Goal: Transaction & Acquisition: Book appointment/travel/reservation

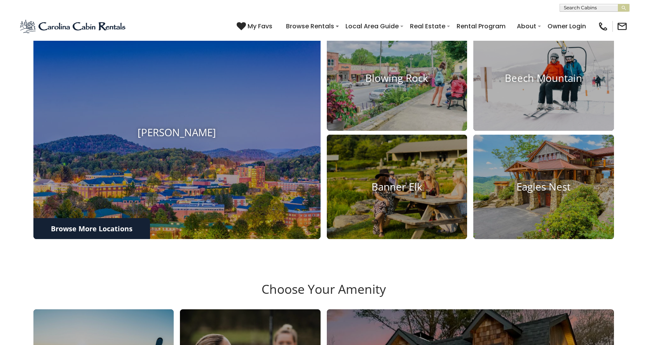
scroll to position [349, 0]
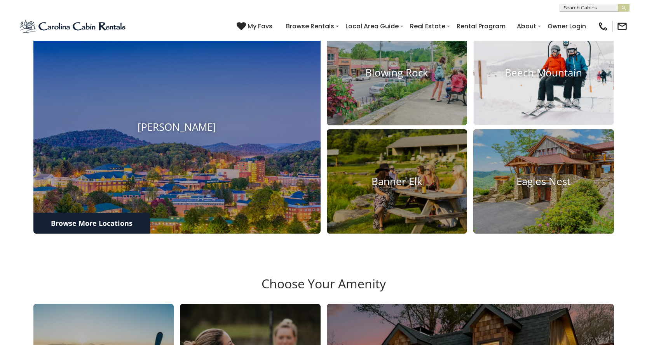
click at [517, 108] on img at bounding box center [543, 72] width 155 height 115
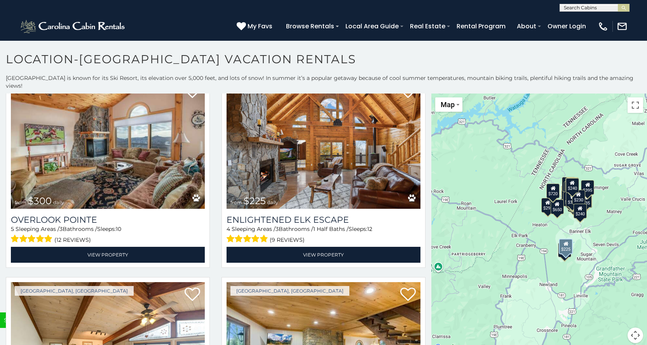
scroll to position [2788, 0]
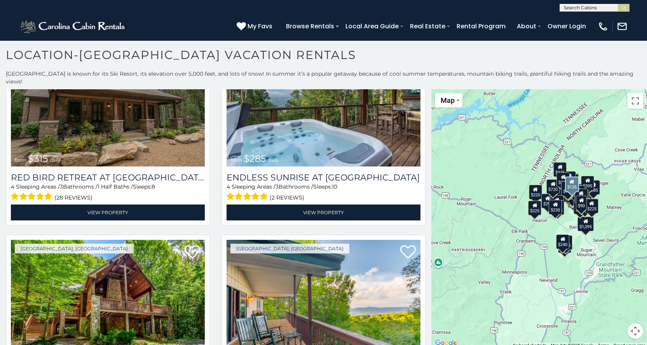
scroll to position [4614, 0]
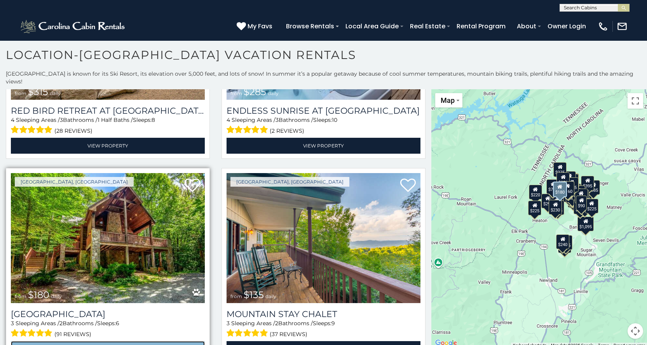
click at [134, 341] on link "View Property" at bounding box center [108, 349] width 194 height 16
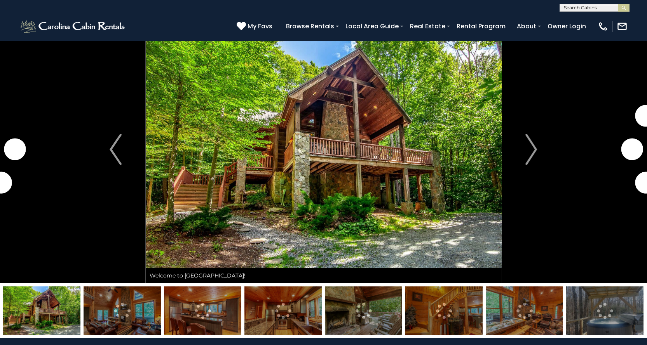
scroll to position [39, 0]
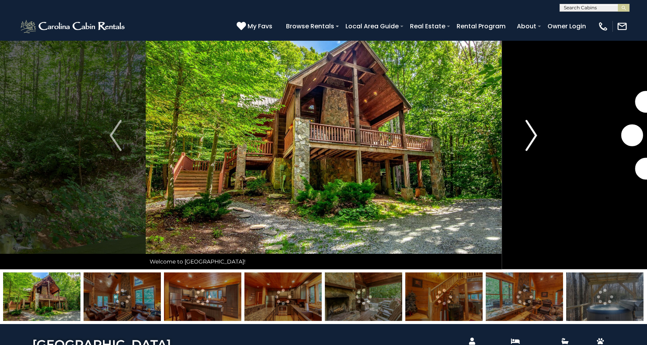
click at [534, 141] on img "Next" at bounding box center [531, 135] width 12 height 31
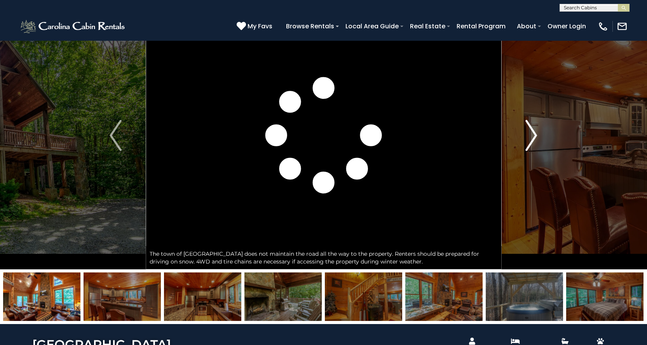
click at [534, 141] on img "Next" at bounding box center [531, 135] width 12 height 31
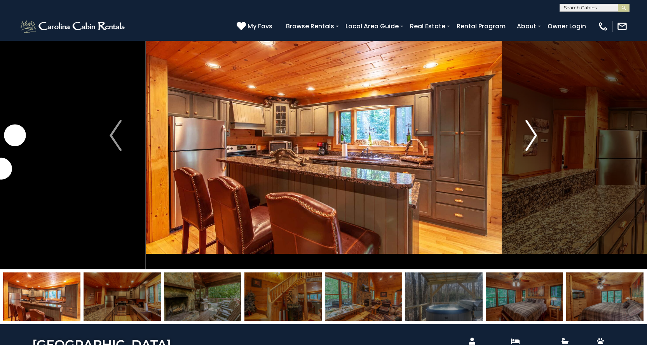
click at [534, 141] on img "Next" at bounding box center [531, 135] width 12 height 31
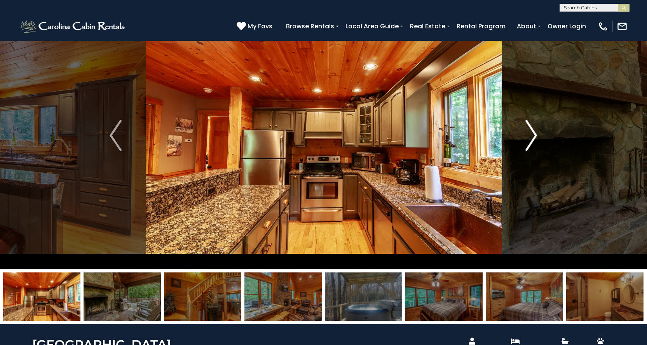
click at [534, 141] on img "Next" at bounding box center [531, 135] width 12 height 31
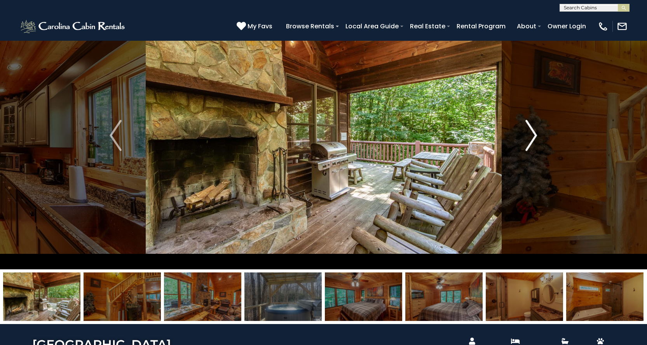
click at [534, 141] on img "Next" at bounding box center [531, 135] width 12 height 31
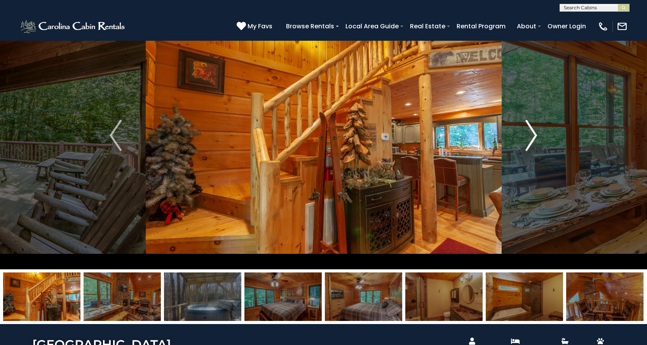
click at [534, 141] on img "Next" at bounding box center [531, 135] width 12 height 31
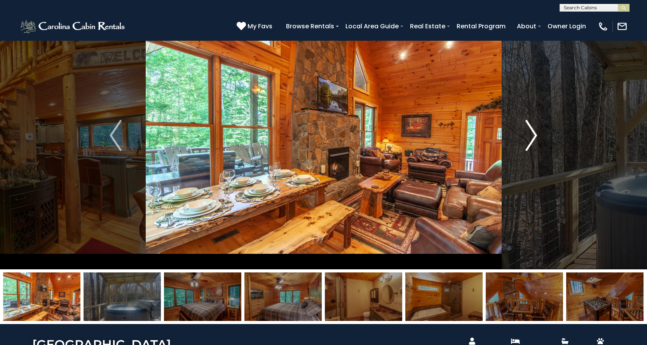
click at [534, 141] on img "Next" at bounding box center [531, 135] width 12 height 31
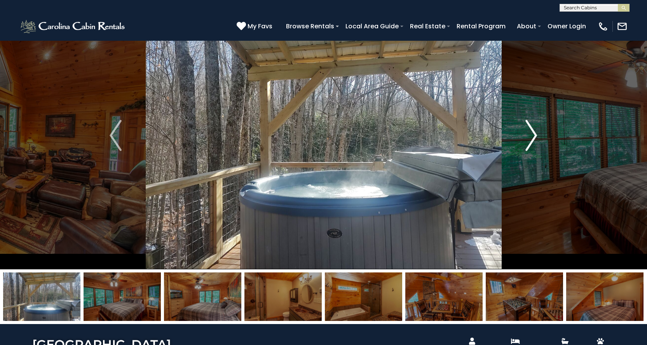
click at [534, 141] on img "Next" at bounding box center [531, 135] width 12 height 31
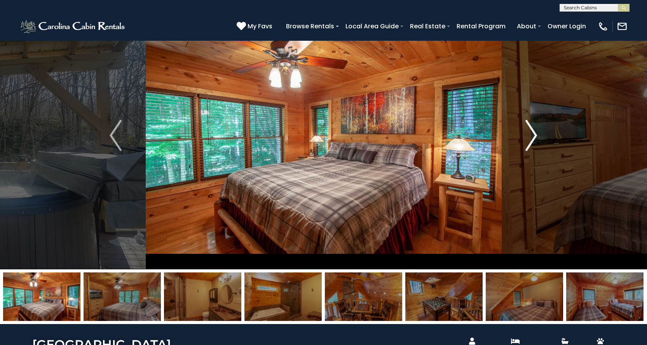
click at [534, 141] on img "Next" at bounding box center [531, 135] width 12 height 31
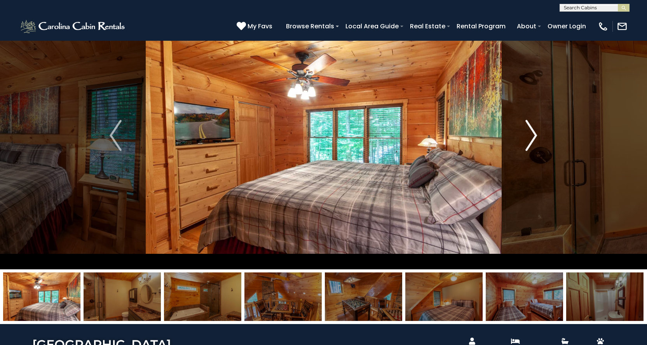
click at [534, 141] on img "Next" at bounding box center [531, 135] width 12 height 31
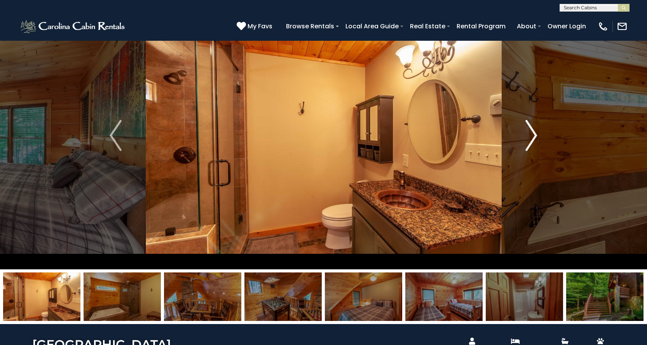
click at [534, 141] on img "Next" at bounding box center [531, 135] width 12 height 31
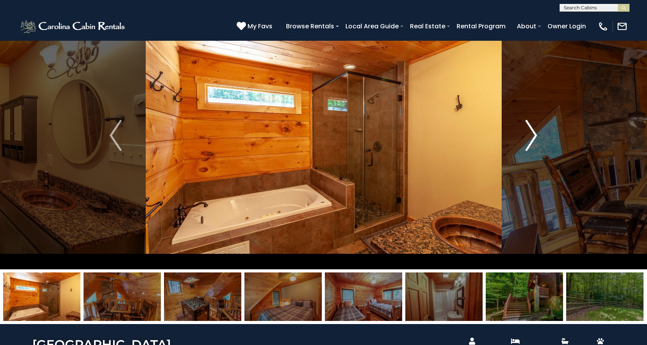
click at [534, 141] on img "Next" at bounding box center [531, 135] width 12 height 31
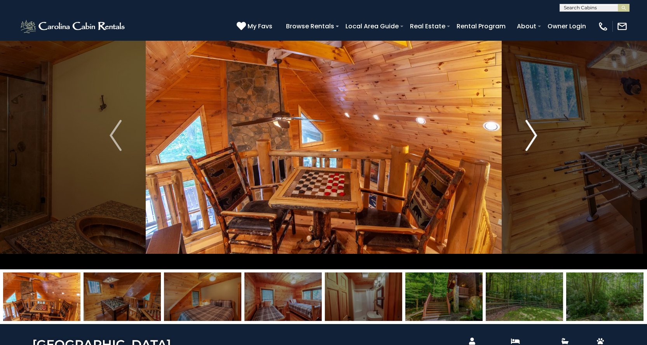
click at [534, 141] on img "Next" at bounding box center [531, 135] width 12 height 31
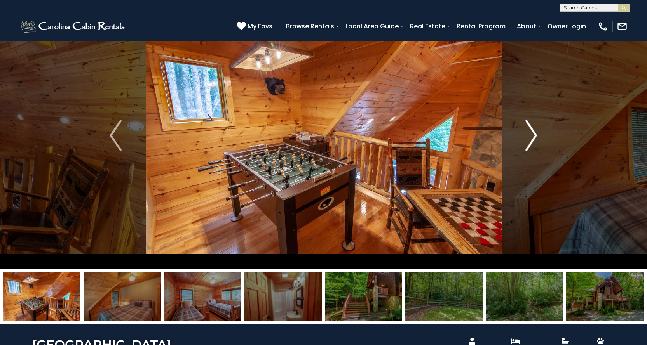
click at [534, 141] on img "Next" at bounding box center [531, 135] width 12 height 31
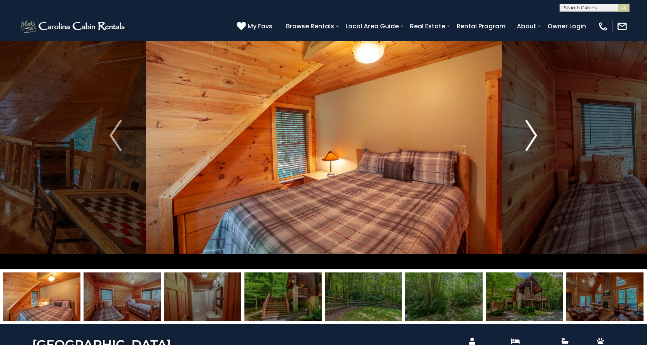
click at [534, 141] on img "Next" at bounding box center [531, 135] width 12 height 31
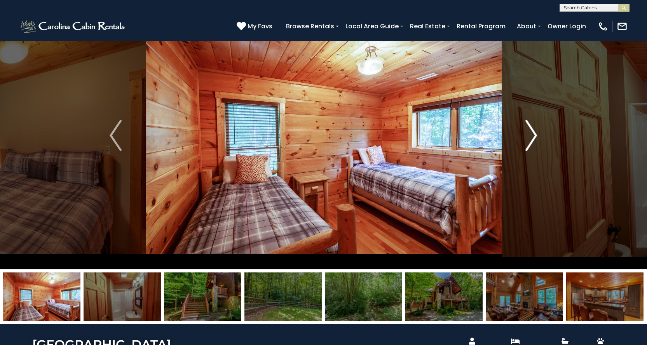
click at [534, 141] on img "Next" at bounding box center [531, 135] width 12 height 31
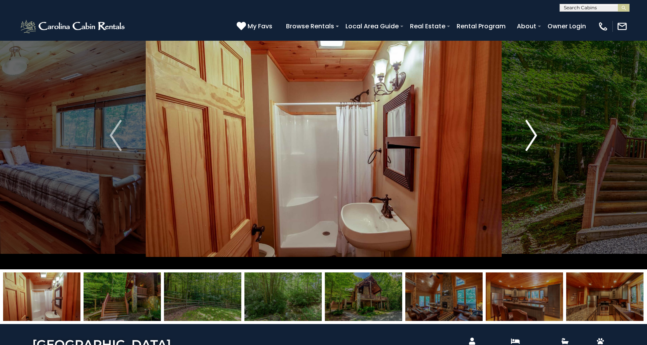
click at [534, 141] on img "Next" at bounding box center [531, 135] width 12 height 31
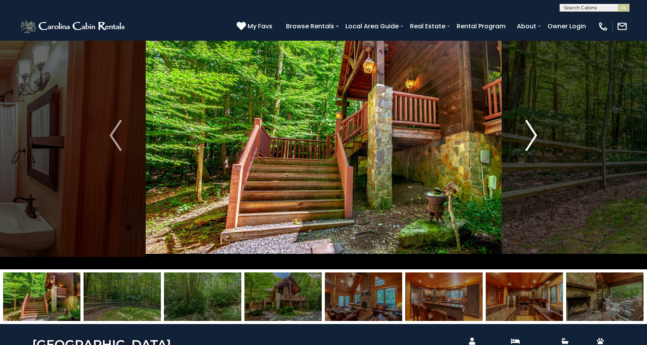
click at [534, 141] on img "Next" at bounding box center [531, 135] width 12 height 31
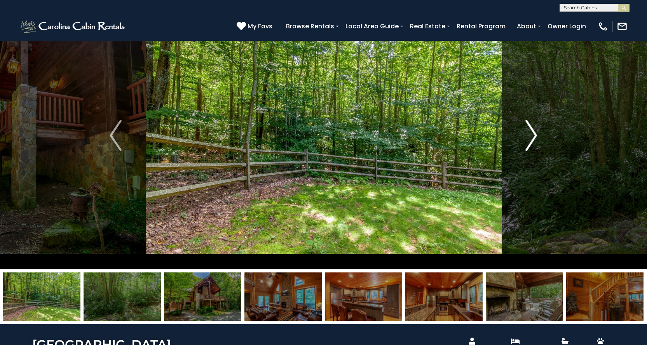
click at [534, 141] on img "Next" at bounding box center [531, 135] width 12 height 31
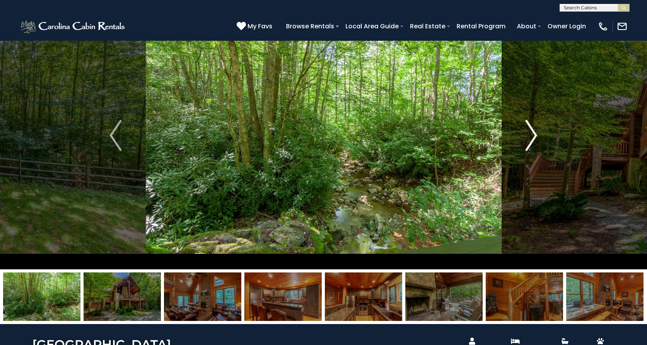
click at [534, 141] on img "Next" at bounding box center [531, 135] width 12 height 31
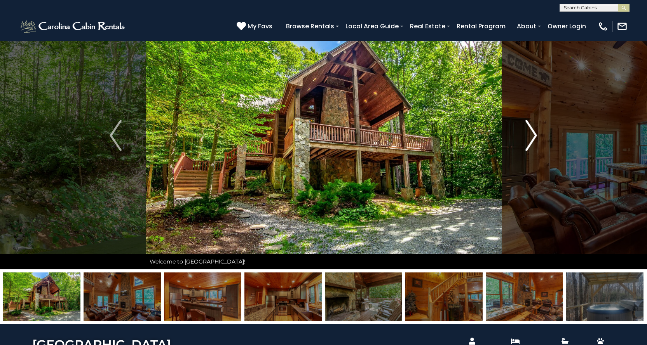
click at [534, 141] on img "Next" at bounding box center [531, 135] width 12 height 31
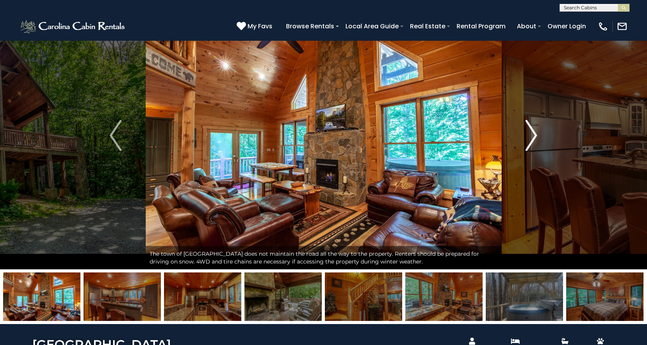
click at [534, 141] on img "Next" at bounding box center [531, 135] width 12 height 31
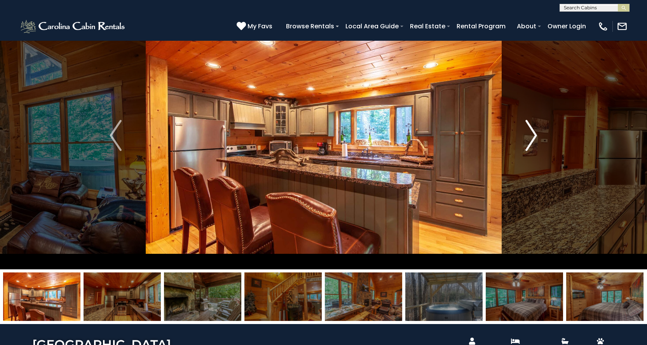
click at [534, 141] on img "Next" at bounding box center [531, 135] width 12 height 31
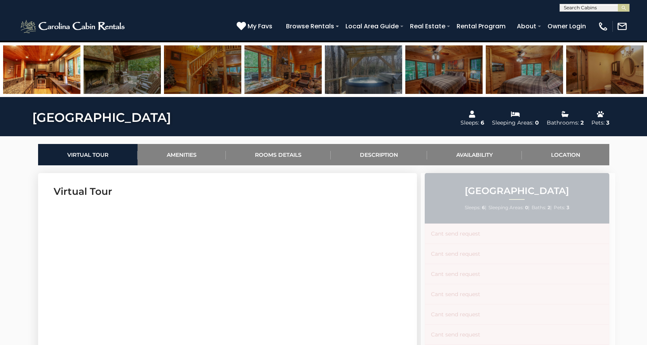
scroll to position [194, 0]
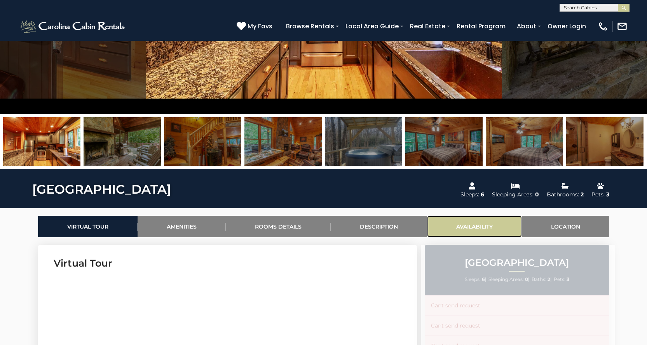
click at [462, 226] on link "Availability" at bounding box center [474, 226] width 95 height 21
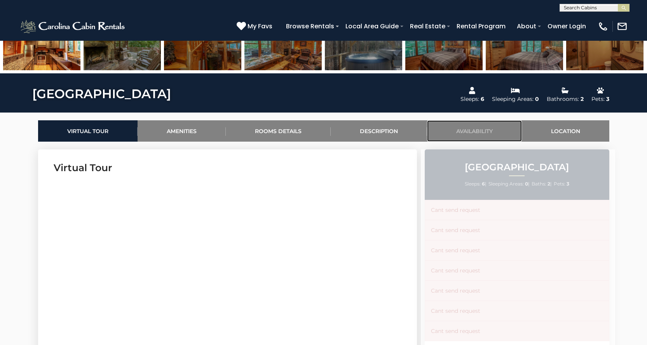
scroll to position [210, 0]
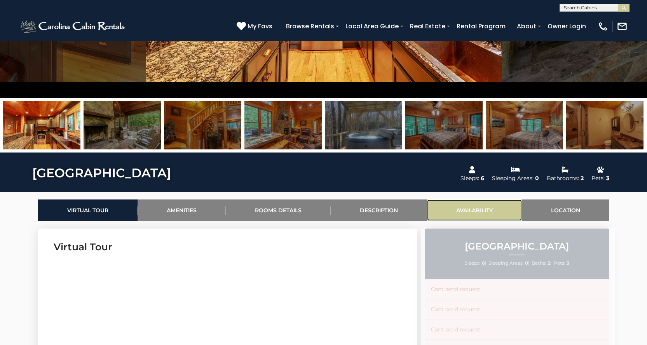
click at [453, 210] on link "Availability" at bounding box center [474, 210] width 95 height 21
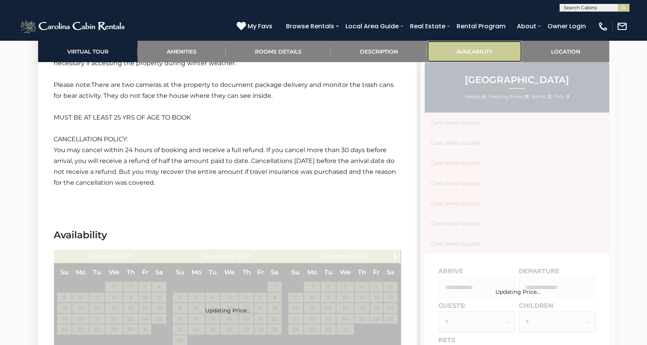
scroll to position [1375, 0]
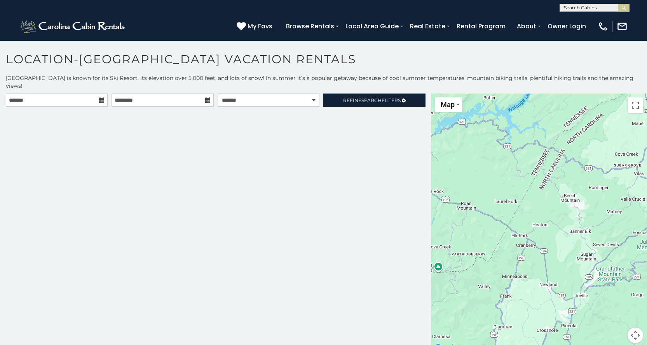
scroll to position [4, 0]
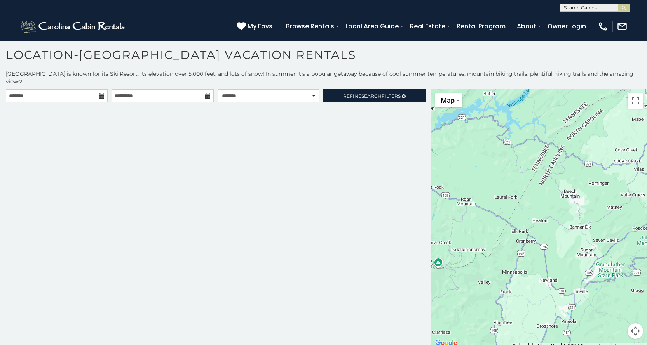
click at [73, 148] on div "**********" at bounding box center [215, 218] width 431 height 259
click at [135, 139] on div "**********" at bounding box center [215, 218] width 431 height 259
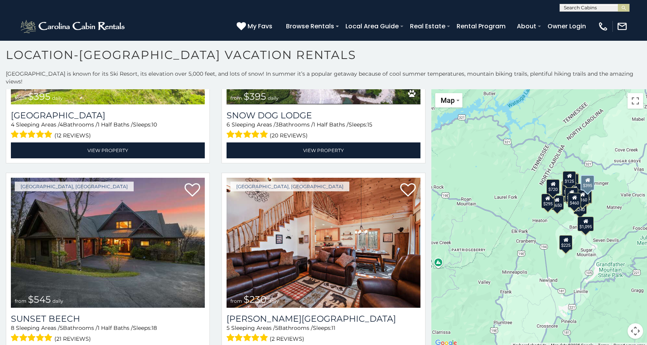
scroll to position [466, 0]
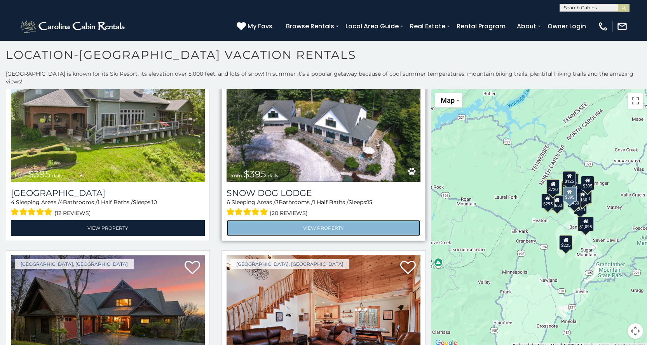
click at [268, 220] on link "View Property" at bounding box center [323, 228] width 194 height 16
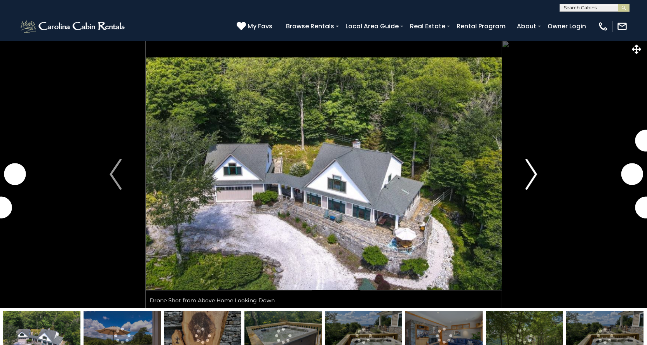
click at [534, 173] on img "Next" at bounding box center [531, 174] width 12 height 31
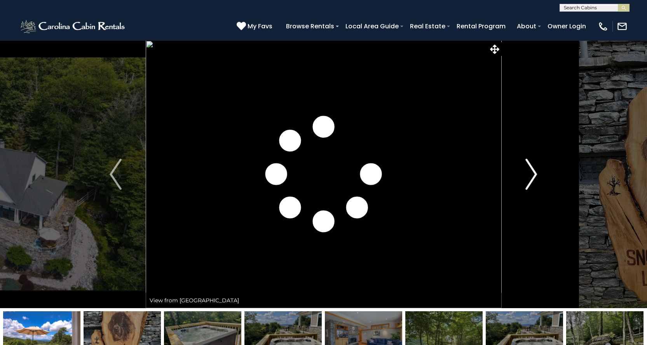
click at [534, 173] on img "Next" at bounding box center [531, 174] width 12 height 31
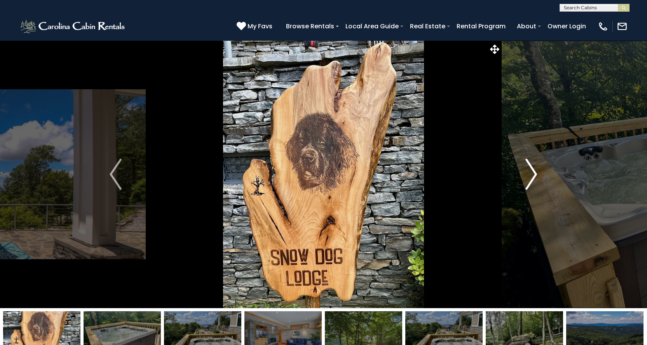
click at [534, 173] on img "Next" at bounding box center [531, 174] width 12 height 31
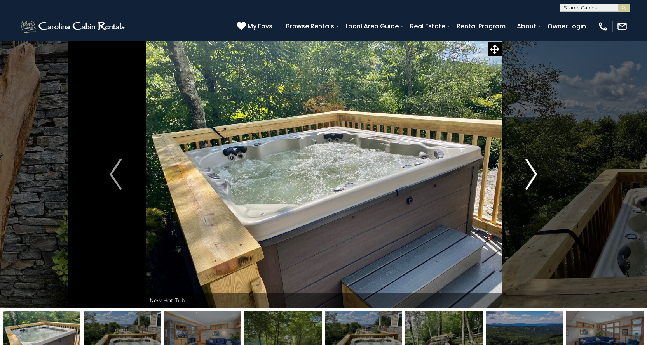
click at [534, 173] on img "Next" at bounding box center [531, 174] width 12 height 31
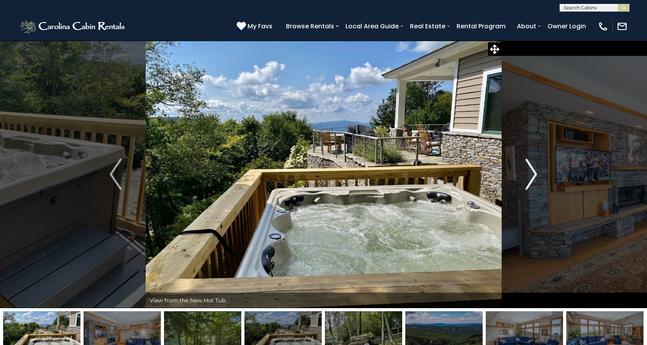
click at [534, 173] on img "Next" at bounding box center [531, 174] width 12 height 31
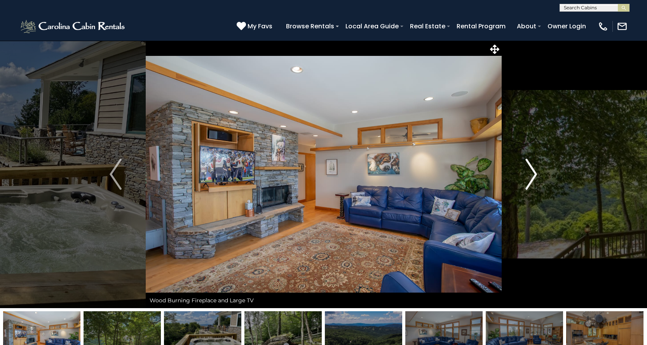
click at [534, 173] on img "Next" at bounding box center [531, 174] width 12 height 31
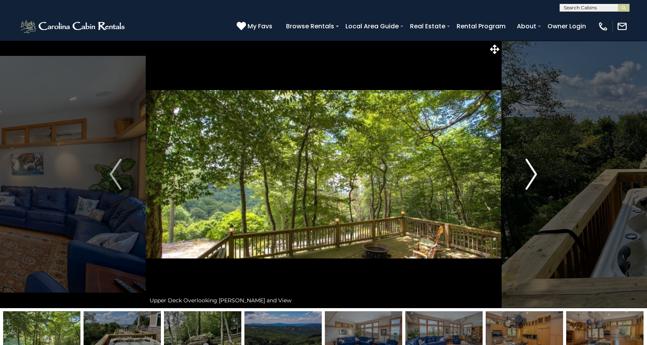
click at [534, 173] on img "Next" at bounding box center [531, 174] width 12 height 31
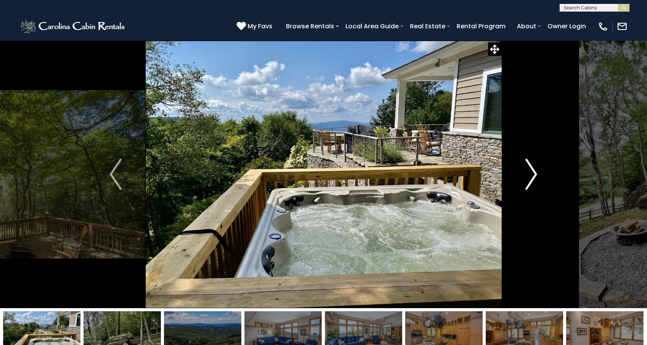
click at [534, 173] on img "Next" at bounding box center [531, 174] width 12 height 31
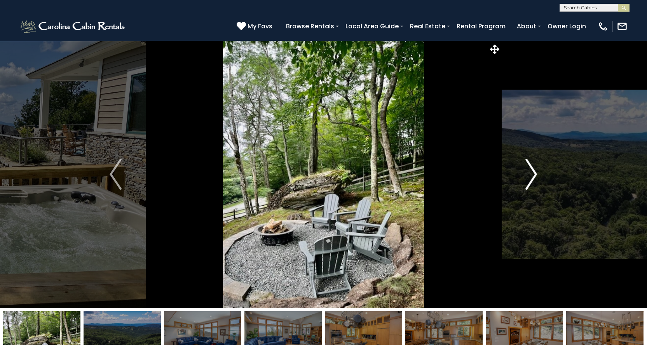
click at [534, 173] on img "Next" at bounding box center [531, 174] width 12 height 31
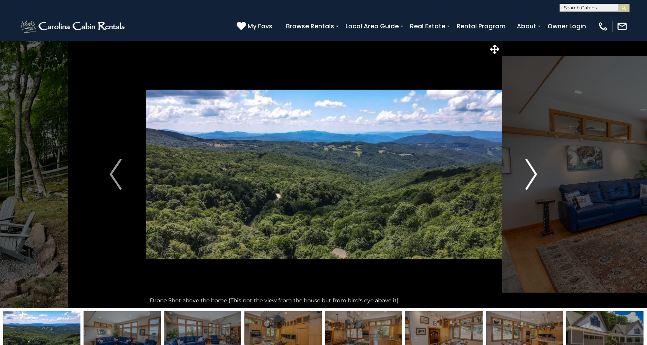
click at [534, 173] on img "Next" at bounding box center [531, 174] width 12 height 31
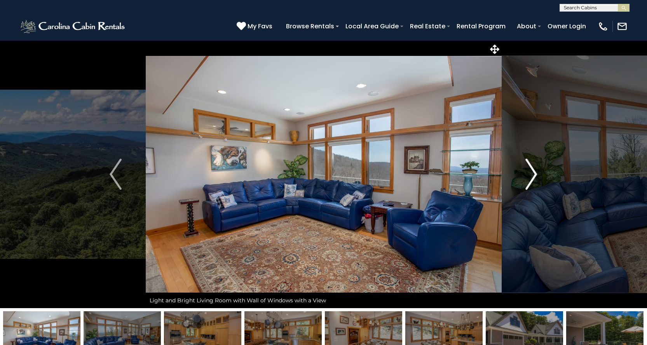
click at [534, 173] on img "Next" at bounding box center [531, 174] width 12 height 31
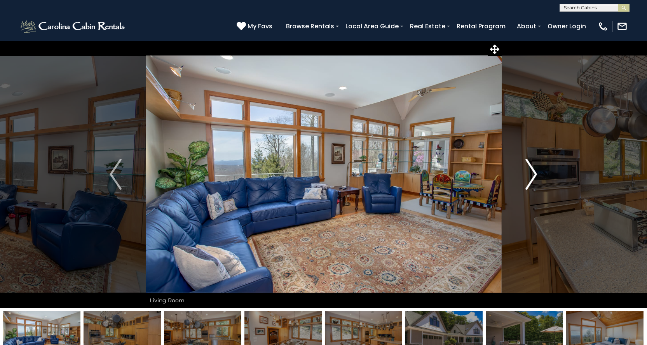
click at [534, 173] on img "Next" at bounding box center [531, 174] width 12 height 31
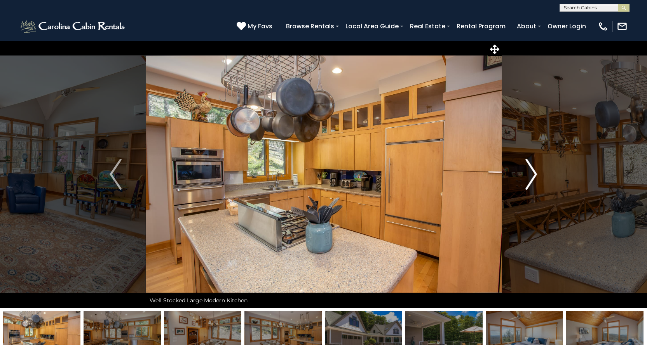
click at [534, 173] on img "Next" at bounding box center [531, 174] width 12 height 31
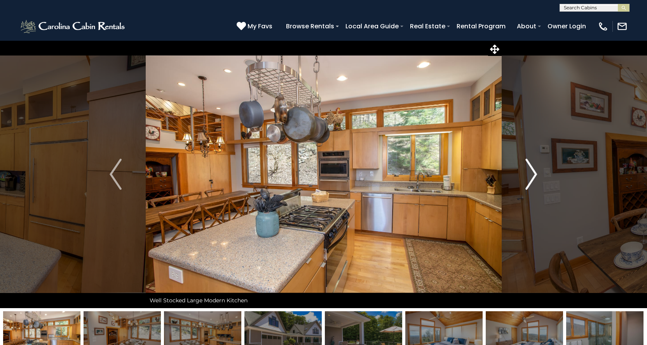
click at [534, 173] on img "Next" at bounding box center [531, 174] width 12 height 31
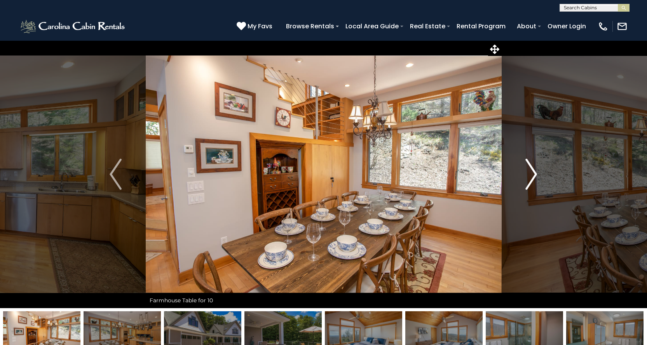
click at [534, 173] on img "Next" at bounding box center [531, 174] width 12 height 31
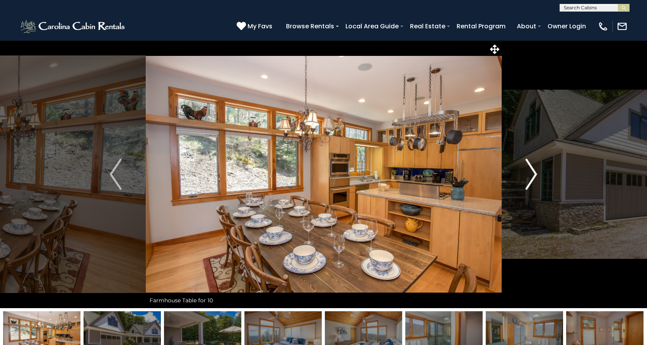
click at [534, 173] on img "Next" at bounding box center [531, 174] width 12 height 31
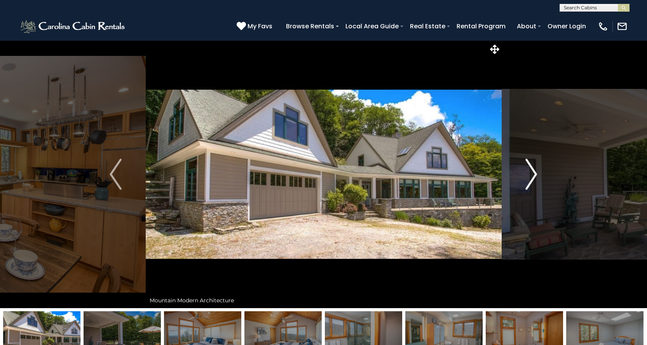
click at [534, 173] on img "Next" at bounding box center [531, 174] width 12 height 31
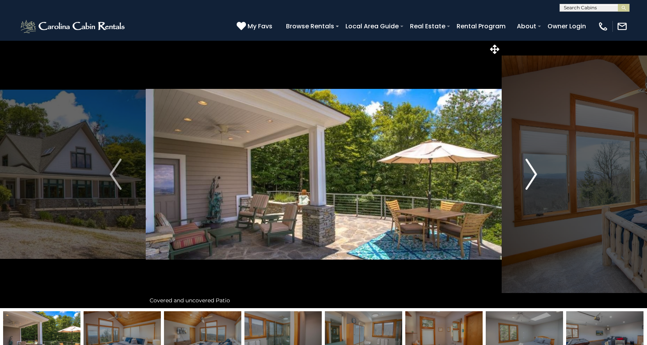
click at [533, 173] on img "Next" at bounding box center [531, 174] width 12 height 31
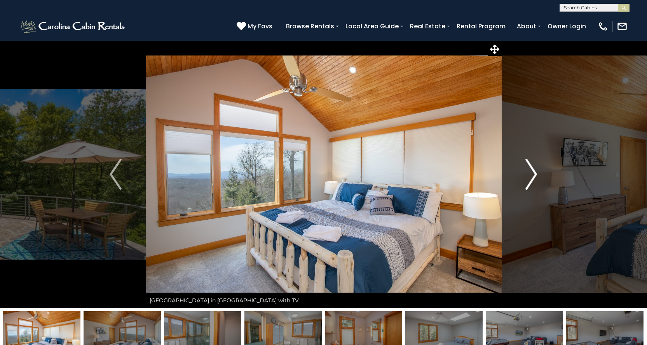
click at [533, 173] on img "Next" at bounding box center [531, 174] width 12 height 31
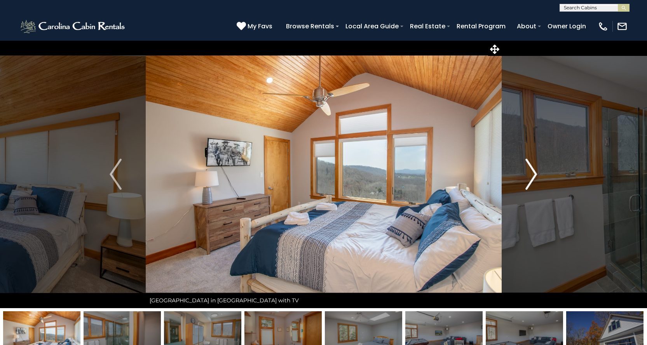
click at [533, 173] on img "Next" at bounding box center [531, 174] width 12 height 31
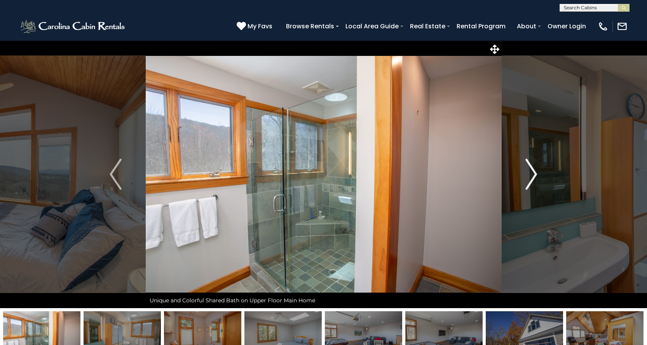
click at [533, 173] on img "Next" at bounding box center [531, 174] width 12 height 31
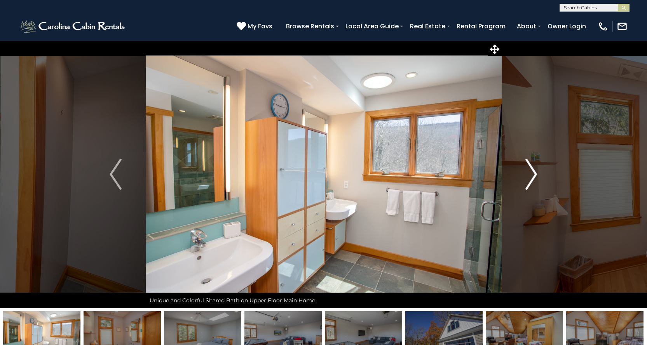
click at [533, 173] on img "Next" at bounding box center [531, 174] width 12 height 31
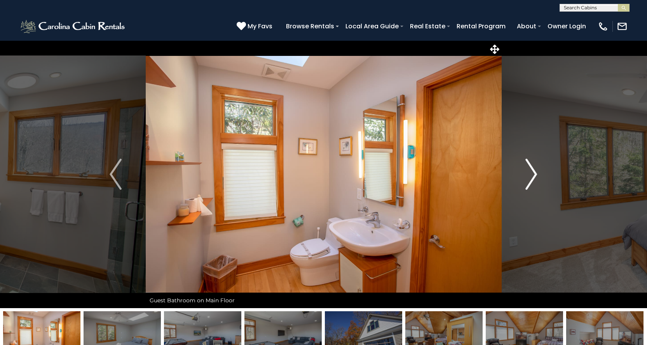
click at [533, 173] on img "Next" at bounding box center [531, 174] width 12 height 31
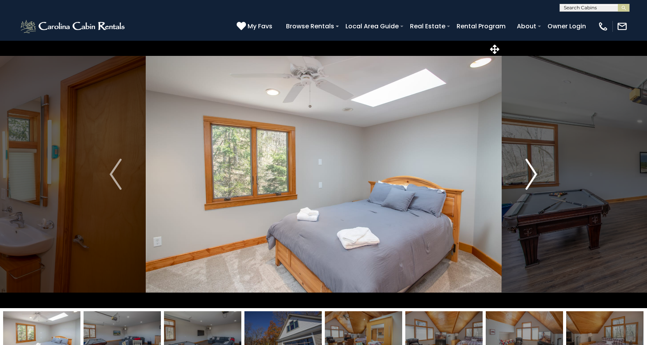
click at [533, 173] on img "Next" at bounding box center [531, 174] width 12 height 31
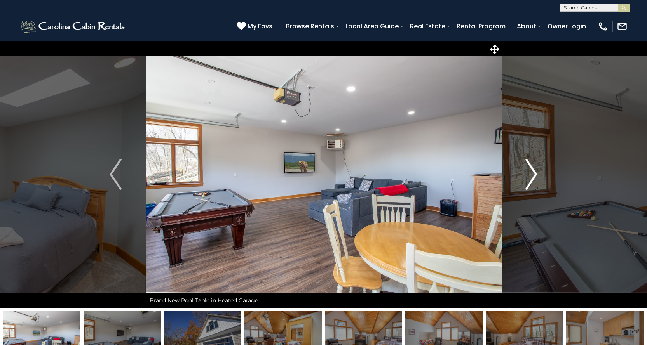
click at [533, 173] on img "Next" at bounding box center [531, 174] width 12 height 31
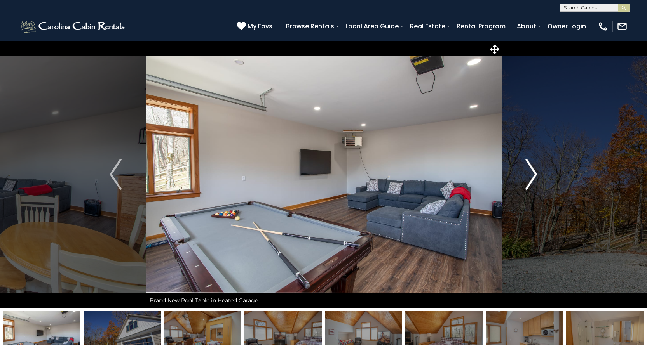
click at [533, 173] on img "Next" at bounding box center [531, 174] width 12 height 31
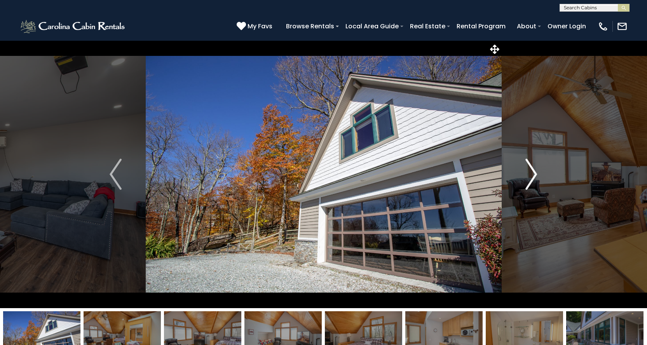
click at [533, 173] on img "Next" at bounding box center [531, 174] width 12 height 31
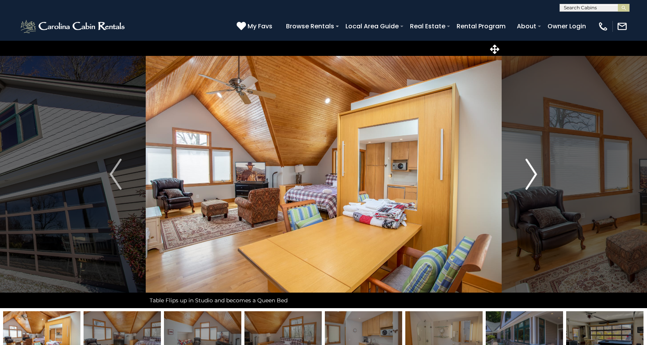
click at [533, 173] on img "Next" at bounding box center [531, 174] width 12 height 31
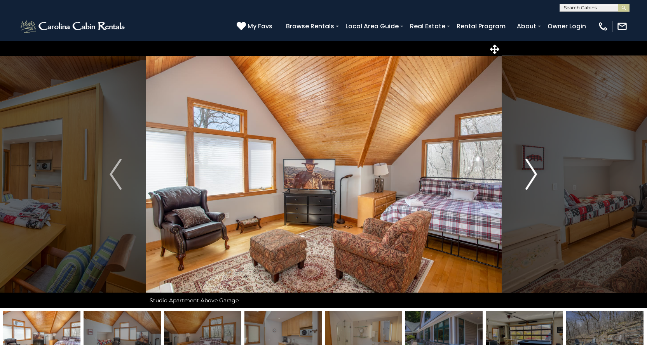
click at [533, 173] on img "Next" at bounding box center [531, 174] width 12 height 31
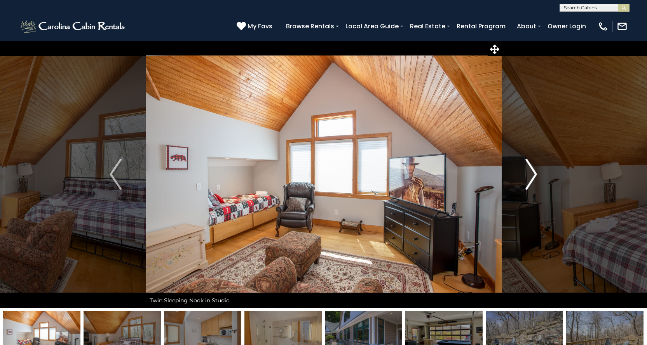
click at [533, 173] on img "Next" at bounding box center [531, 174] width 12 height 31
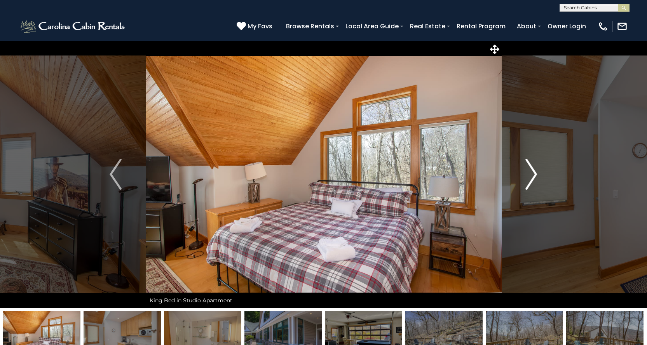
click at [533, 173] on img "Next" at bounding box center [531, 174] width 12 height 31
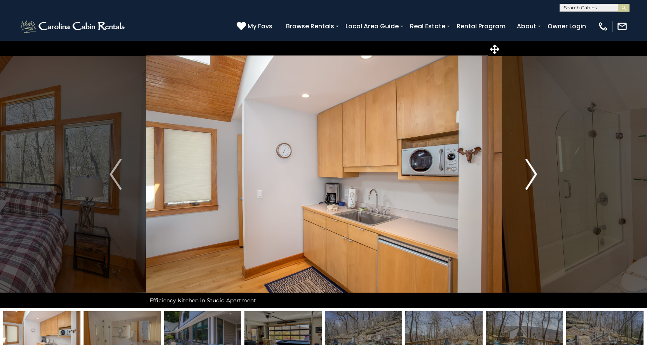
click at [533, 173] on img "Next" at bounding box center [531, 174] width 12 height 31
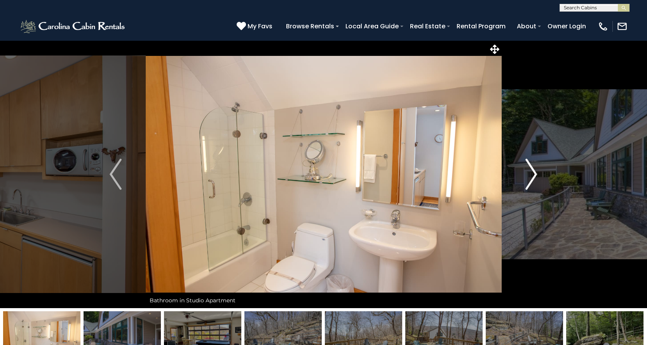
click at [533, 173] on img "Next" at bounding box center [531, 174] width 12 height 31
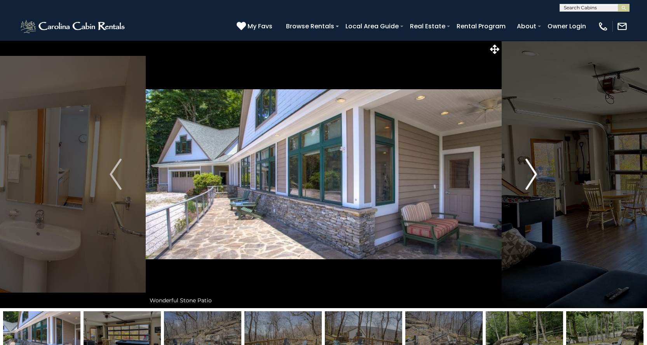
click at [533, 173] on img "Next" at bounding box center [531, 174] width 12 height 31
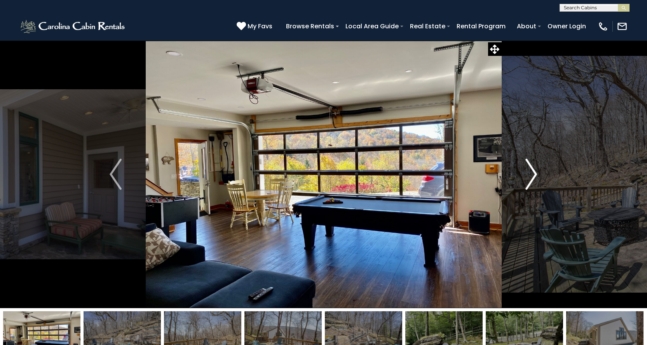
click at [533, 173] on img "Next" at bounding box center [531, 174] width 12 height 31
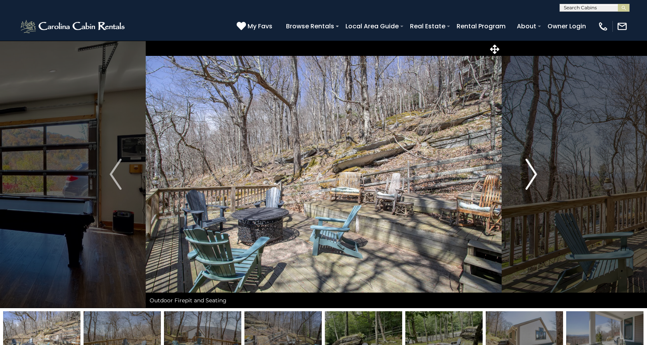
click at [533, 173] on img "Next" at bounding box center [531, 174] width 12 height 31
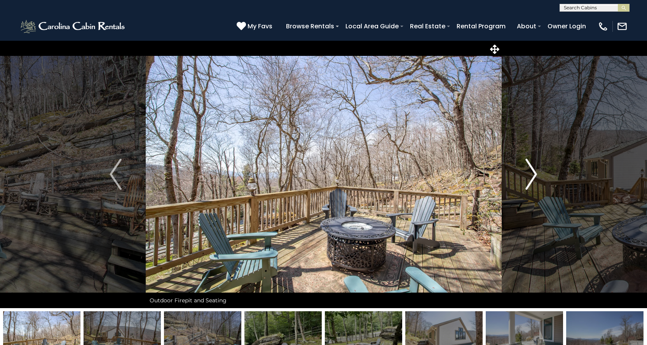
click at [533, 173] on img "Next" at bounding box center [531, 174] width 12 height 31
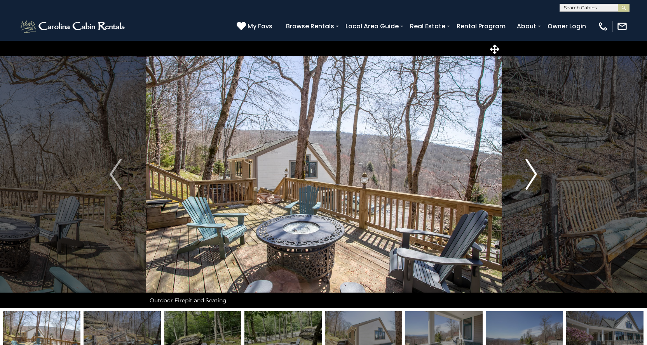
click at [533, 173] on img "Next" at bounding box center [531, 174] width 12 height 31
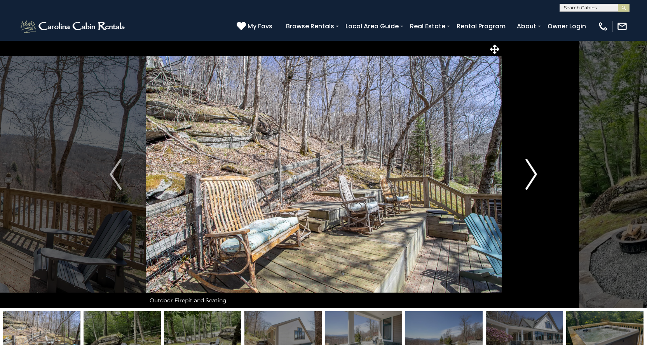
click at [533, 173] on img "Next" at bounding box center [531, 174] width 12 height 31
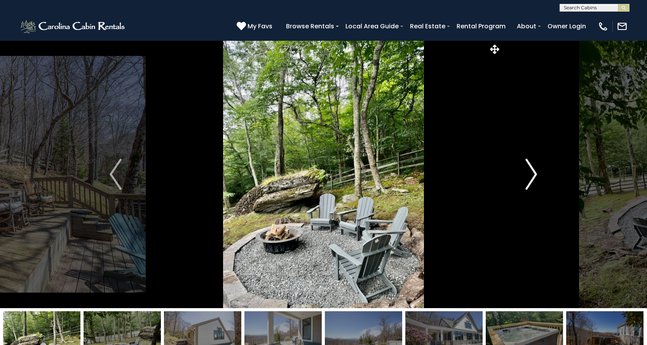
click at [533, 173] on img "Next" at bounding box center [531, 174] width 12 height 31
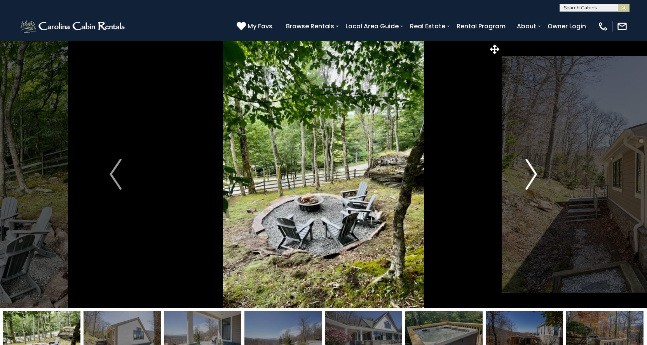
click at [533, 173] on img "Next" at bounding box center [531, 174] width 12 height 31
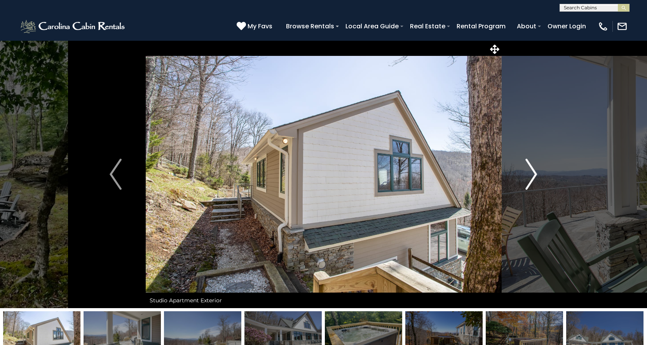
click at [533, 173] on img "Next" at bounding box center [531, 174] width 12 height 31
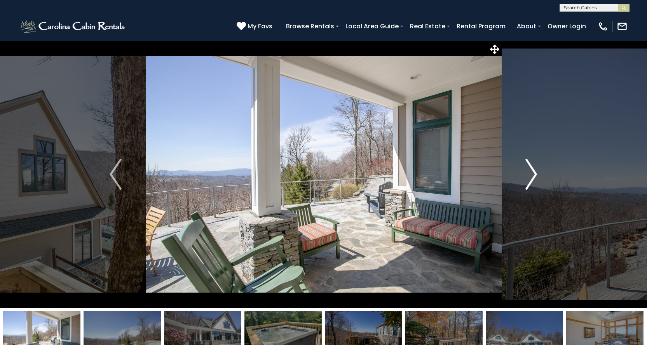
click at [535, 171] on img "Next" at bounding box center [531, 174] width 12 height 31
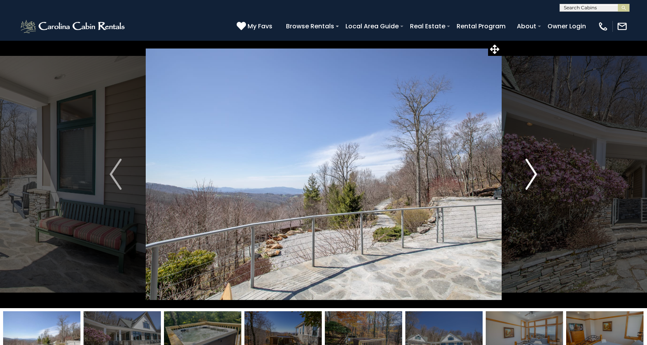
click at [538, 169] on button "Next" at bounding box center [531, 174] width 60 height 268
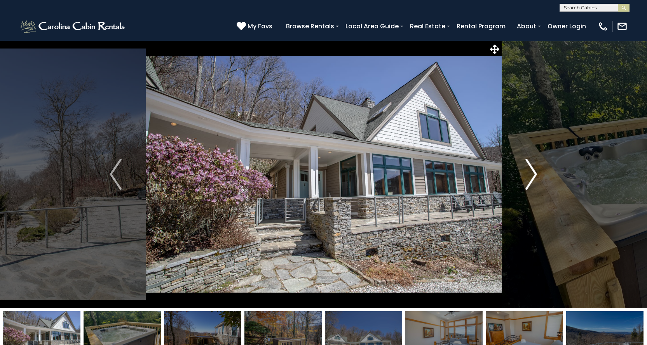
click at [535, 169] on img "Next" at bounding box center [531, 174] width 12 height 31
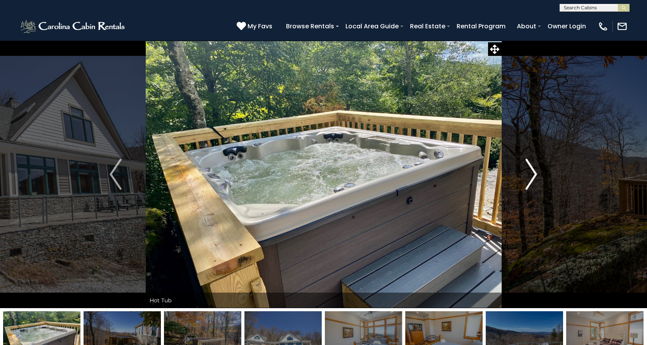
click at [535, 169] on img "Next" at bounding box center [531, 174] width 12 height 31
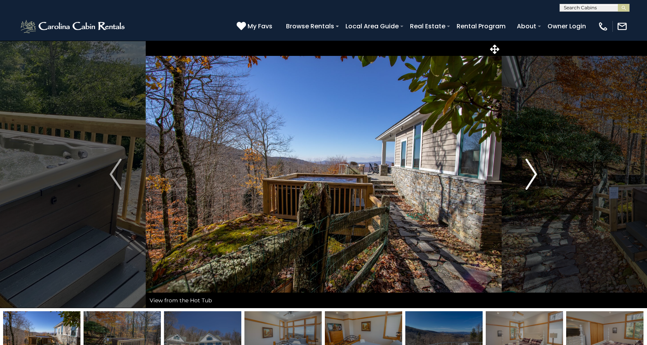
click at [535, 169] on img "Next" at bounding box center [531, 174] width 12 height 31
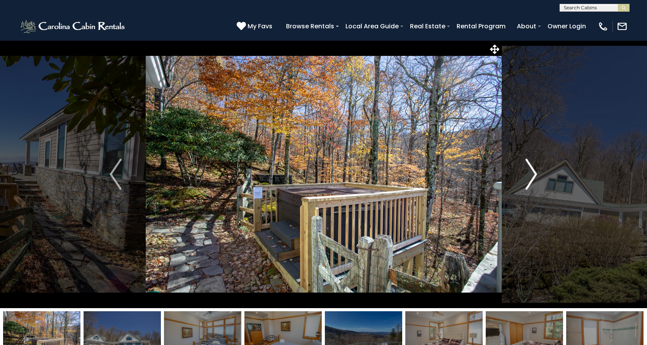
click at [535, 169] on img "Next" at bounding box center [531, 174] width 12 height 31
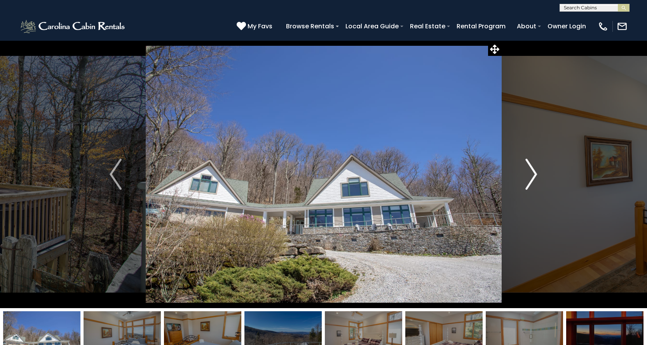
click at [535, 169] on img "Next" at bounding box center [531, 174] width 12 height 31
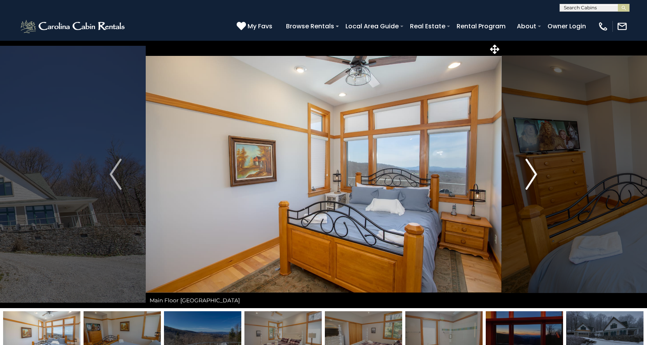
click at [535, 169] on img "Next" at bounding box center [531, 174] width 12 height 31
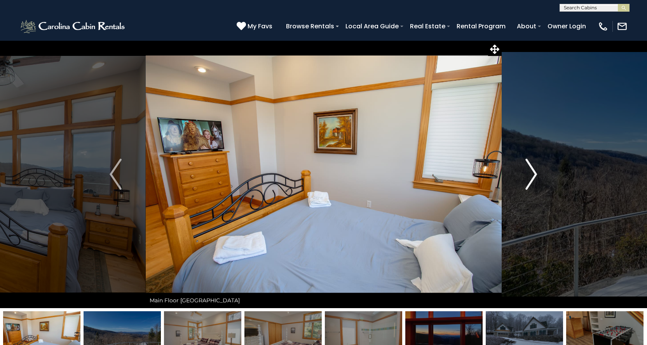
click at [535, 169] on img "Next" at bounding box center [531, 174] width 12 height 31
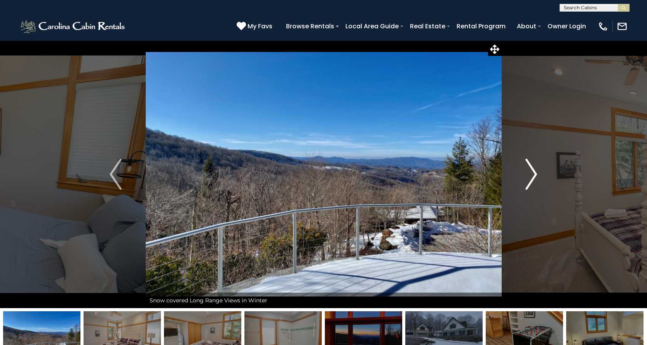
click at [535, 169] on img "Next" at bounding box center [531, 174] width 12 height 31
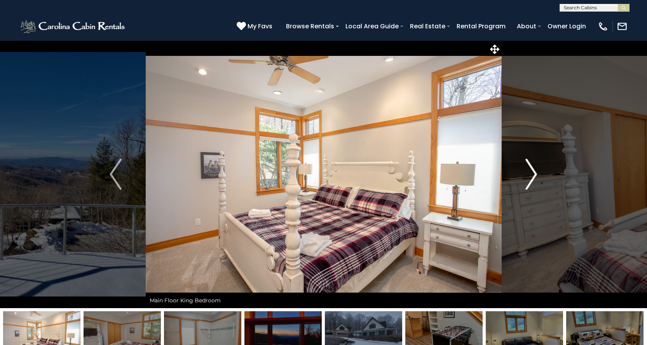
click at [535, 169] on img "Next" at bounding box center [531, 174] width 12 height 31
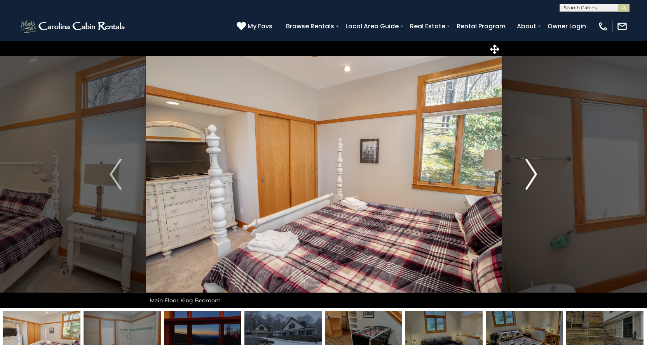
click at [535, 169] on img "Next" at bounding box center [531, 174] width 12 height 31
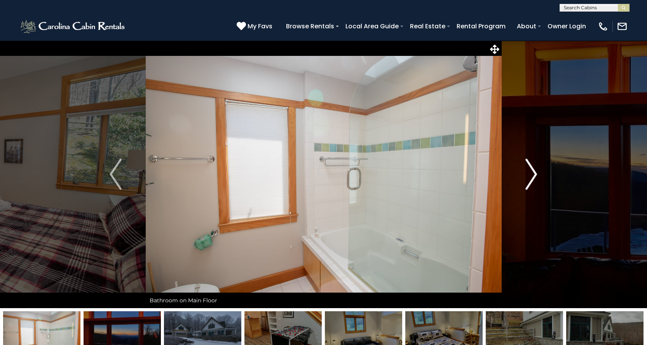
click at [535, 169] on img "Next" at bounding box center [531, 174] width 12 height 31
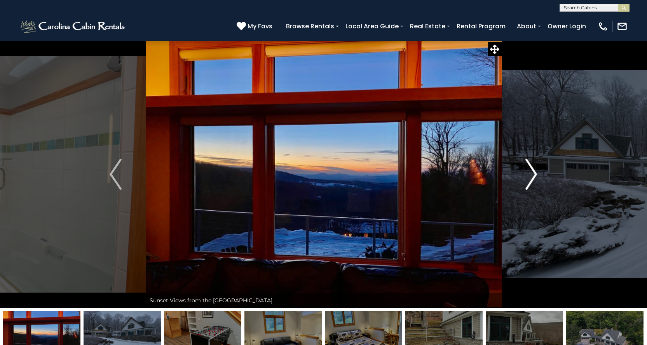
click at [535, 169] on img "Next" at bounding box center [531, 174] width 12 height 31
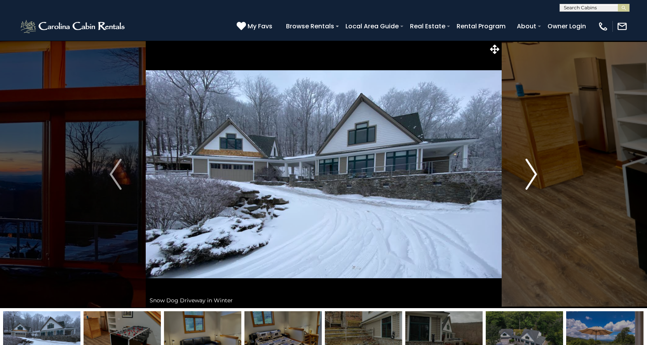
click at [535, 169] on img "Next" at bounding box center [531, 174] width 12 height 31
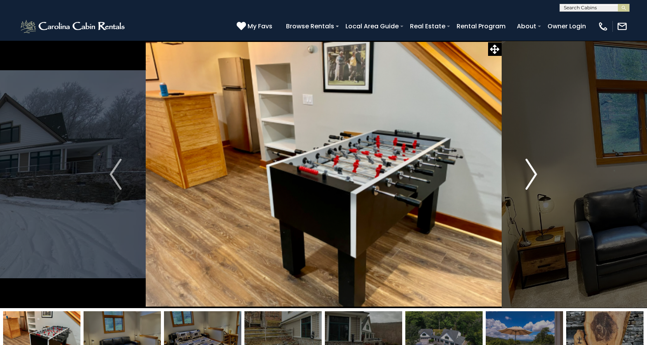
click at [535, 169] on img "Next" at bounding box center [531, 174] width 12 height 31
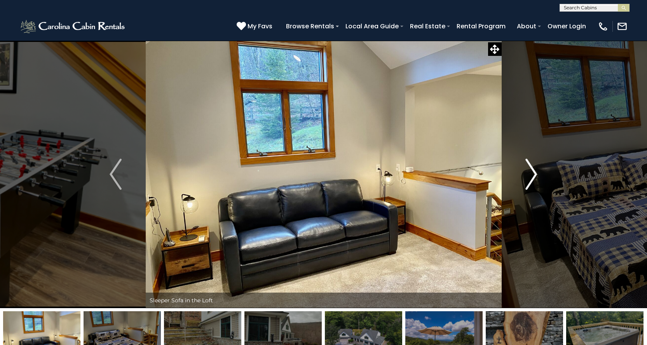
click at [535, 169] on img "Next" at bounding box center [531, 174] width 12 height 31
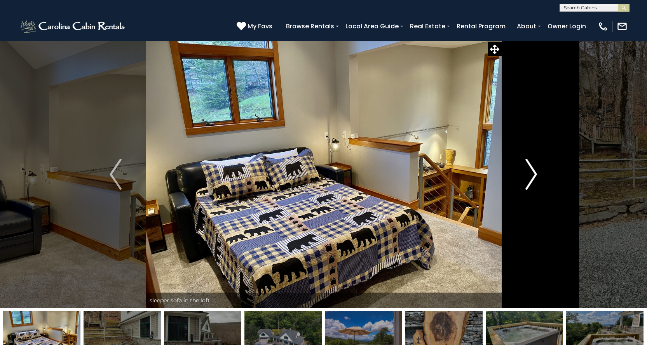
click at [535, 169] on img "Next" at bounding box center [531, 174] width 12 height 31
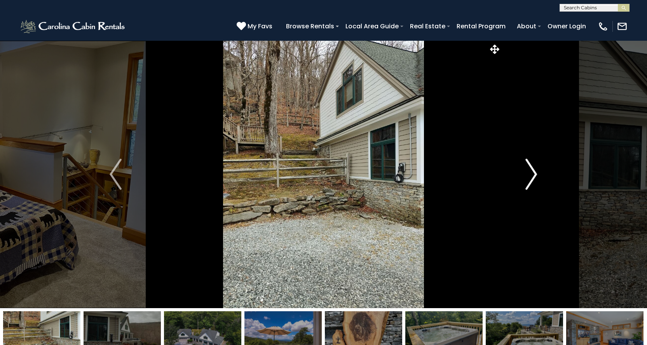
click at [535, 169] on img "Next" at bounding box center [531, 174] width 12 height 31
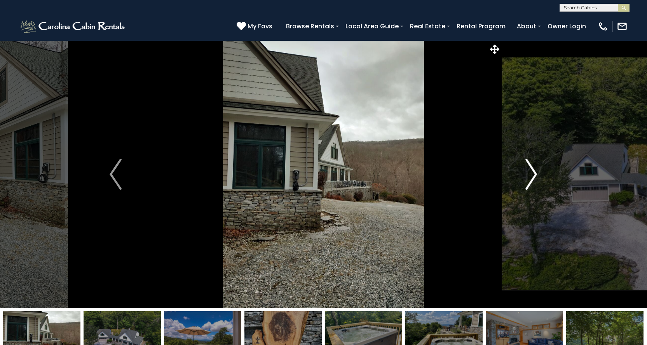
click at [535, 169] on img "Next" at bounding box center [531, 174] width 12 height 31
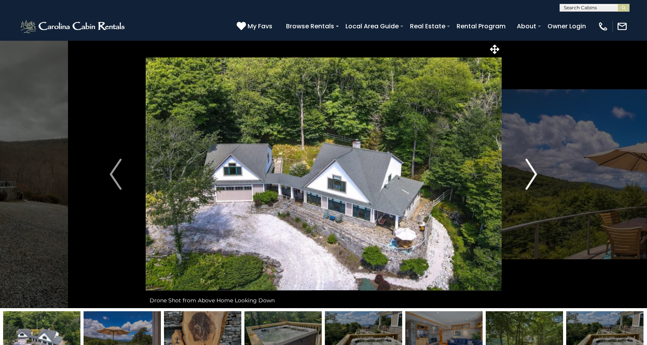
click at [535, 169] on img "Next" at bounding box center [531, 174] width 12 height 31
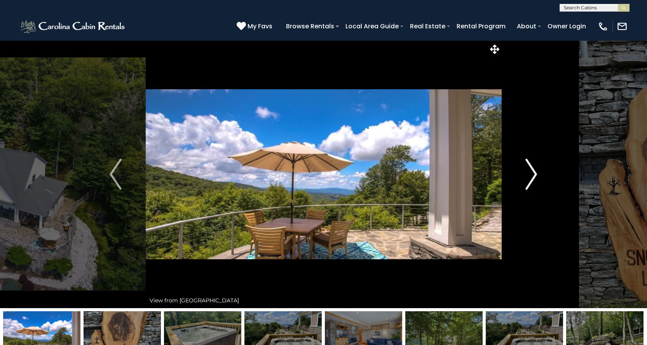
click at [535, 169] on img "Next" at bounding box center [531, 174] width 12 height 31
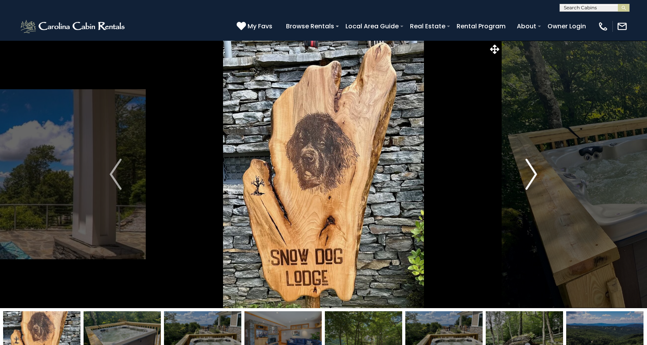
click at [535, 169] on img "Next" at bounding box center [531, 174] width 12 height 31
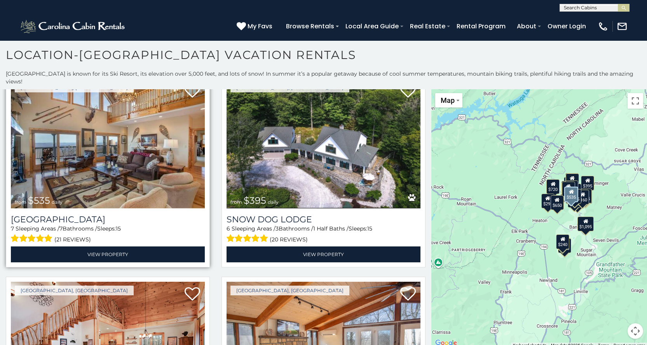
scroll to position [78, 0]
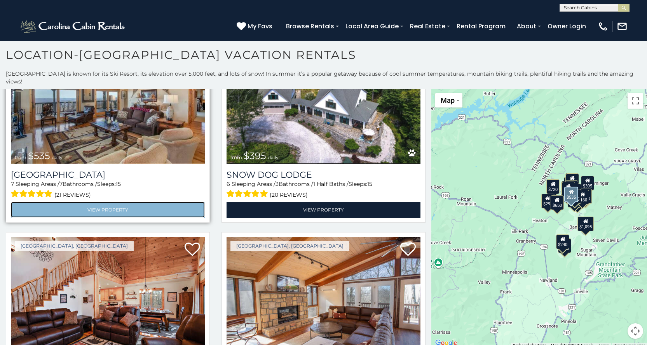
click at [104, 202] on link "View Property" at bounding box center [108, 210] width 194 height 16
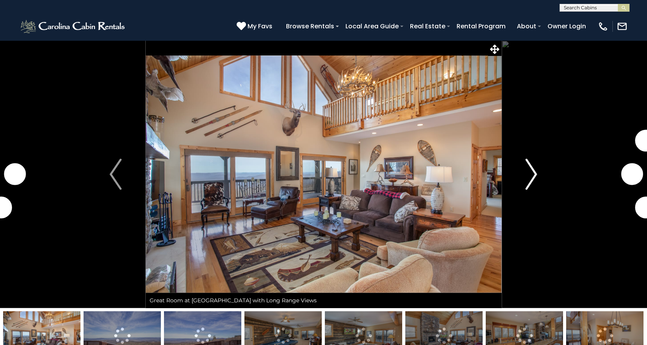
click at [530, 168] on img "Next" at bounding box center [531, 174] width 12 height 31
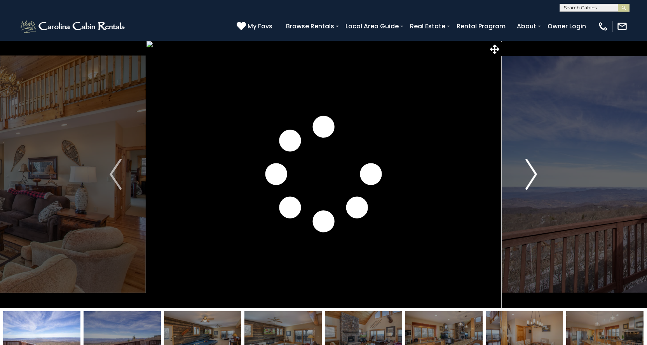
click at [531, 170] on img "Next" at bounding box center [531, 174] width 12 height 31
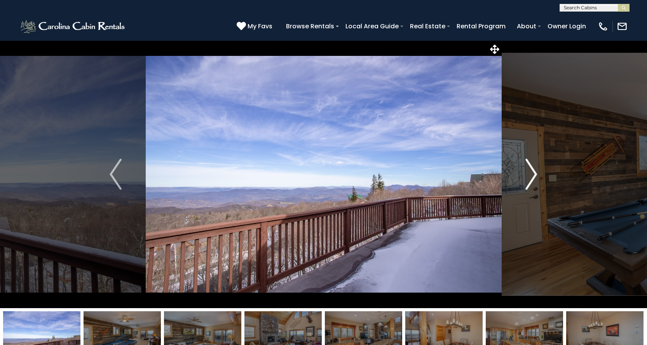
click at [535, 174] on img "Next" at bounding box center [531, 174] width 12 height 31
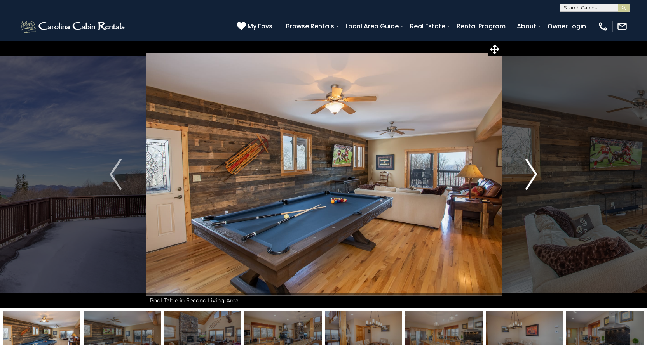
click at [535, 174] on img "Next" at bounding box center [531, 174] width 12 height 31
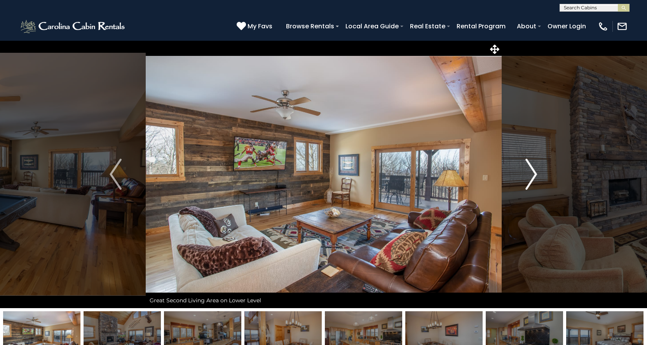
click at [535, 174] on img "Next" at bounding box center [531, 174] width 12 height 31
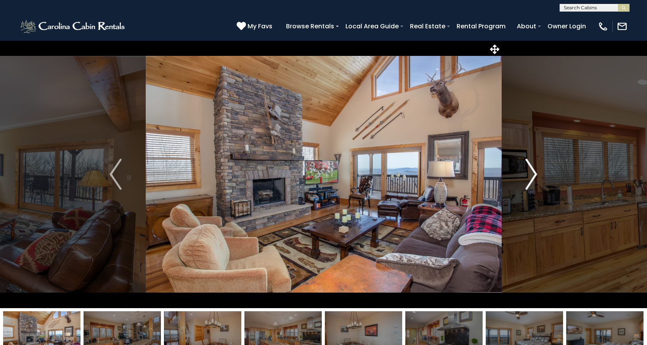
click at [535, 174] on img "Next" at bounding box center [531, 174] width 12 height 31
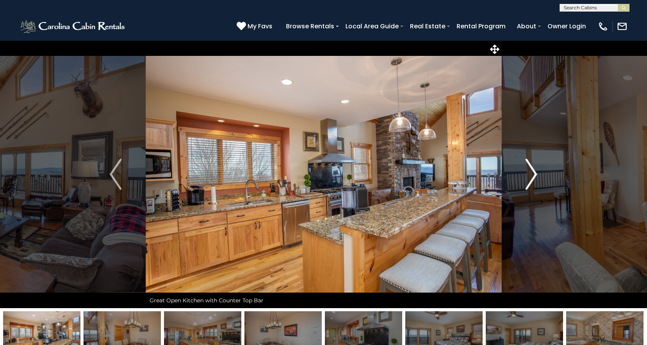
click at [535, 174] on img "Next" at bounding box center [531, 174] width 12 height 31
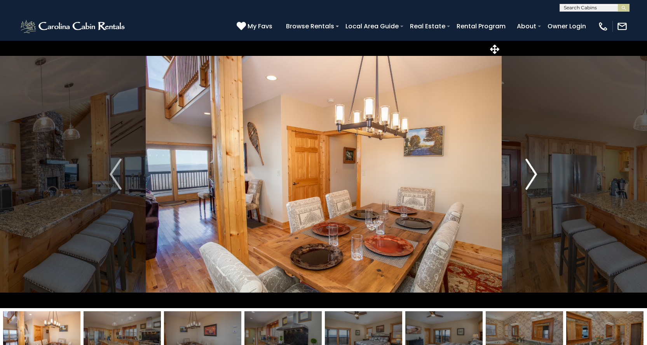
click at [535, 174] on img "Next" at bounding box center [531, 174] width 12 height 31
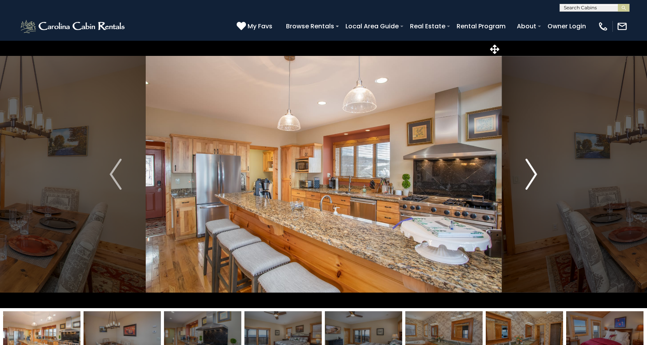
click at [537, 175] on img "Next" at bounding box center [531, 174] width 12 height 31
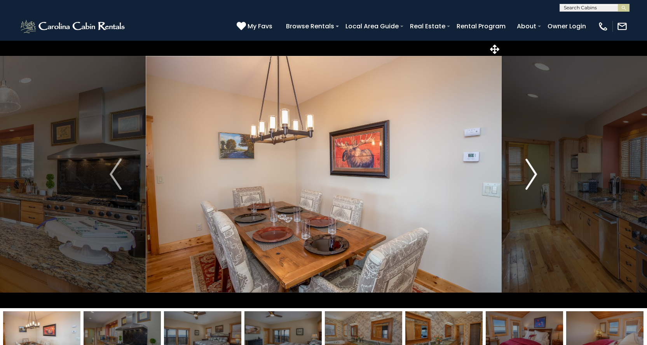
click at [536, 174] on img "Next" at bounding box center [531, 174] width 12 height 31
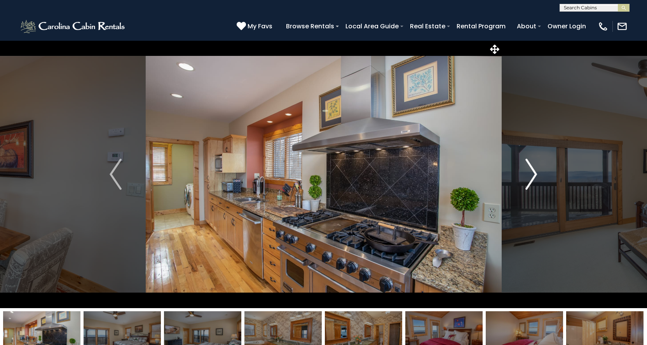
click at [536, 174] on img "Next" at bounding box center [531, 174] width 12 height 31
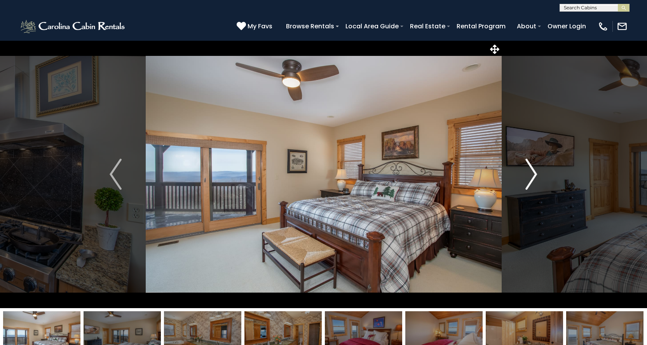
click at [536, 174] on img "Next" at bounding box center [531, 174] width 12 height 31
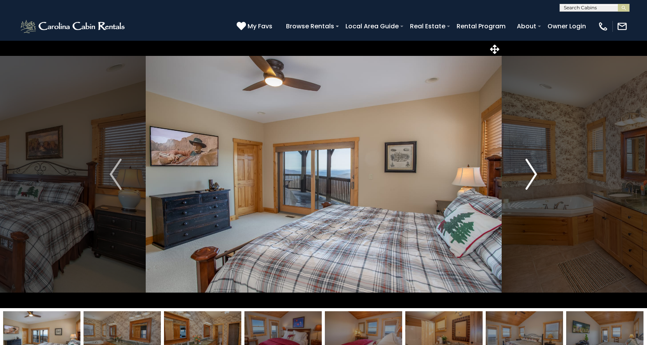
click at [536, 174] on img "Next" at bounding box center [531, 174] width 12 height 31
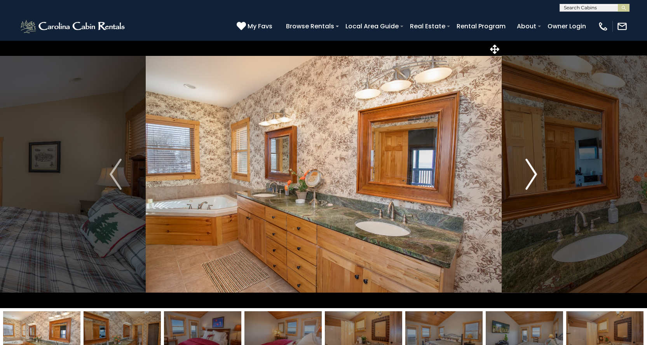
click at [536, 174] on img "Next" at bounding box center [531, 174] width 12 height 31
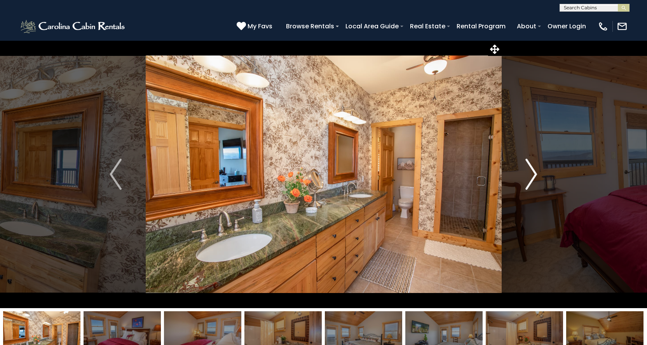
click at [536, 174] on img "Next" at bounding box center [531, 174] width 12 height 31
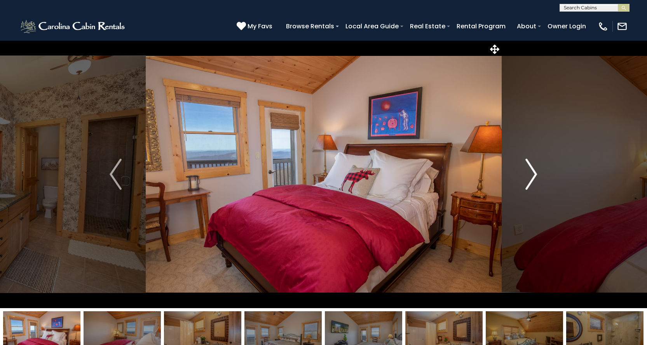
click at [536, 174] on img "Next" at bounding box center [531, 174] width 12 height 31
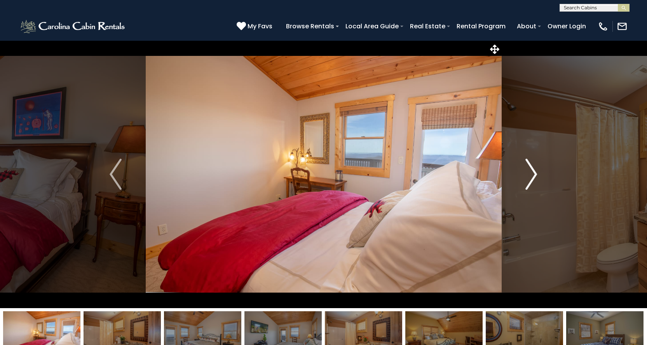
click at [536, 174] on img "Next" at bounding box center [531, 174] width 12 height 31
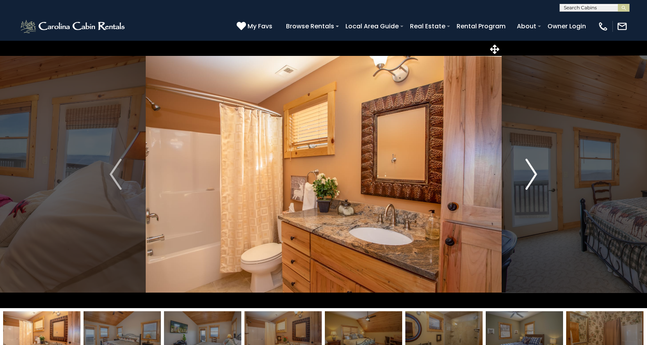
click at [536, 174] on img "Next" at bounding box center [531, 174] width 12 height 31
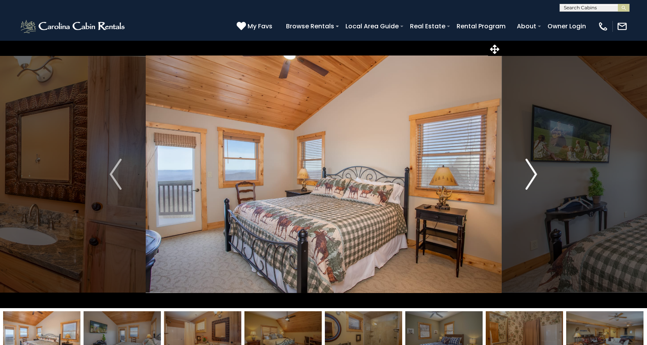
click at [536, 174] on img "Next" at bounding box center [531, 174] width 12 height 31
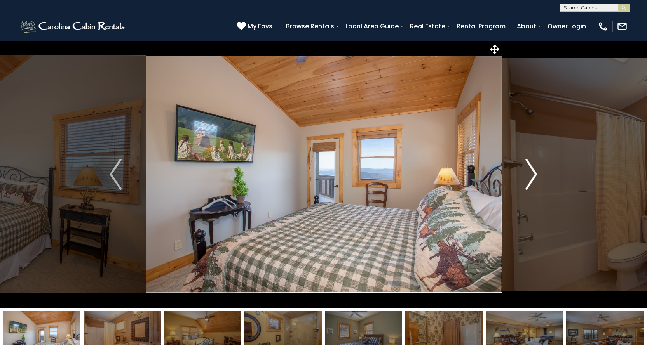
click at [536, 174] on img "Next" at bounding box center [531, 174] width 12 height 31
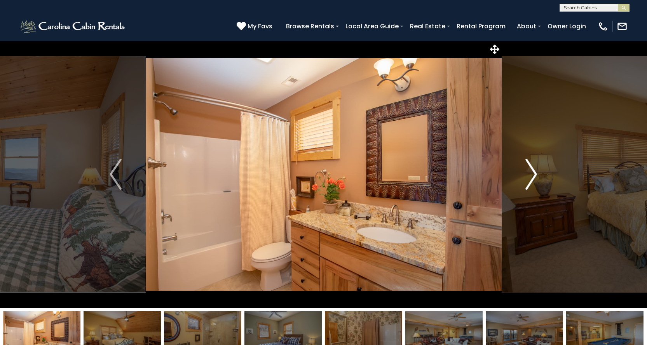
click at [536, 174] on img "Next" at bounding box center [531, 174] width 12 height 31
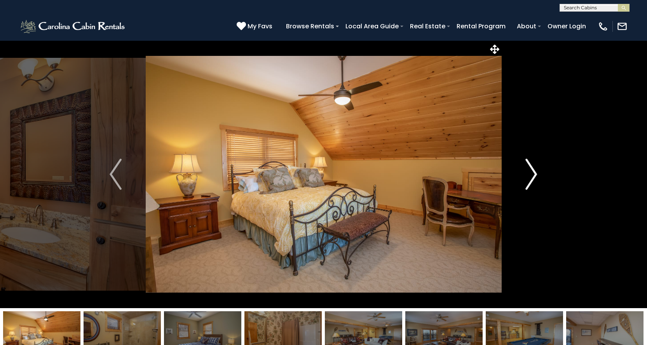
click at [536, 174] on img "Next" at bounding box center [531, 174] width 12 height 31
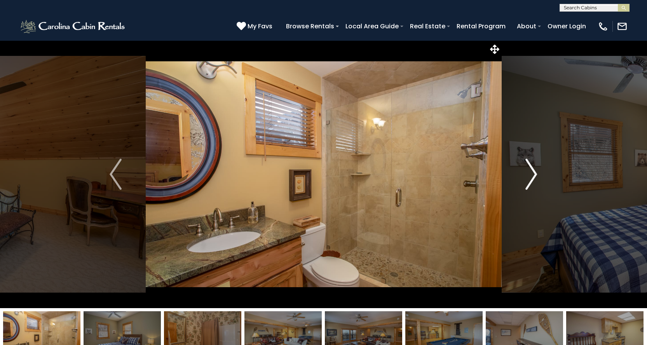
click at [536, 174] on img "Next" at bounding box center [531, 174] width 12 height 31
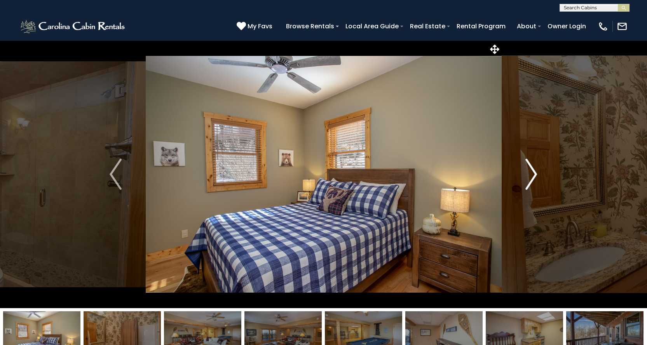
click at [536, 174] on img "Next" at bounding box center [531, 174] width 12 height 31
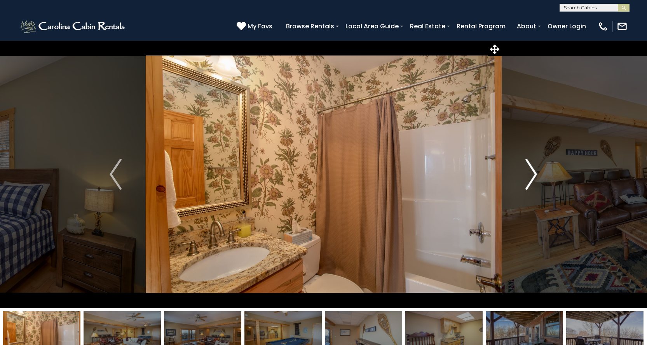
click at [536, 174] on img "Next" at bounding box center [531, 174] width 12 height 31
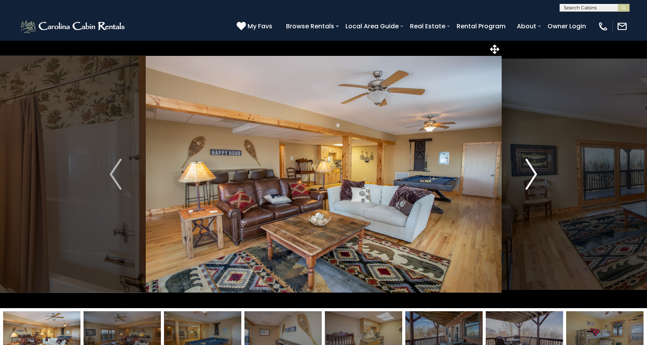
click at [536, 174] on img "Next" at bounding box center [531, 174] width 12 height 31
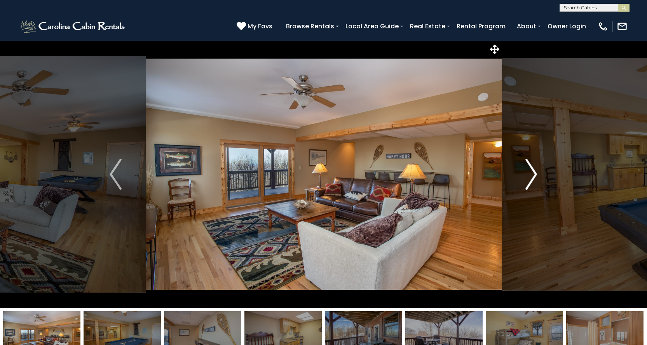
click at [536, 174] on img "Next" at bounding box center [531, 174] width 12 height 31
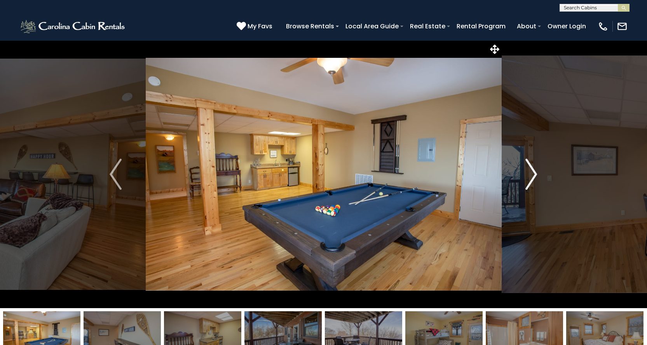
click at [536, 174] on img "Next" at bounding box center [531, 174] width 12 height 31
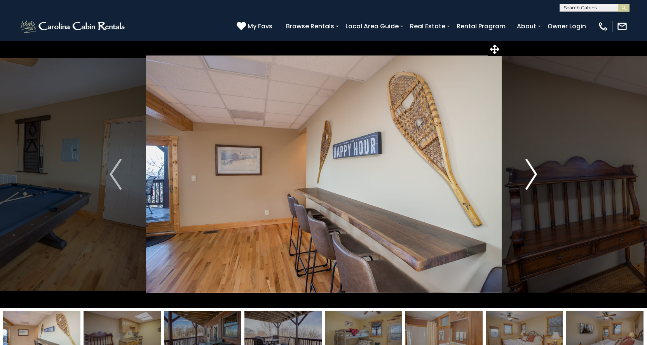
click at [536, 174] on img "Next" at bounding box center [531, 174] width 12 height 31
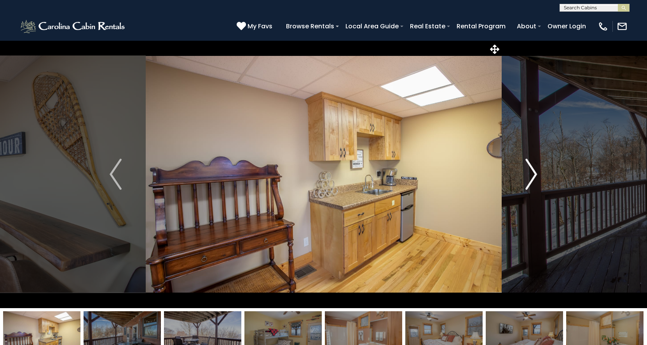
click at [536, 174] on img "Next" at bounding box center [531, 174] width 12 height 31
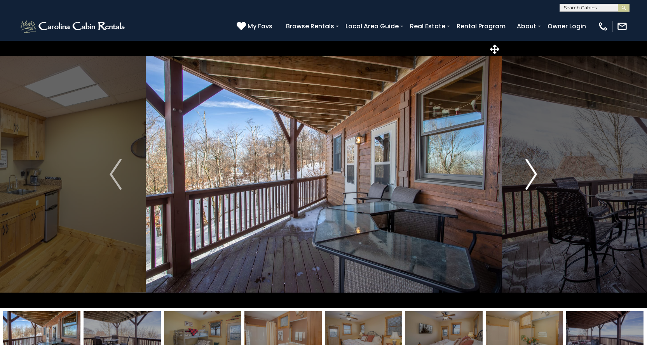
click at [536, 174] on img "Next" at bounding box center [531, 174] width 12 height 31
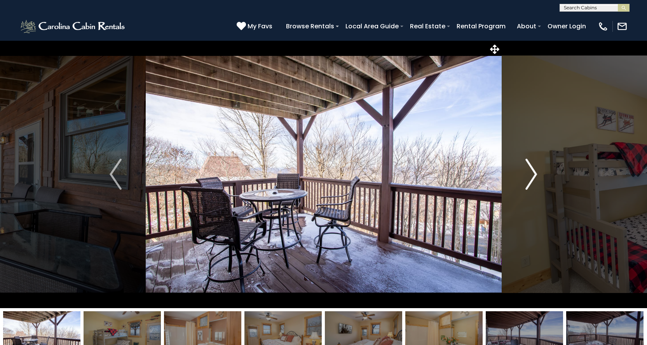
click at [536, 174] on img "Next" at bounding box center [531, 174] width 12 height 31
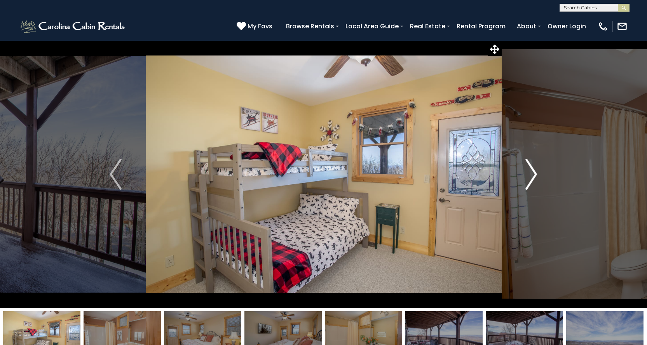
click at [536, 174] on img "Next" at bounding box center [531, 174] width 12 height 31
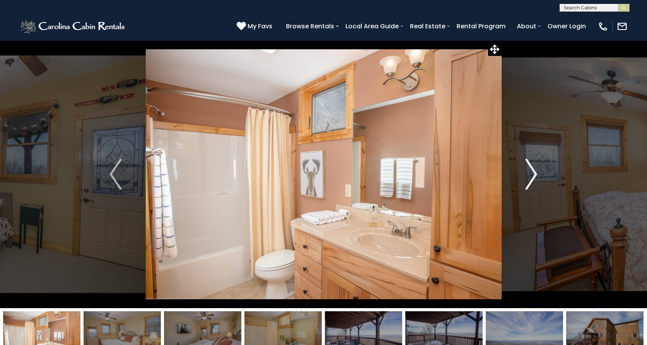
click at [536, 174] on img "Next" at bounding box center [531, 174] width 12 height 31
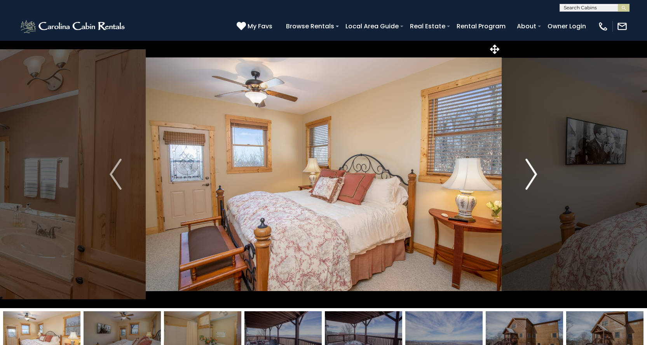
click at [536, 174] on img "Next" at bounding box center [531, 174] width 12 height 31
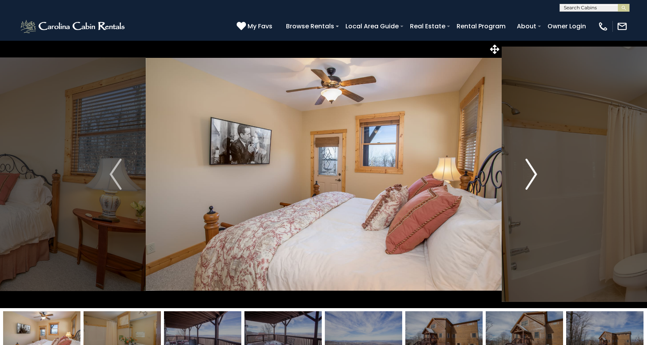
click at [536, 174] on img "Next" at bounding box center [531, 174] width 12 height 31
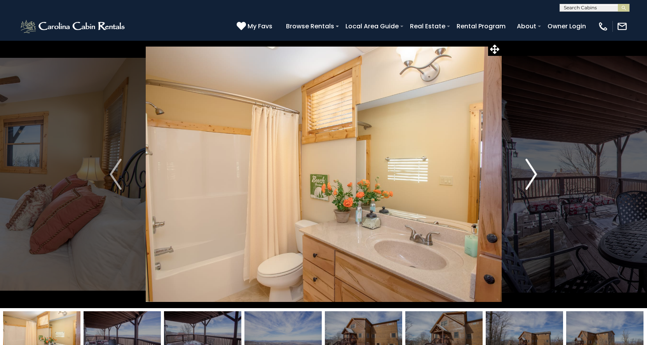
click at [536, 174] on img "Next" at bounding box center [531, 174] width 12 height 31
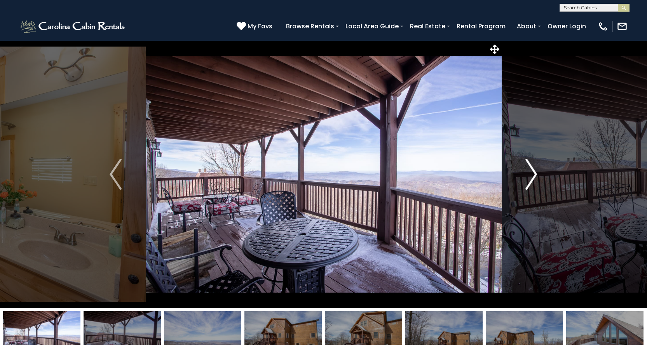
click at [536, 174] on img "Next" at bounding box center [531, 174] width 12 height 31
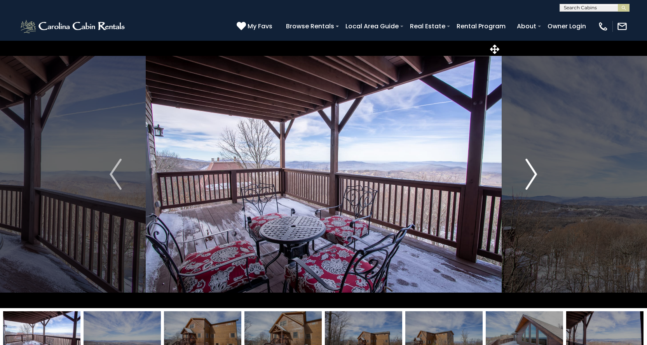
click at [536, 174] on img "Next" at bounding box center [531, 174] width 12 height 31
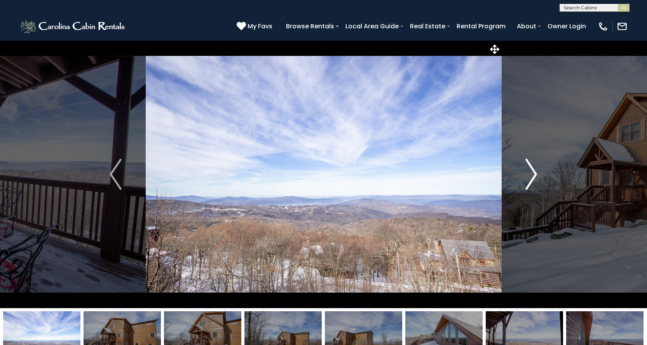
click at [536, 174] on img "Next" at bounding box center [531, 174] width 12 height 31
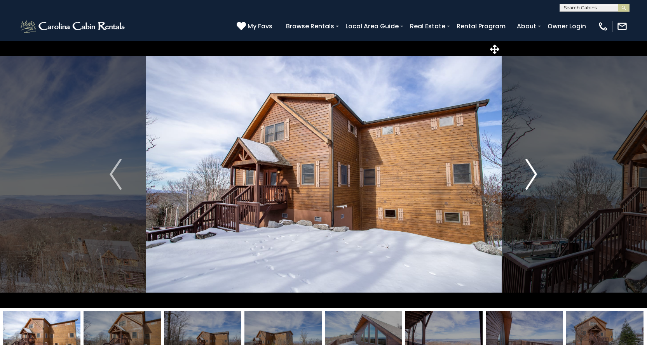
click at [536, 174] on img "Next" at bounding box center [531, 174] width 12 height 31
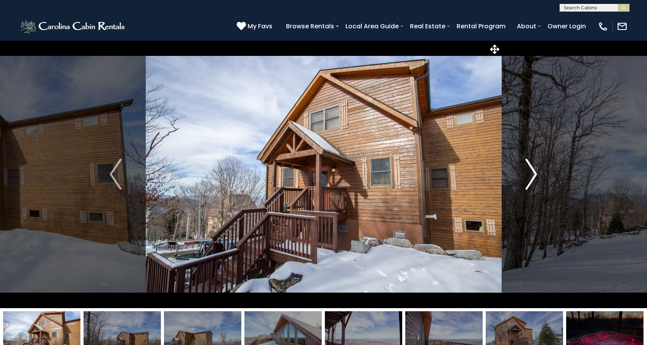
click at [536, 174] on img "Next" at bounding box center [531, 174] width 12 height 31
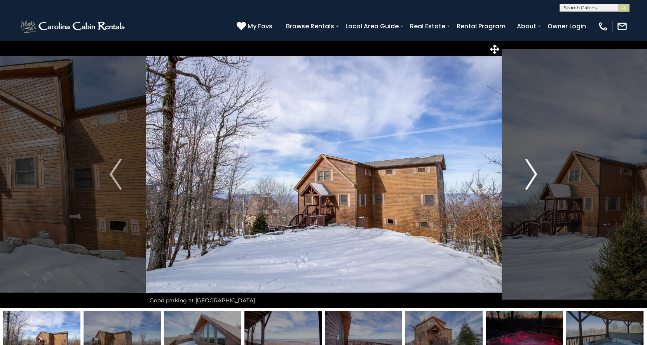
click at [536, 174] on img "Next" at bounding box center [531, 174] width 12 height 31
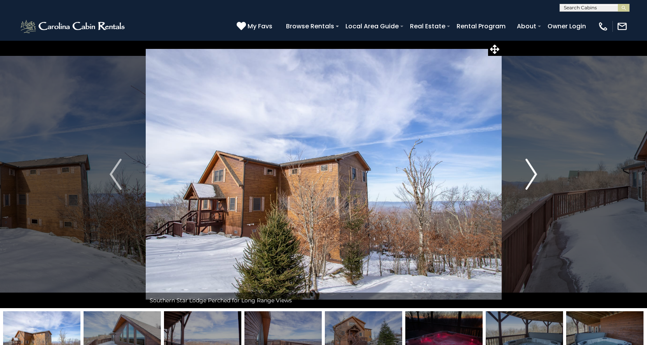
click at [536, 174] on img "Next" at bounding box center [531, 174] width 12 height 31
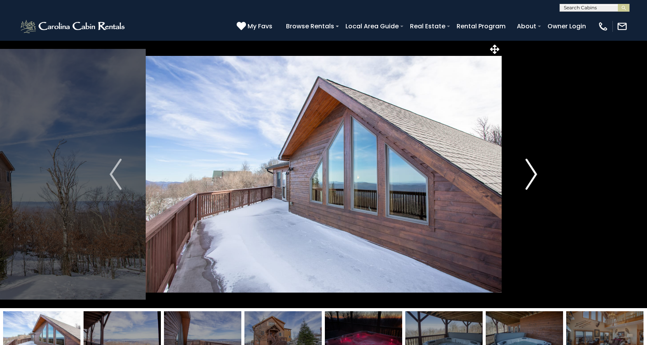
click at [536, 174] on img "Next" at bounding box center [531, 174] width 12 height 31
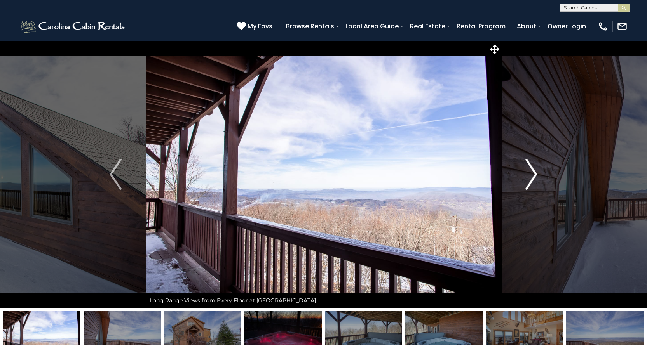
click at [536, 174] on img "Next" at bounding box center [531, 174] width 12 height 31
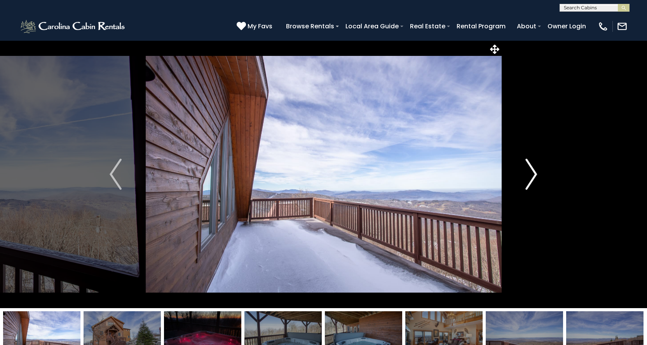
click at [536, 174] on img "Next" at bounding box center [531, 174] width 12 height 31
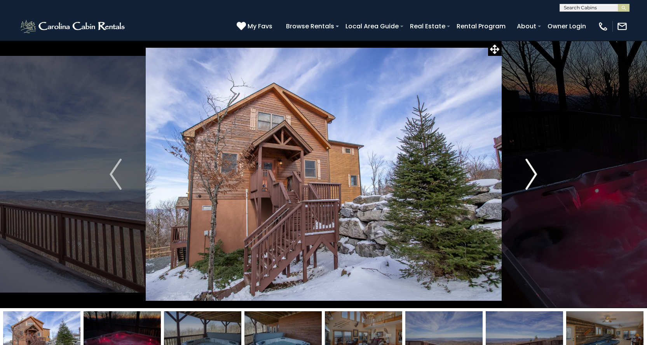
click at [536, 174] on img "Next" at bounding box center [531, 174] width 12 height 31
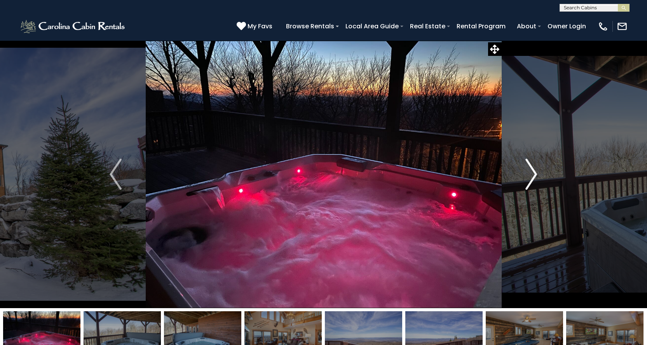
click at [536, 174] on img "Next" at bounding box center [531, 174] width 12 height 31
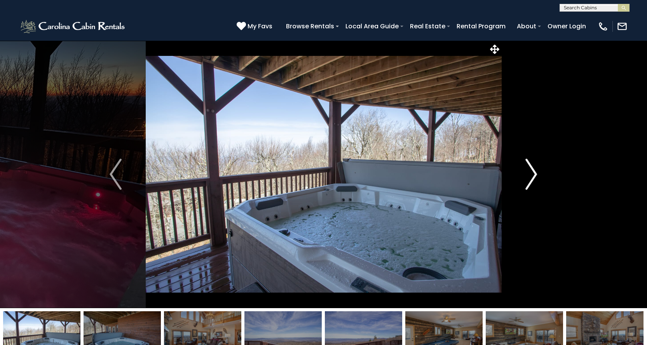
click at [536, 174] on img "Next" at bounding box center [531, 174] width 12 height 31
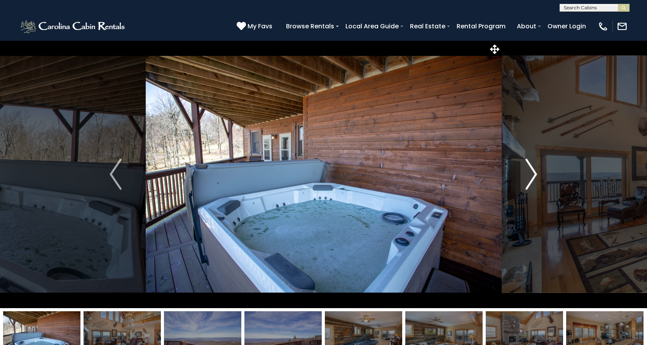
click at [536, 174] on img "Next" at bounding box center [531, 174] width 12 height 31
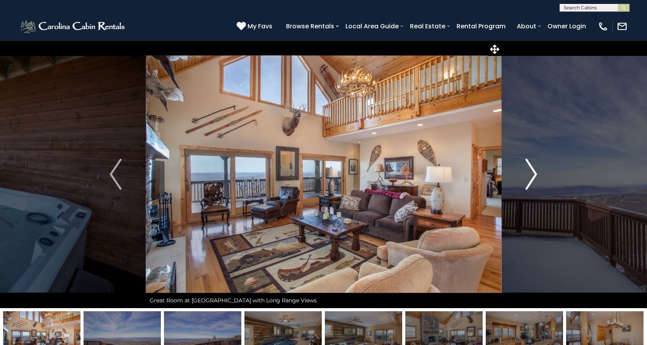
click at [536, 174] on img "Next" at bounding box center [531, 174] width 12 height 31
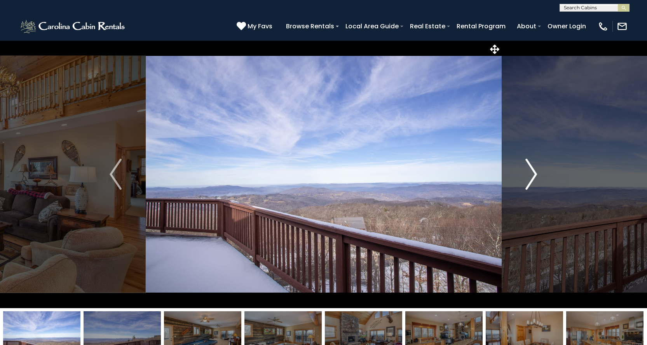
click at [536, 174] on img "Next" at bounding box center [531, 174] width 12 height 31
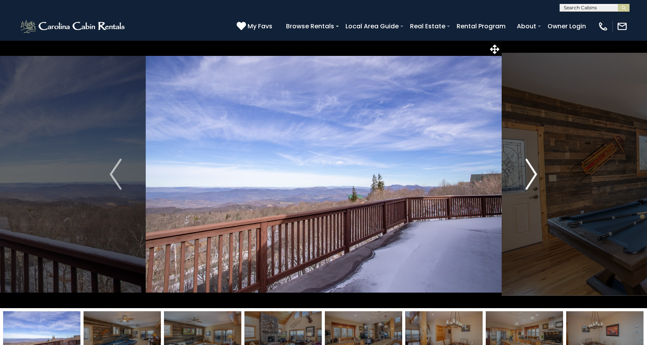
click at [536, 174] on img "Next" at bounding box center [531, 174] width 12 height 31
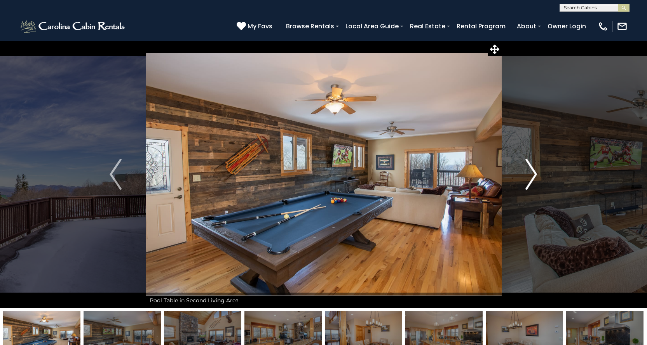
click at [536, 174] on img "Next" at bounding box center [531, 174] width 12 height 31
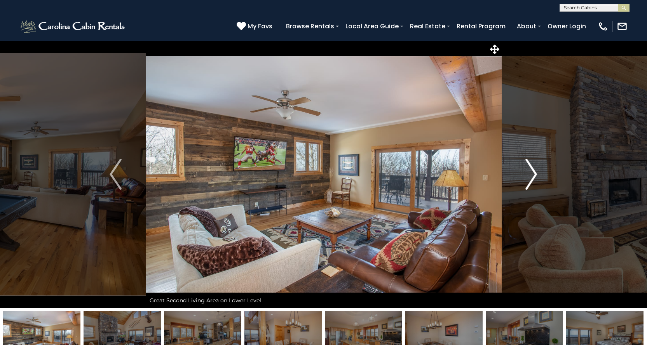
click at [536, 174] on img "Next" at bounding box center [531, 174] width 12 height 31
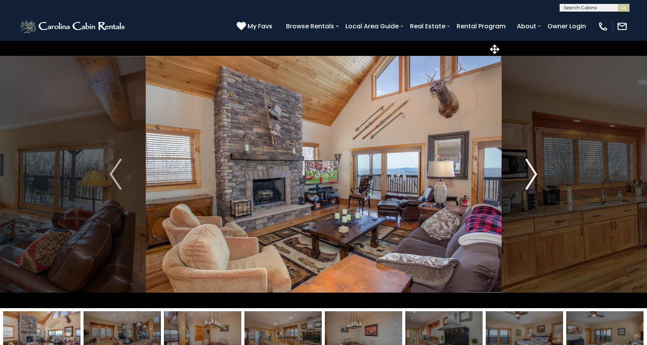
click at [536, 174] on img "Next" at bounding box center [531, 174] width 12 height 31
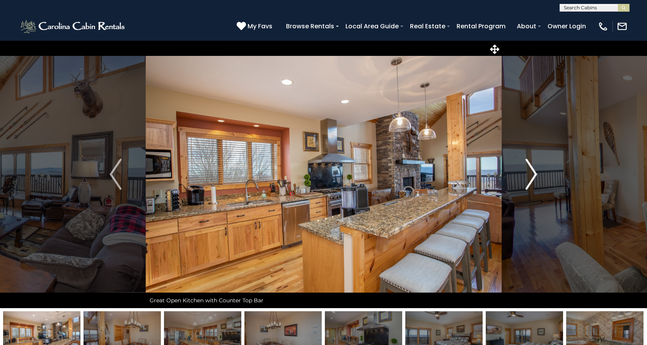
click at [536, 174] on img "Next" at bounding box center [531, 174] width 12 height 31
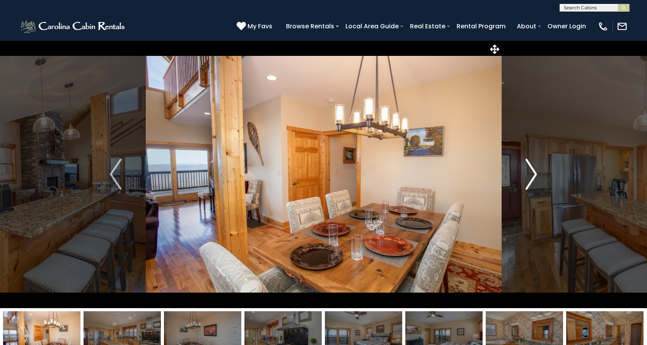
click at [536, 174] on img "Next" at bounding box center [531, 174] width 12 height 31
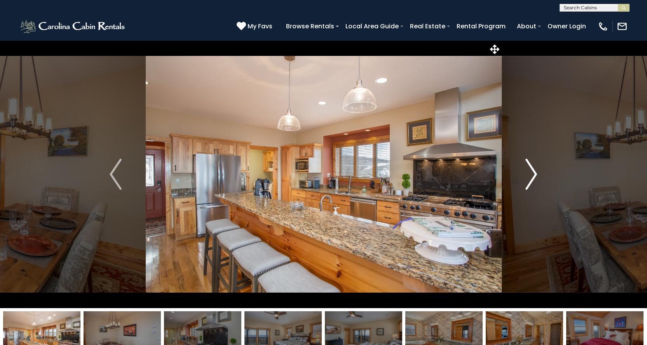
click at [536, 174] on img "Next" at bounding box center [531, 174] width 12 height 31
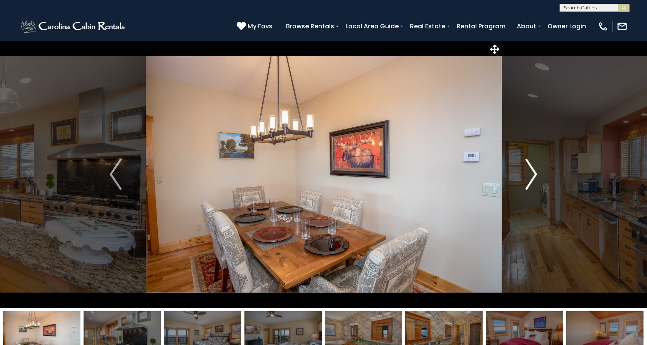
click at [536, 174] on img "Next" at bounding box center [531, 174] width 12 height 31
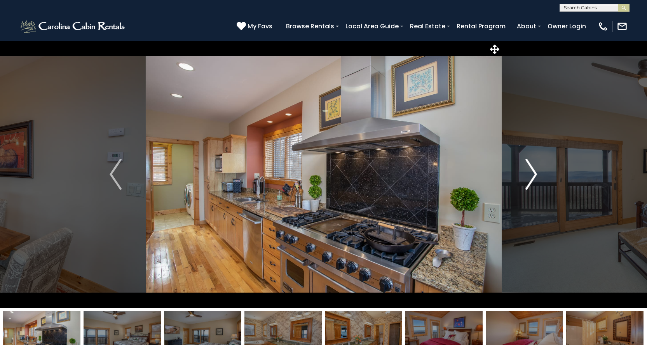
click at [536, 174] on img "Next" at bounding box center [531, 174] width 12 height 31
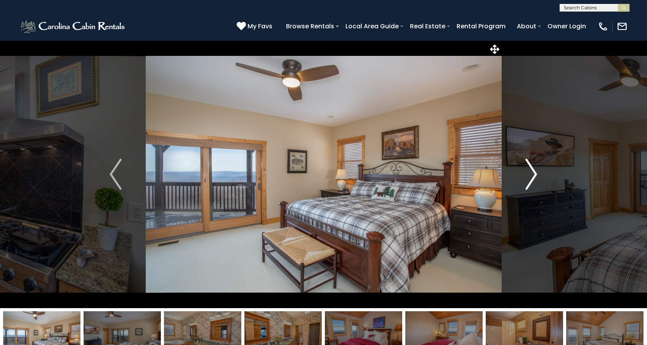
click at [536, 174] on img "Next" at bounding box center [531, 174] width 12 height 31
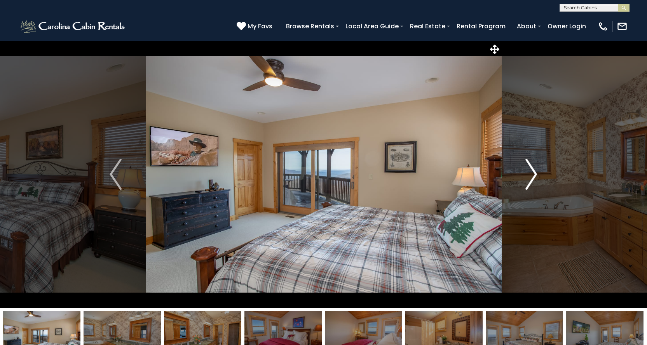
click at [536, 174] on img "Next" at bounding box center [531, 174] width 12 height 31
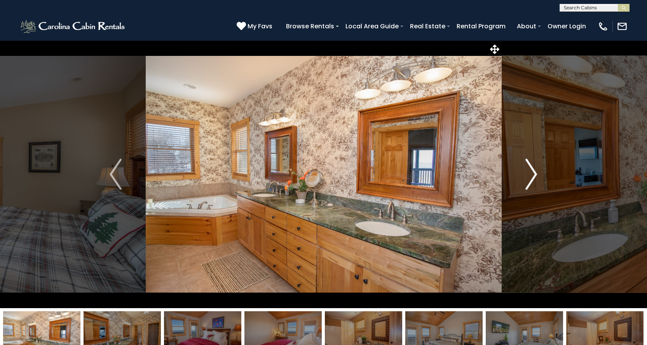
click at [536, 174] on img "Next" at bounding box center [531, 174] width 12 height 31
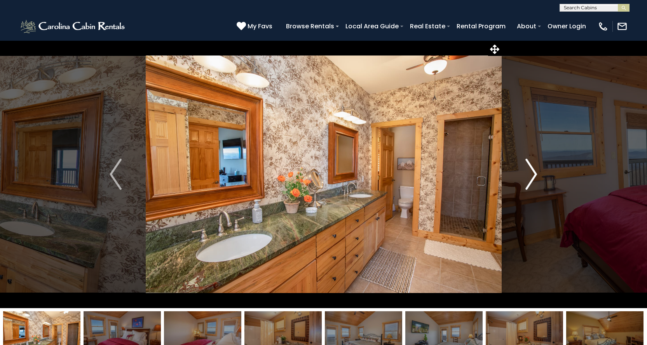
click at [536, 174] on img "Next" at bounding box center [531, 174] width 12 height 31
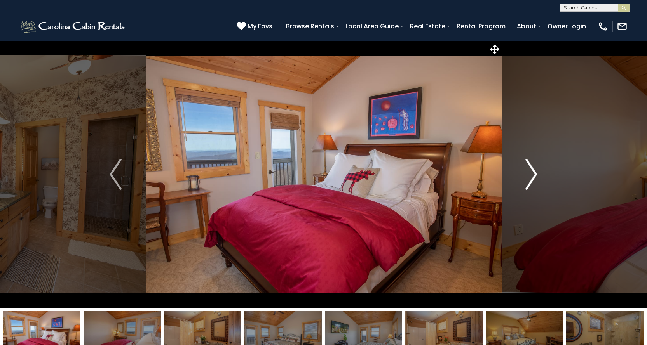
click at [535, 174] on img "Next" at bounding box center [531, 174] width 12 height 31
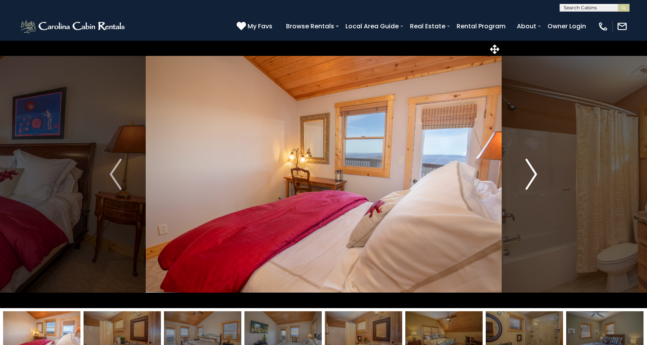
click at [535, 174] on img "Next" at bounding box center [531, 174] width 12 height 31
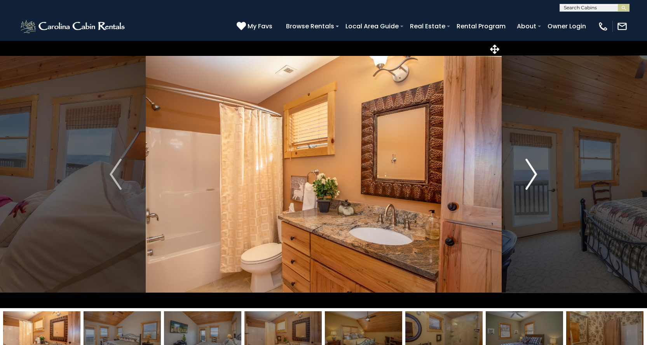
click at [535, 174] on img "Next" at bounding box center [531, 174] width 12 height 31
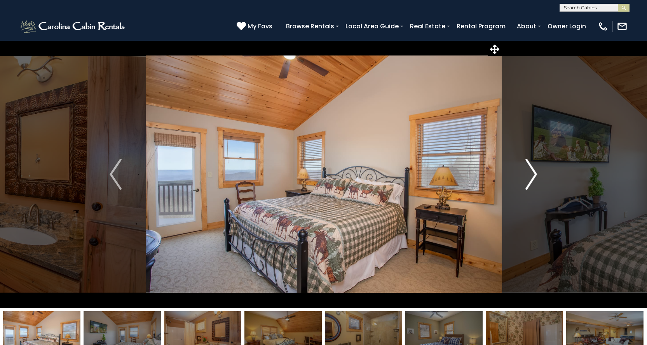
click at [535, 174] on img "Next" at bounding box center [531, 174] width 12 height 31
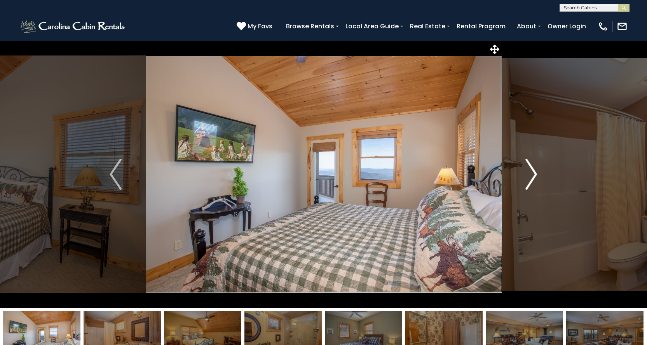
click at [535, 174] on img "Next" at bounding box center [531, 174] width 12 height 31
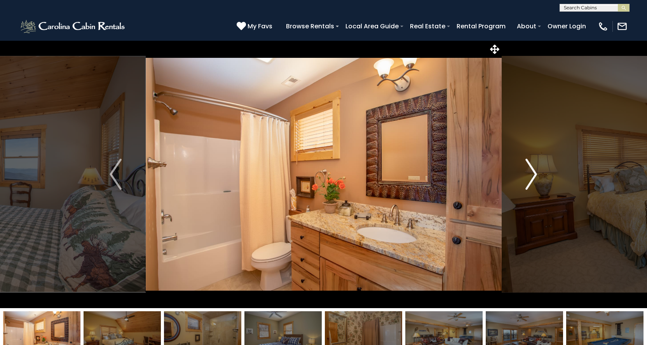
click at [535, 174] on img "Next" at bounding box center [531, 174] width 12 height 31
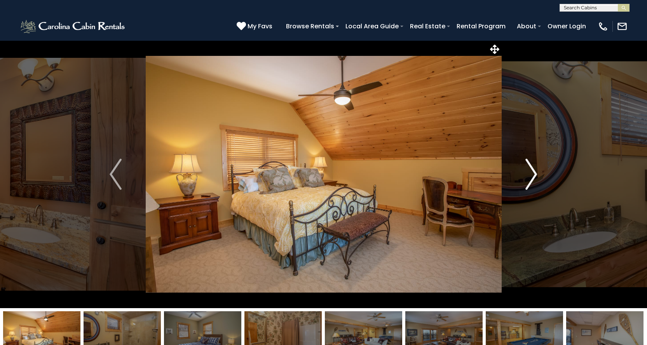
click at [535, 174] on img "Next" at bounding box center [531, 174] width 12 height 31
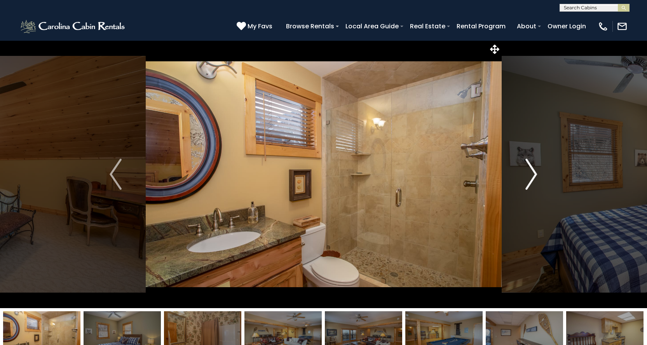
click at [535, 174] on img "Next" at bounding box center [531, 174] width 12 height 31
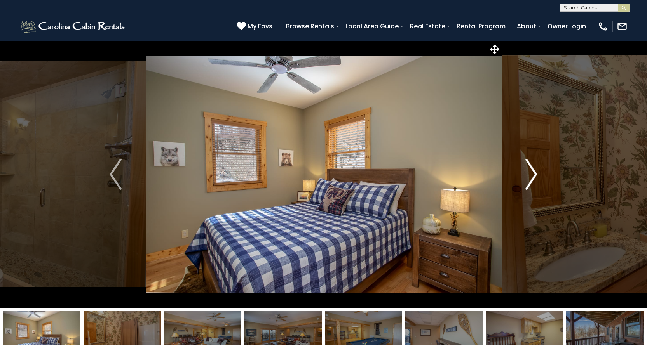
click at [535, 174] on img "Next" at bounding box center [531, 174] width 12 height 31
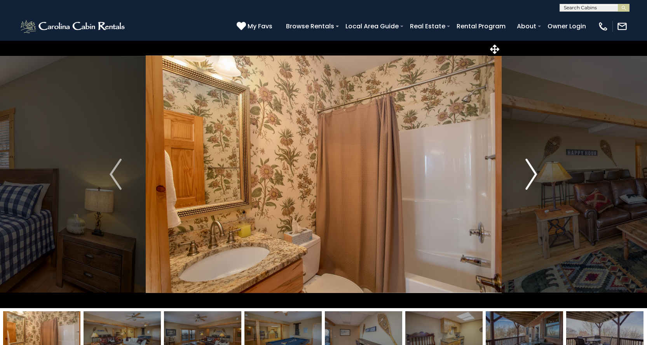
click at [535, 174] on img "Next" at bounding box center [531, 174] width 12 height 31
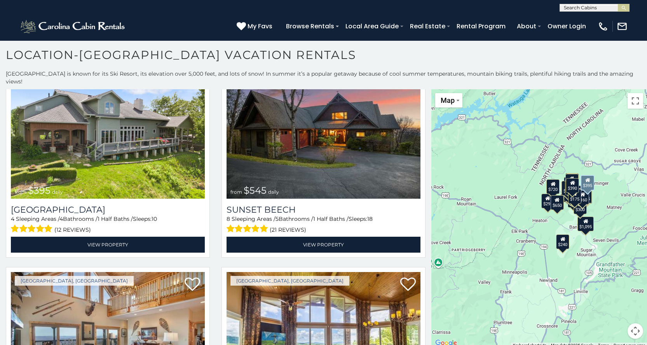
scroll to position [272, 0]
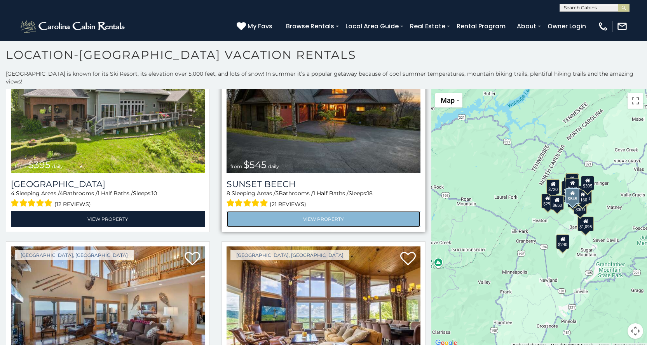
click at [250, 211] on link "View Property" at bounding box center [323, 219] width 194 height 16
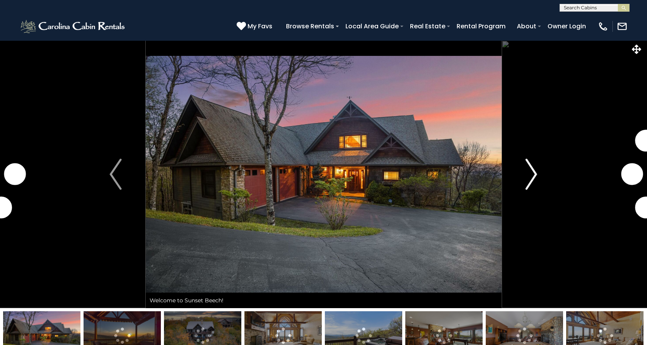
click at [531, 181] on img "Next" at bounding box center [531, 174] width 12 height 31
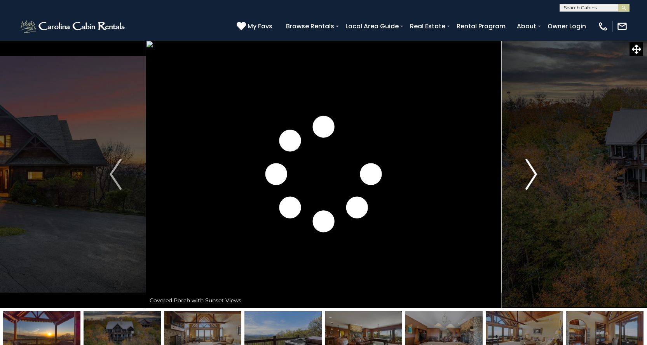
click at [531, 181] on img "Next" at bounding box center [531, 174] width 12 height 31
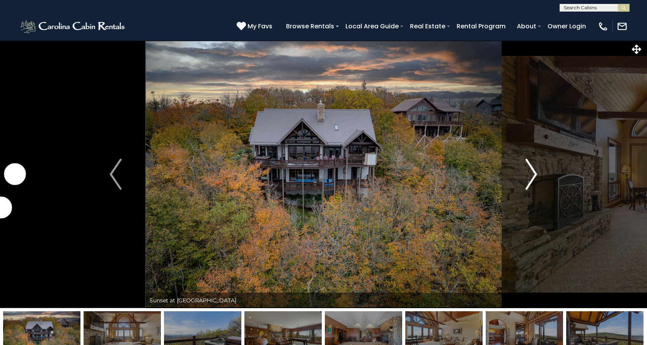
click at [531, 181] on img "Next" at bounding box center [531, 174] width 12 height 31
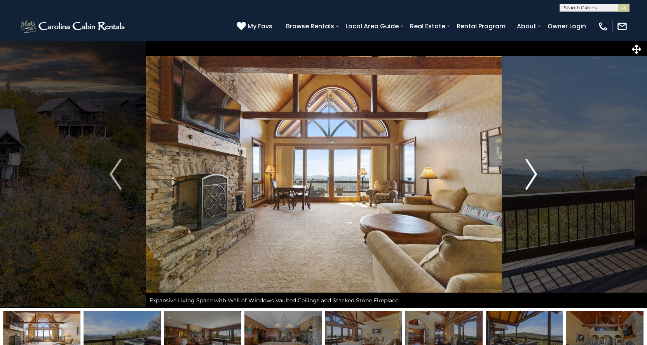
click at [531, 181] on img "Next" at bounding box center [531, 174] width 12 height 31
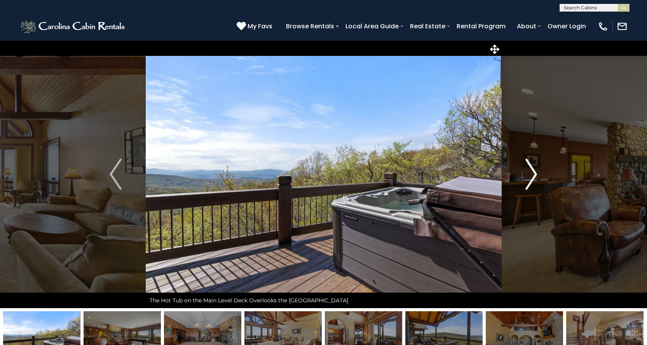
click at [531, 181] on img "Next" at bounding box center [531, 174] width 12 height 31
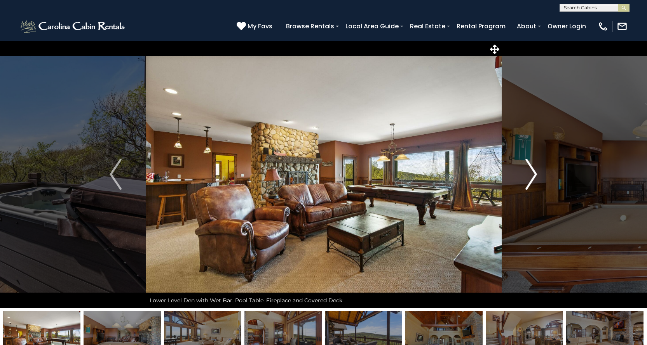
click at [531, 181] on img "Next" at bounding box center [531, 174] width 12 height 31
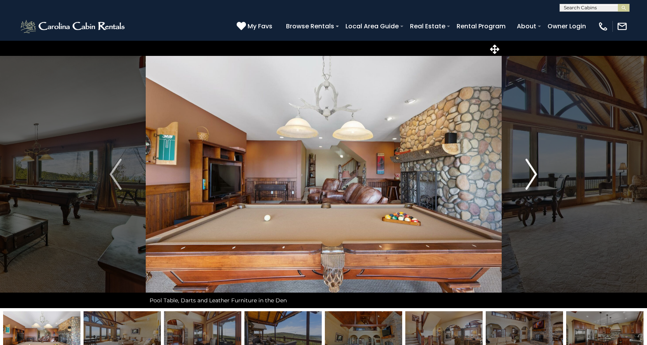
click at [531, 181] on img "Next" at bounding box center [531, 174] width 12 height 31
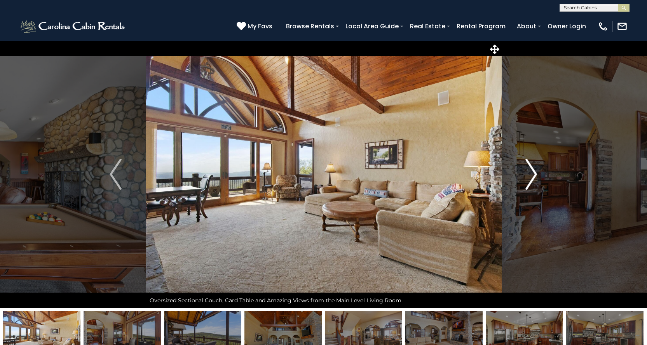
click at [531, 181] on img "Next" at bounding box center [531, 174] width 12 height 31
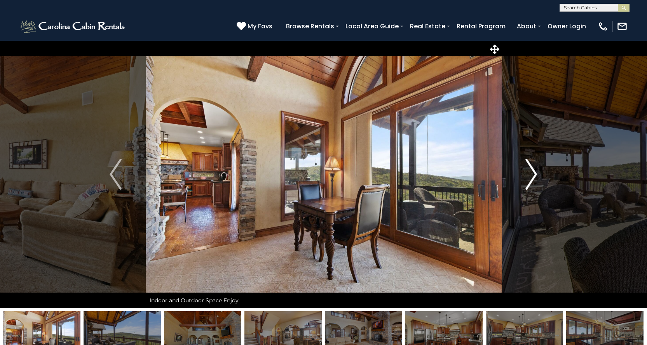
click at [528, 181] on img "Next" at bounding box center [531, 174] width 12 height 31
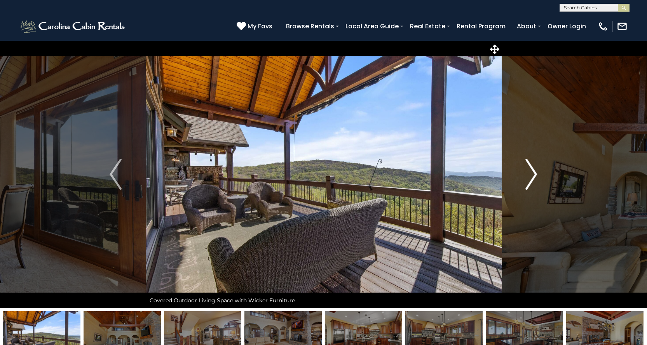
click at [528, 181] on img "Next" at bounding box center [531, 174] width 12 height 31
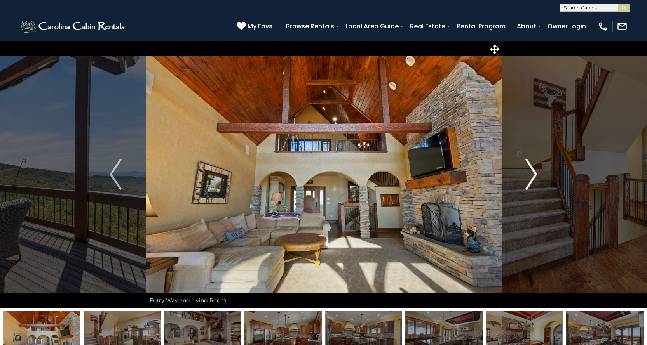
click at [528, 181] on img "Next" at bounding box center [531, 174] width 12 height 31
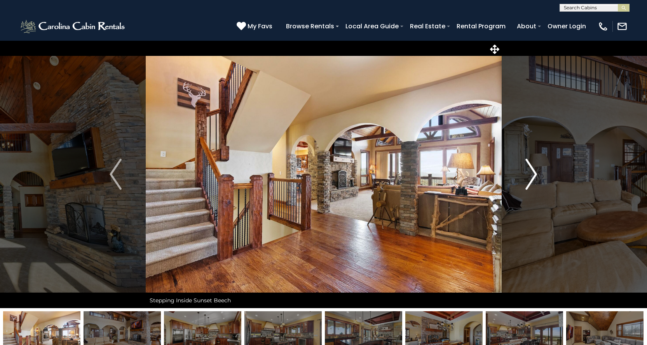
click at [528, 181] on img "Next" at bounding box center [531, 174] width 12 height 31
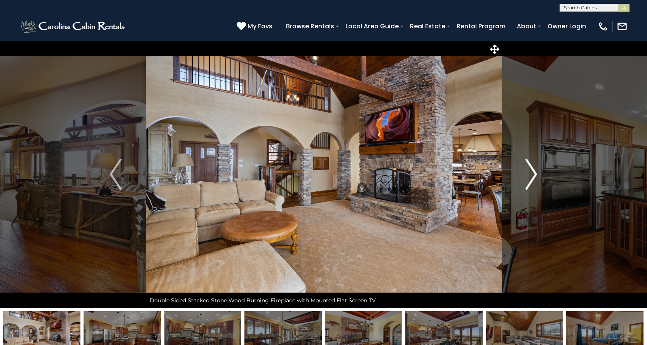
click at [528, 181] on img "Next" at bounding box center [531, 174] width 12 height 31
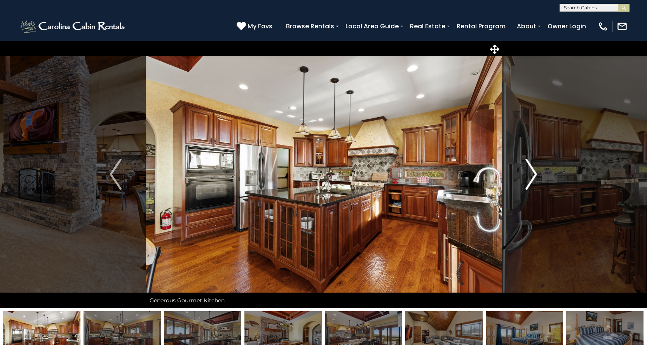
click at [528, 181] on img "Next" at bounding box center [531, 174] width 12 height 31
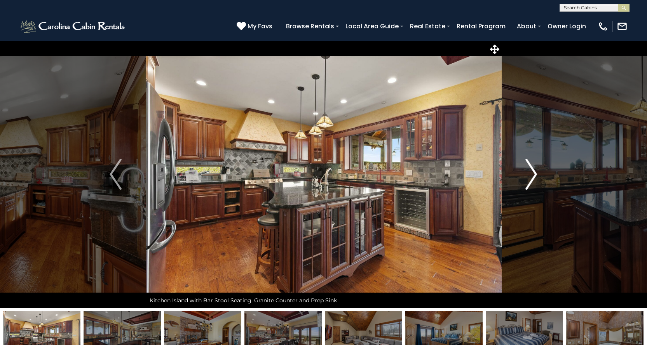
click at [528, 181] on img "Next" at bounding box center [531, 174] width 12 height 31
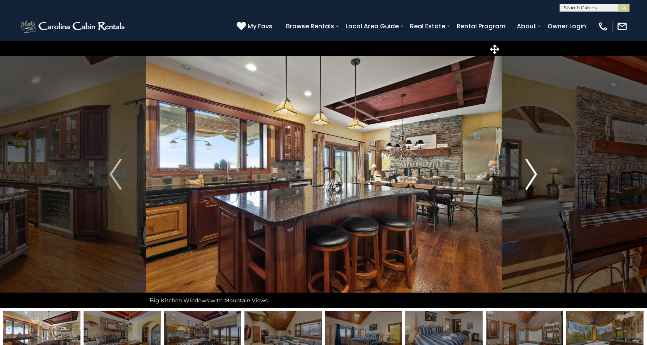
click at [528, 181] on img "Next" at bounding box center [531, 174] width 12 height 31
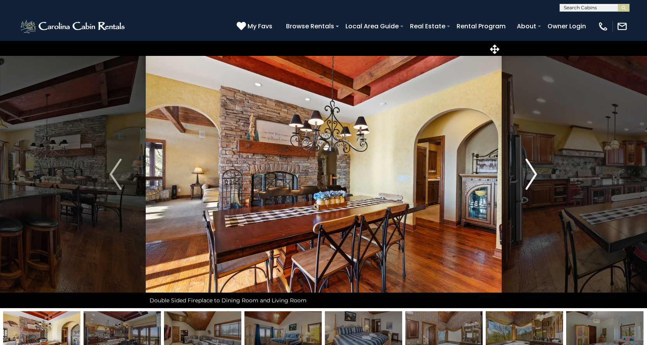
click at [528, 181] on img "Next" at bounding box center [531, 174] width 12 height 31
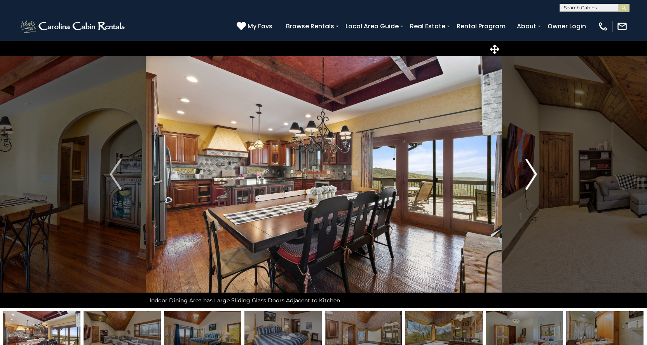
click at [528, 181] on img "Next" at bounding box center [531, 174] width 12 height 31
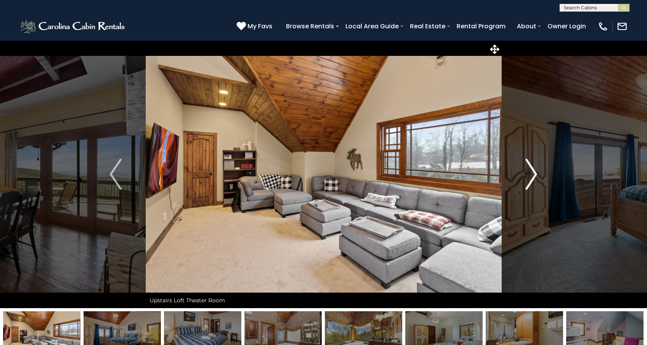
click at [528, 181] on img "Next" at bounding box center [531, 174] width 12 height 31
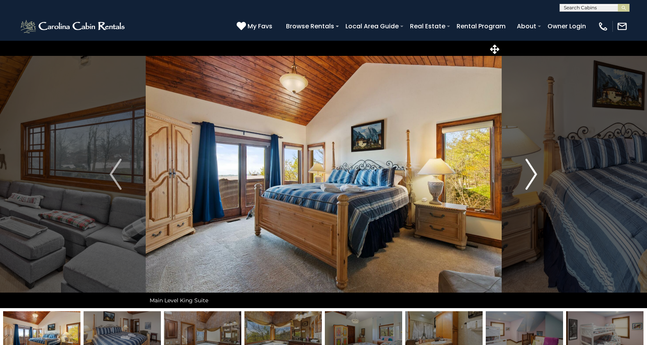
click at [528, 181] on img "Next" at bounding box center [531, 174] width 12 height 31
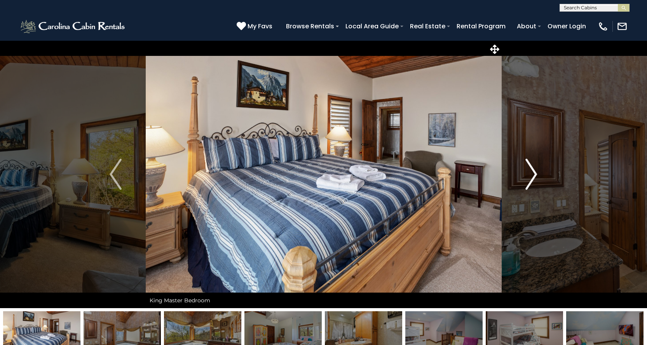
click at [528, 181] on img "Next" at bounding box center [531, 174] width 12 height 31
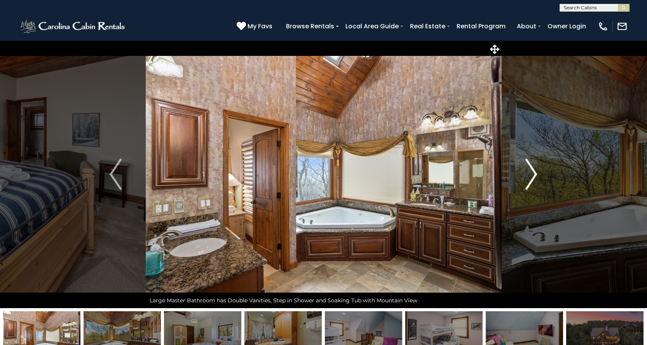
click at [528, 181] on img "Next" at bounding box center [531, 174] width 12 height 31
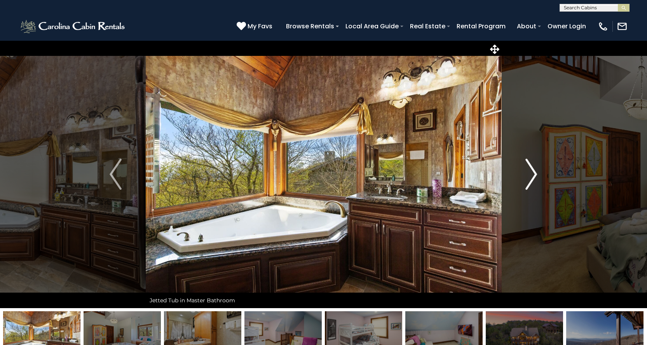
click at [528, 181] on img "Next" at bounding box center [531, 174] width 12 height 31
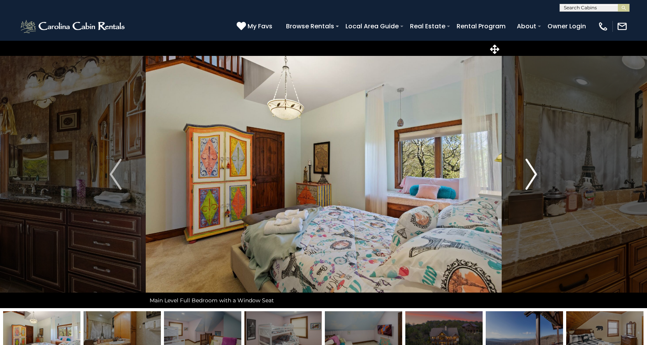
click at [528, 181] on img "Next" at bounding box center [531, 174] width 12 height 31
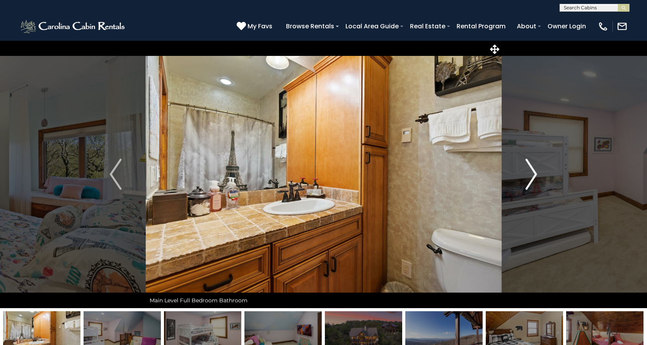
click at [528, 181] on img "Next" at bounding box center [531, 174] width 12 height 31
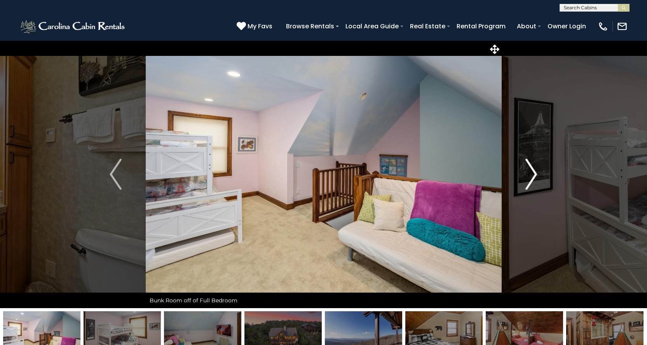
click at [528, 181] on img "Next" at bounding box center [531, 174] width 12 height 31
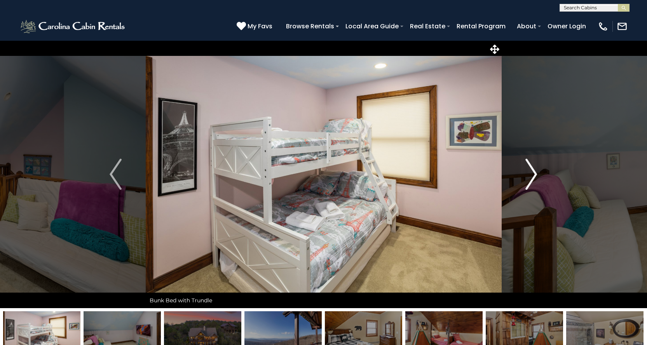
click at [528, 181] on img "Next" at bounding box center [531, 174] width 12 height 31
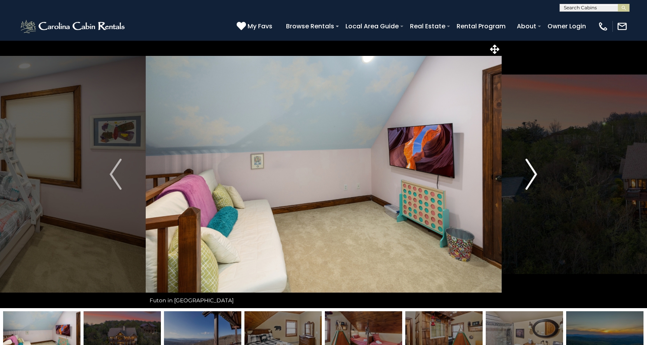
click at [528, 181] on img "Next" at bounding box center [531, 174] width 12 height 31
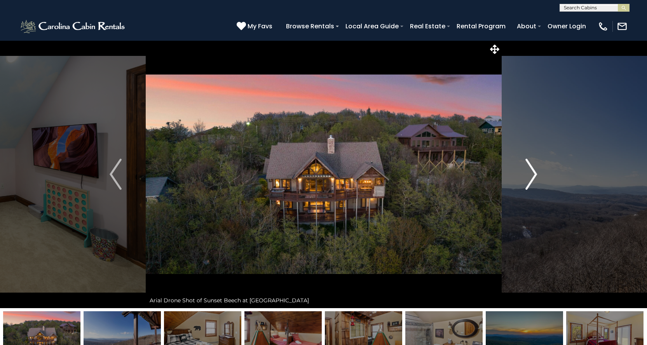
click at [527, 180] on img "Next" at bounding box center [531, 174] width 12 height 31
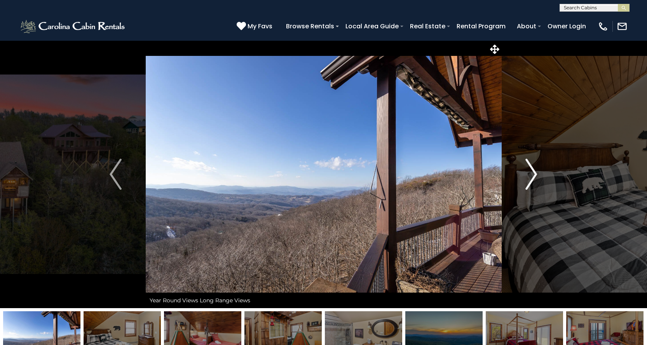
click at [527, 180] on img "Next" at bounding box center [531, 174] width 12 height 31
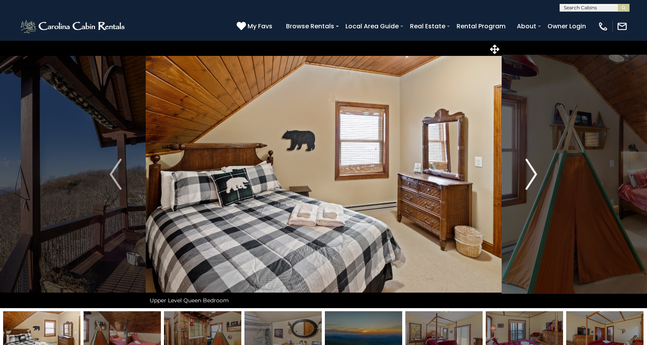
click at [527, 180] on img "Next" at bounding box center [531, 174] width 12 height 31
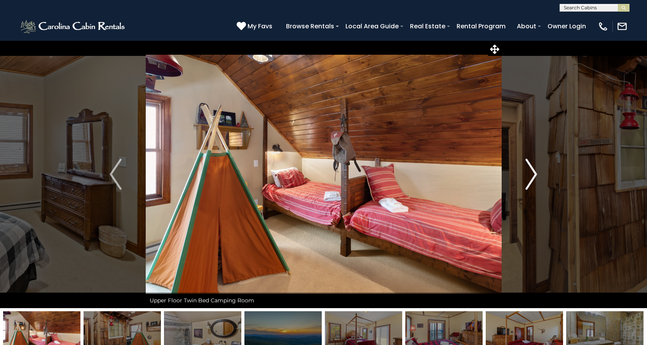
click at [527, 180] on img "Next" at bounding box center [531, 174] width 12 height 31
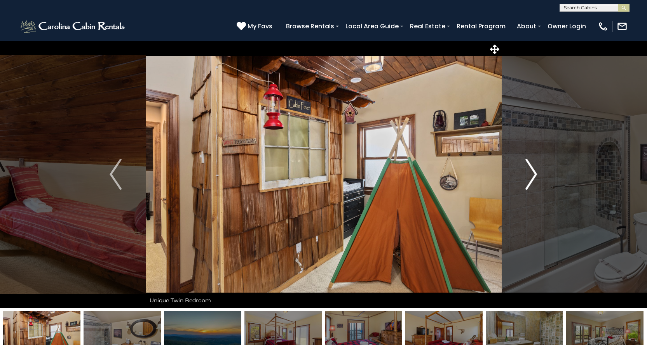
click at [527, 180] on img "Next" at bounding box center [531, 174] width 12 height 31
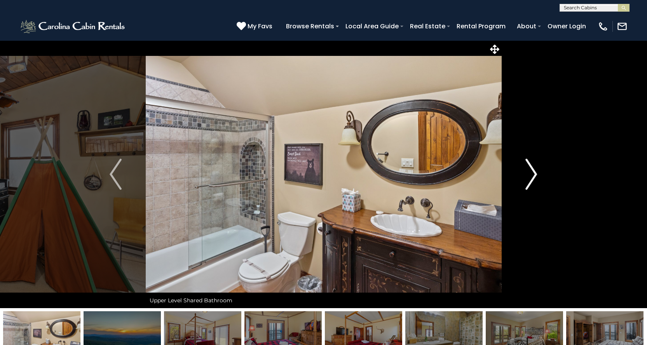
click at [527, 180] on img "Next" at bounding box center [531, 174] width 12 height 31
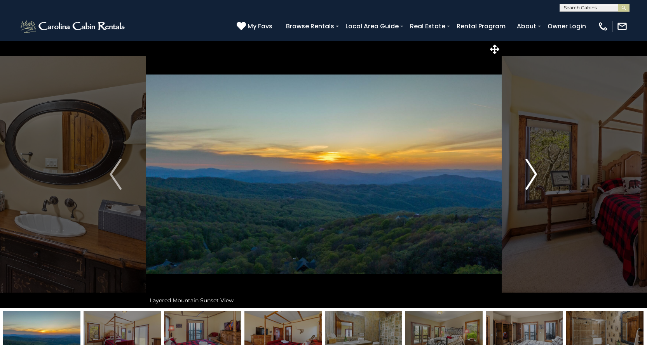
click at [527, 180] on img "Next" at bounding box center [531, 174] width 12 height 31
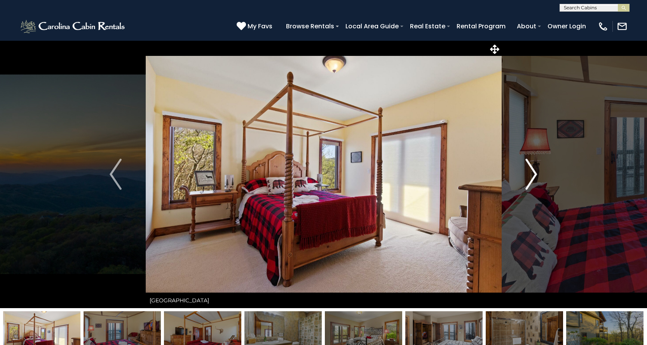
click at [527, 180] on img "Next" at bounding box center [531, 174] width 12 height 31
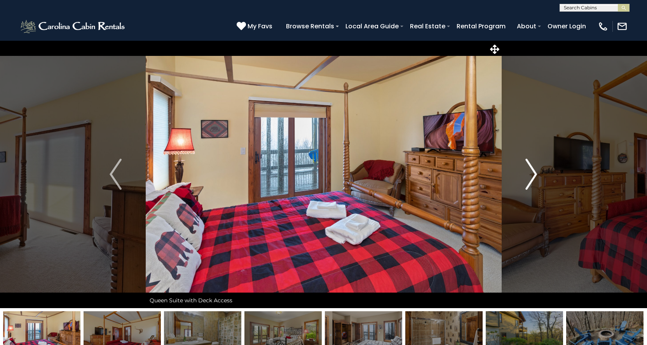
click at [527, 180] on img "Next" at bounding box center [531, 174] width 12 height 31
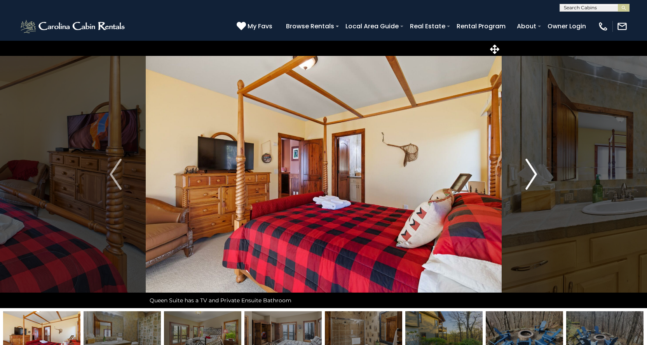
click at [527, 180] on img "Next" at bounding box center [531, 174] width 12 height 31
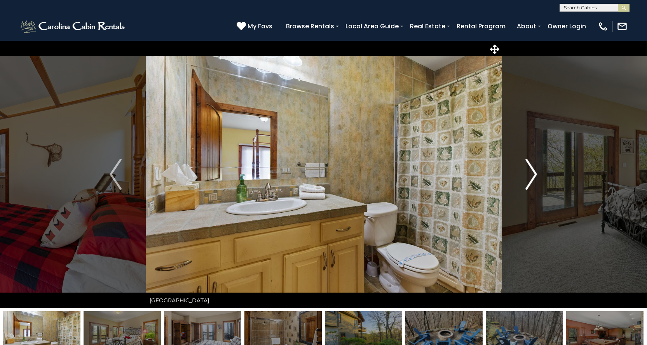
click at [527, 180] on img "Next" at bounding box center [531, 174] width 12 height 31
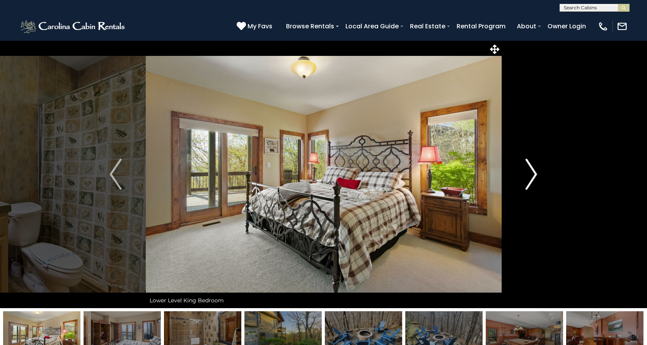
click at [527, 180] on img "Next" at bounding box center [531, 174] width 12 height 31
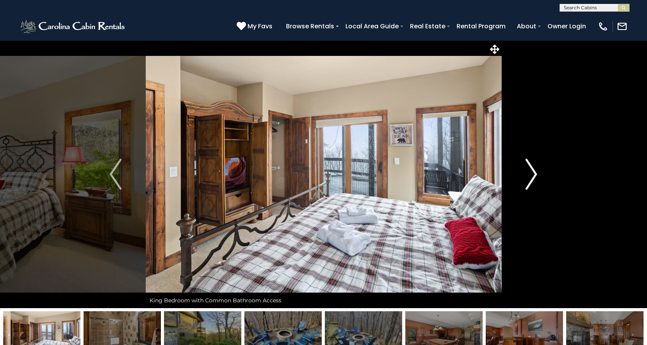
click at [527, 180] on img "Next" at bounding box center [531, 174] width 12 height 31
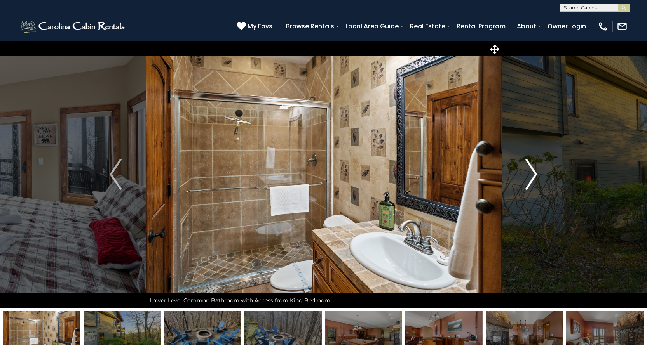
click at [527, 180] on img "Next" at bounding box center [531, 174] width 12 height 31
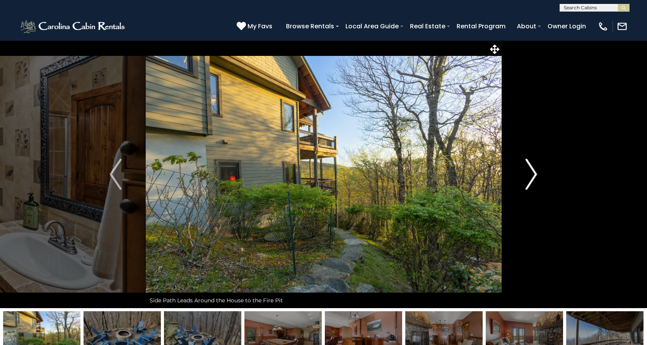
click at [527, 180] on img "Next" at bounding box center [531, 174] width 12 height 31
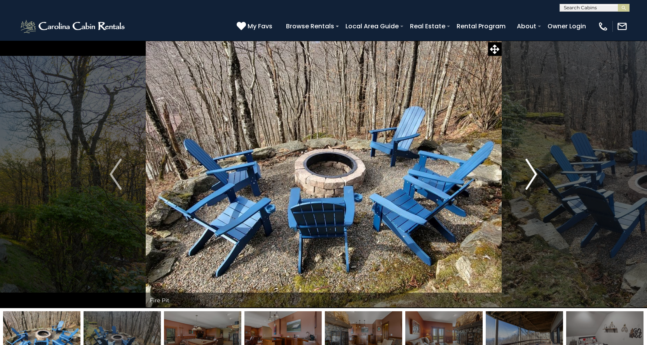
click at [527, 180] on img "Next" at bounding box center [531, 174] width 12 height 31
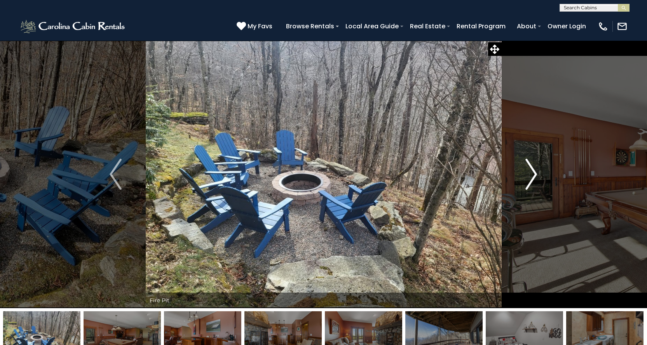
click at [527, 180] on img "Next" at bounding box center [531, 174] width 12 height 31
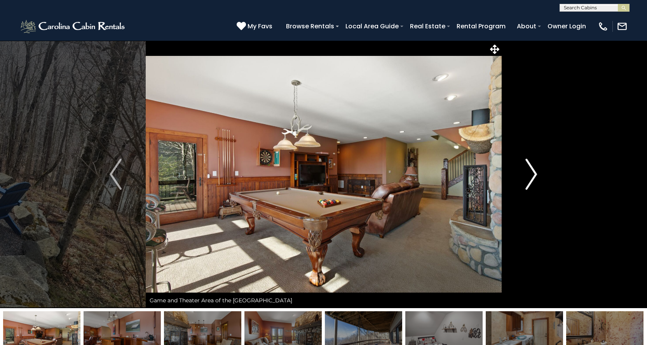
click at [527, 180] on img "Next" at bounding box center [531, 174] width 12 height 31
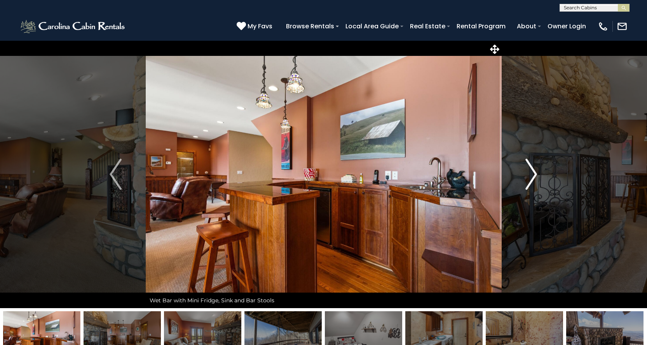
click at [527, 180] on img "Next" at bounding box center [531, 174] width 12 height 31
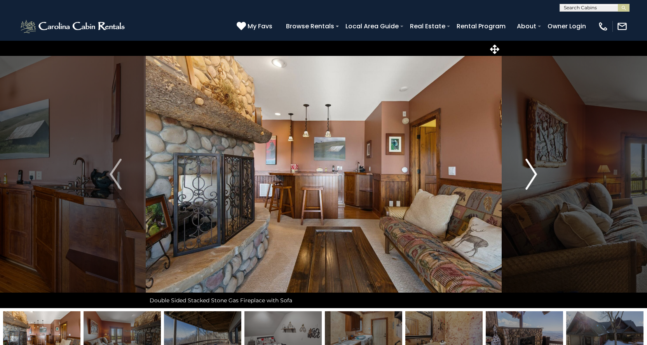
click at [527, 180] on img "Next" at bounding box center [531, 174] width 12 height 31
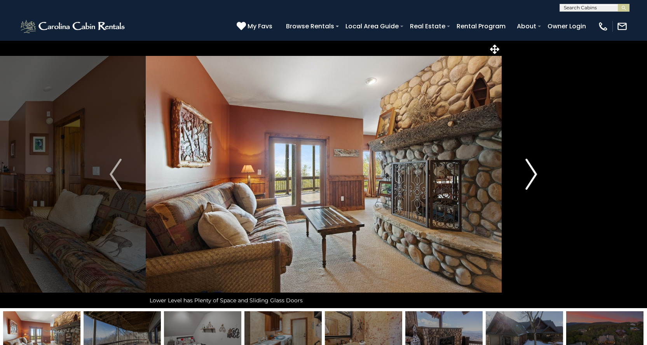
click at [527, 180] on img "Next" at bounding box center [531, 174] width 12 height 31
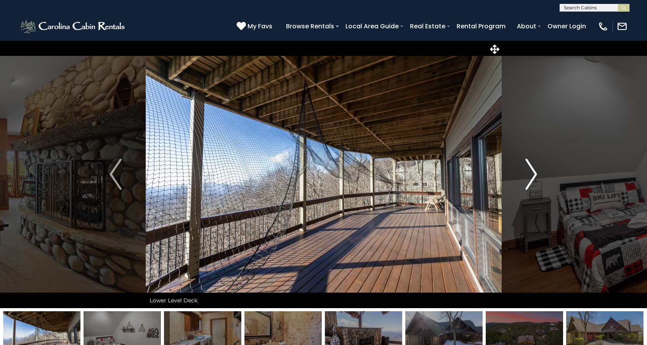
click at [526, 180] on img "Next" at bounding box center [531, 174] width 12 height 31
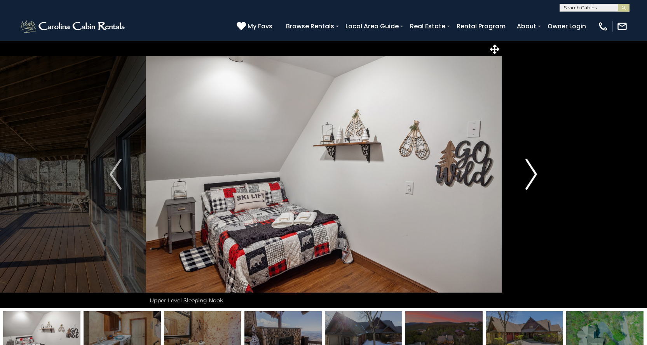
click at [526, 180] on img "Next" at bounding box center [531, 174] width 12 height 31
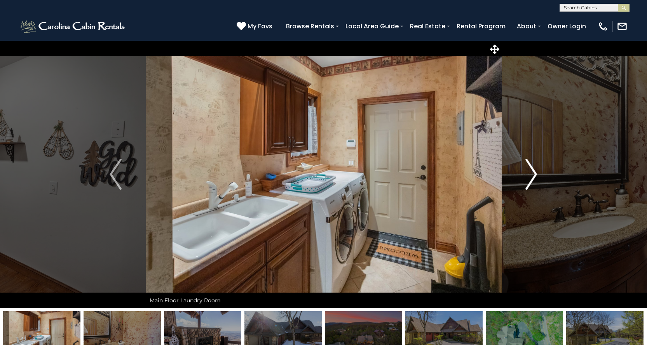
click at [526, 180] on img "Next" at bounding box center [531, 174] width 12 height 31
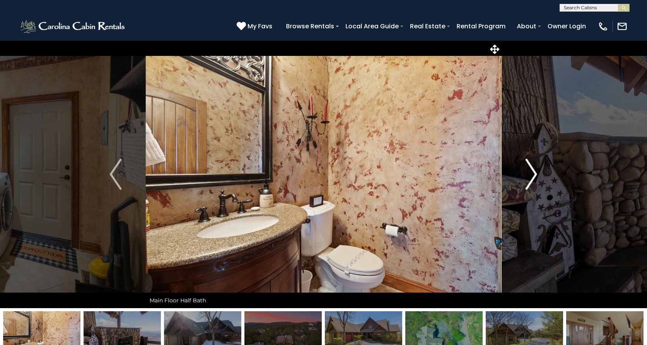
click at [526, 180] on img "Next" at bounding box center [531, 174] width 12 height 31
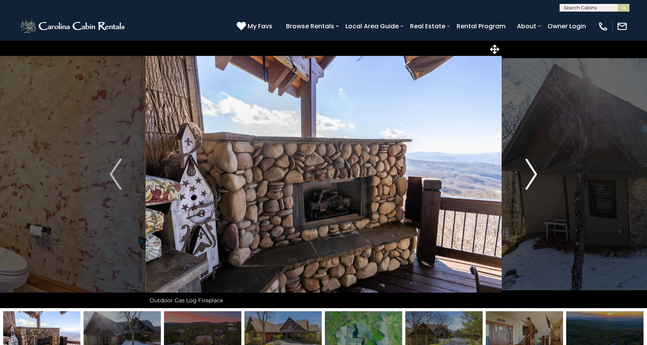
click at [526, 180] on img "Next" at bounding box center [531, 174] width 12 height 31
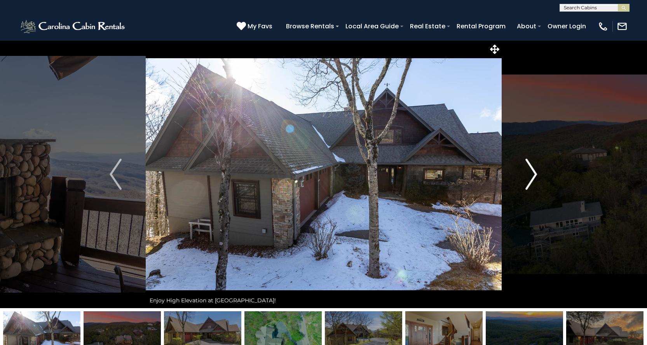
click at [526, 180] on img "Next" at bounding box center [531, 174] width 12 height 31
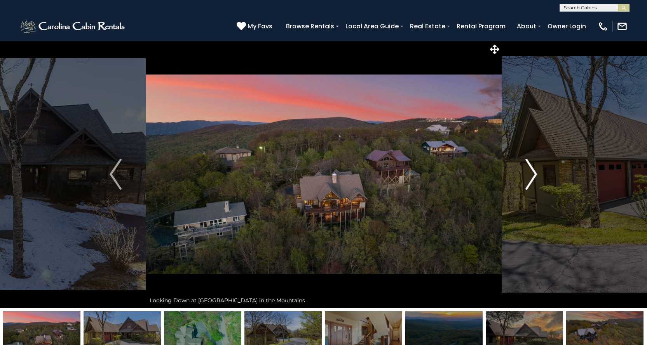
click at [526, 180] on img "Next" at bounding box center [531, 174] width 12 height 31
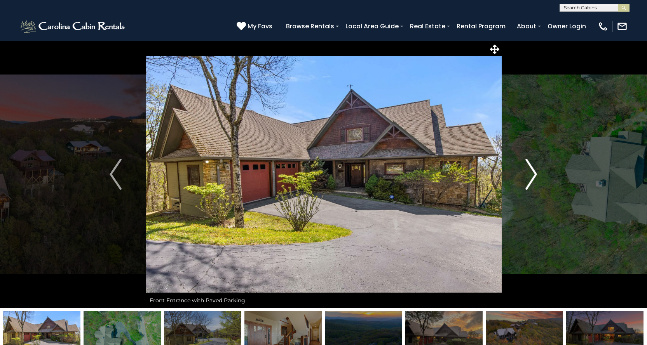
click at [526, 180] on img "Next" at bounding box center [531, 174] width 12 height 31
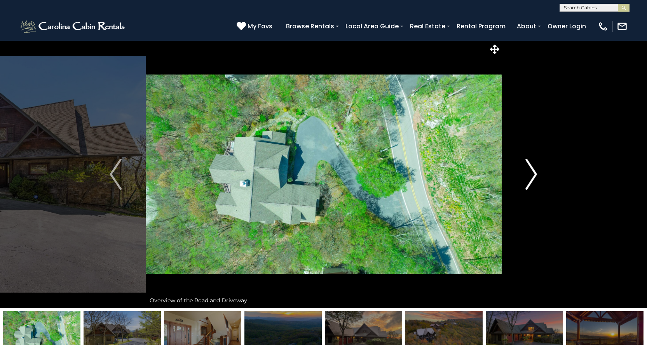
click at [526, 180] on img "Next" at bounding box center [531, 174] width 12 height 31
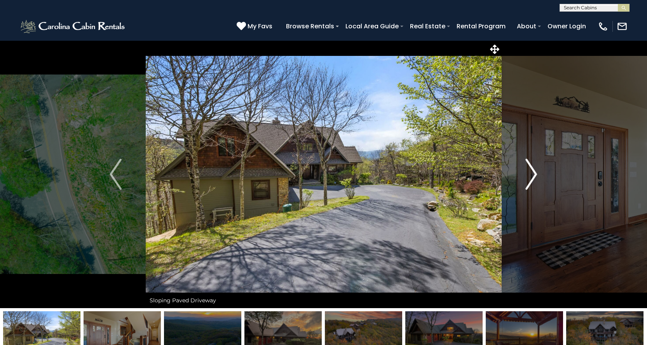
click at [526, 180] on img "Next" at bounding box center [531, 174] width 12 height 31
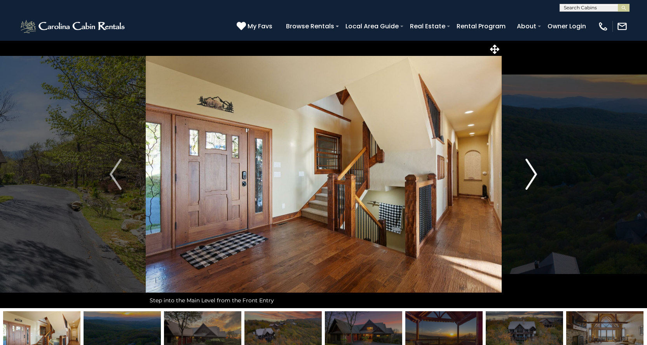
click at [526, 180] on img "Next" at bounding box center [531, 174] width 12 height 31
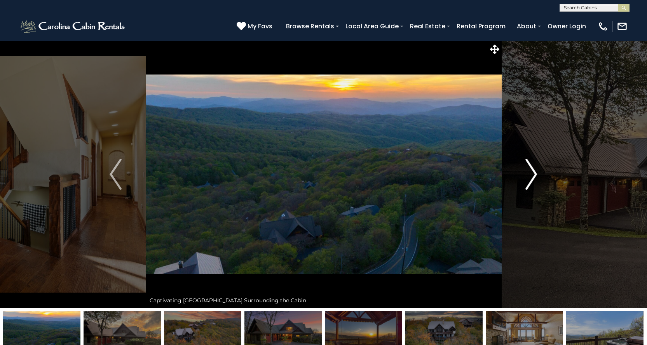
click at [526, 180] on img "Next" at bounding box center [531, 174] width 12 height 31
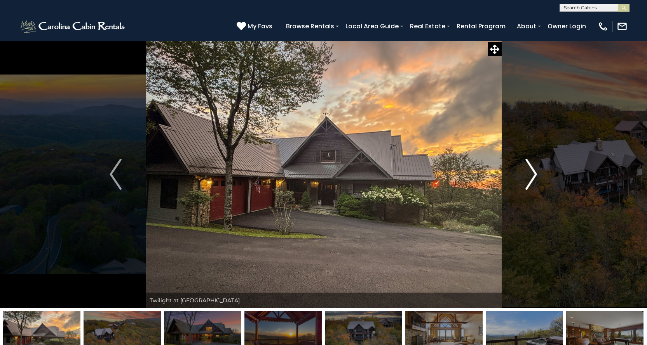
click at [526, 180] on img "Next" at bounding box center [531, 174] width 12 height 31
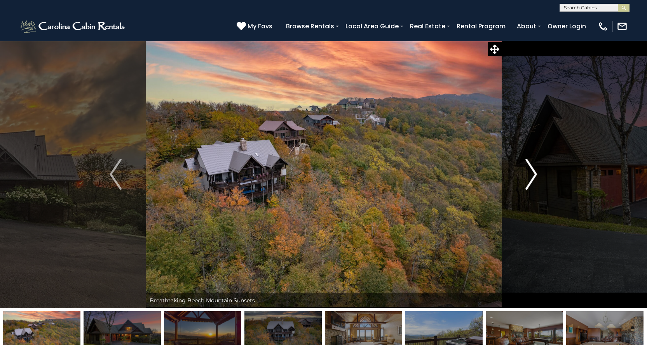
click at [526, 180] on img "Next" at bounding box center [531, 174] width 12 height 31
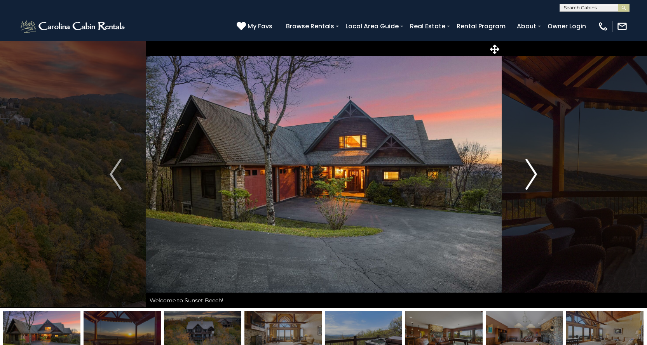
click at [526, 180] on img "Next" at bounding box center [531, 174] width 12 height 31
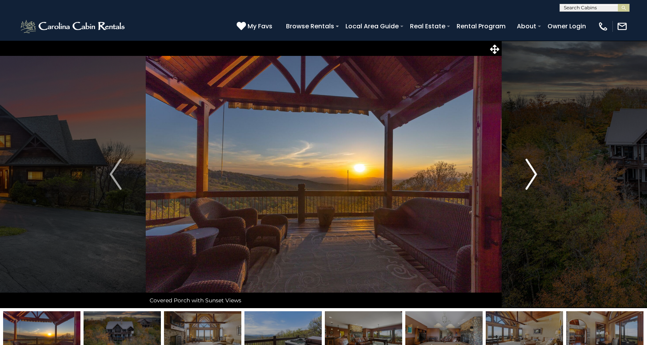
click at [526, 180] on img "Next" at bounding box center [531, 174] width 12 height 31
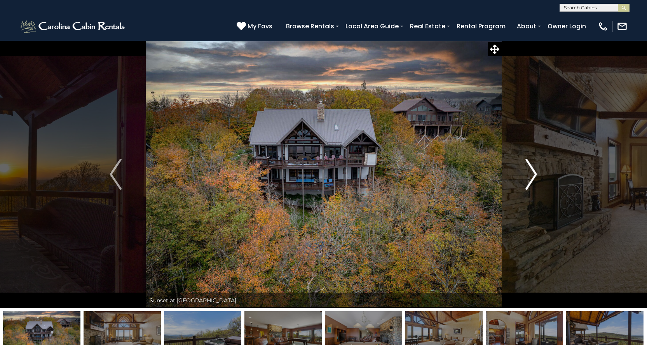
click at [526, 180] on img "Next" at bounding box center [531, 174] width 12 height 31
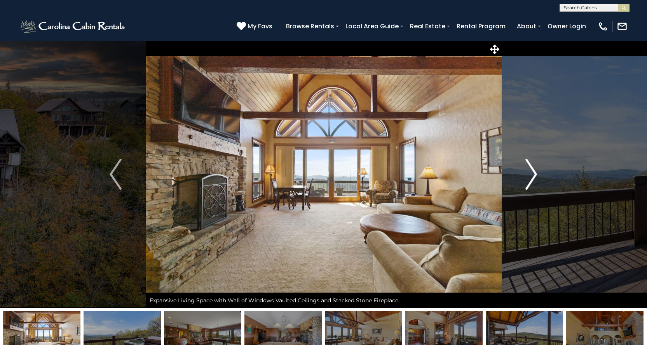
click at [526, 180] on img "Next" at bounding box center [531, 174] width 12 height 31
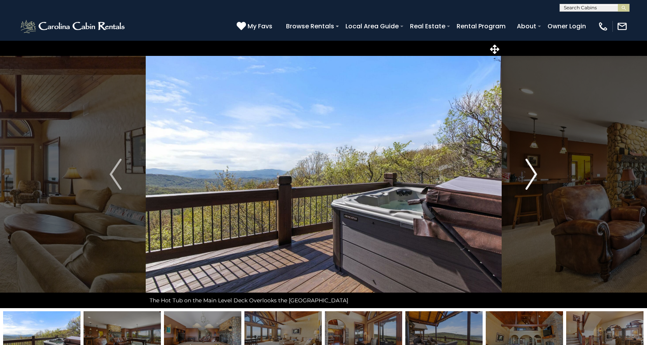
click at [526, 180] on img "Next" at bounding box center [531, 174] width 12 height 31
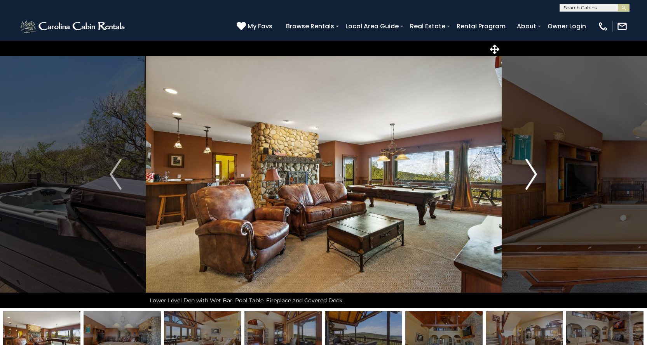
click at [526, 180] on img "Next" at bounding box center [531, 174] width 12 height 31
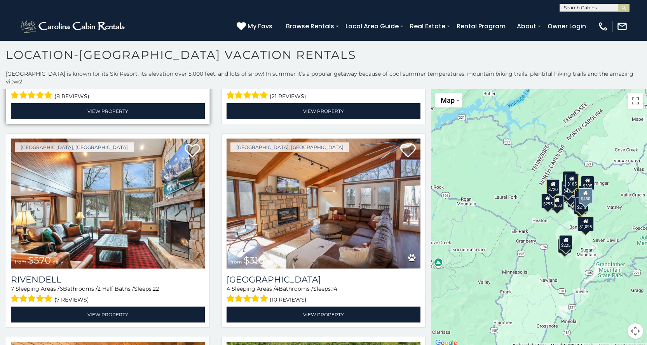
scroll to position [194, 0]
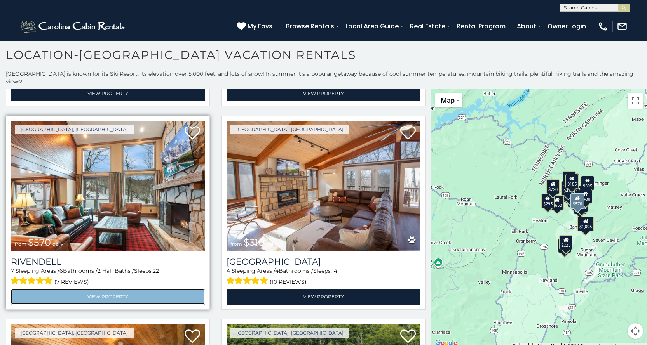
click at [111, 289] on link "View Property" at bounding box center [108, 297] width 194 height 16
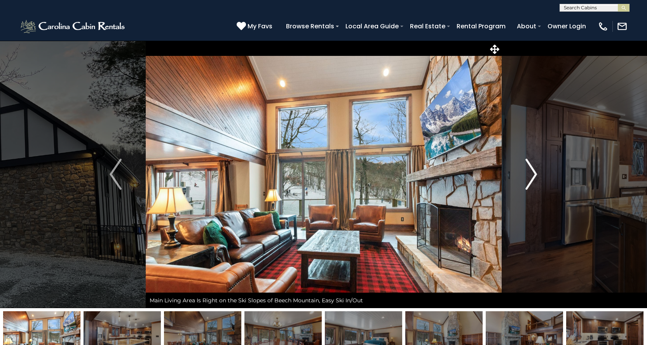
click at [534, 173] on img "Next" at bounding box center [531, 174] width 12 height 31
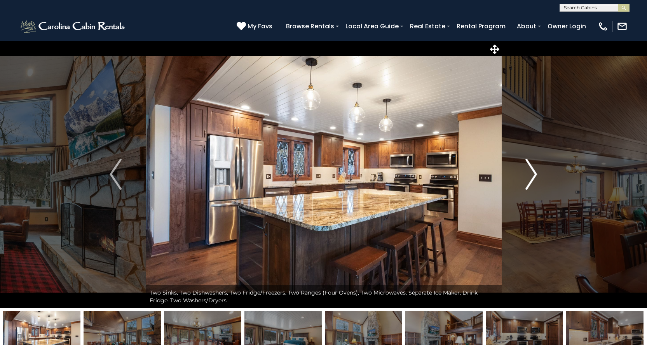
click at [534, 173] on img "Next" at bounding box center [531, 174] width 12 height 31
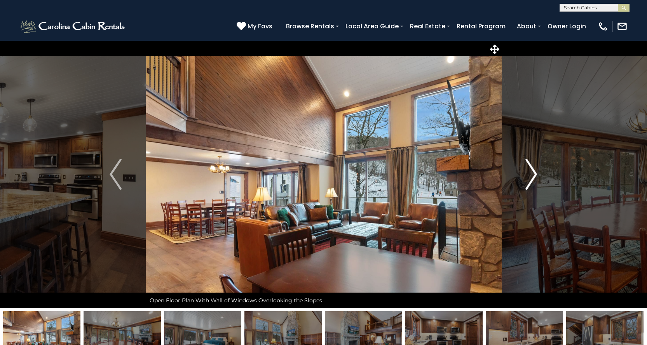
click at [534, 173] on img "Next" at bounding box center [531, 174] width 12 height 31
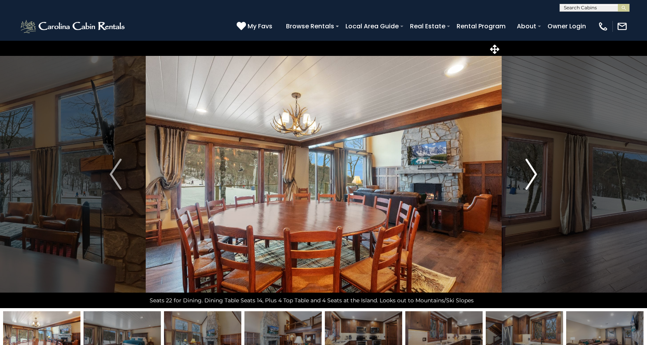
click at [534, 173] on img "Next" at bounding box center [531, 174] width 12 height 31
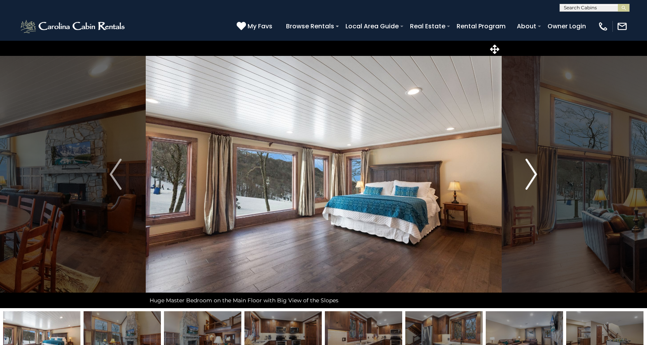
click at [534, 173] on img "Next" at bounding box center [531, 174] width 12 height 31
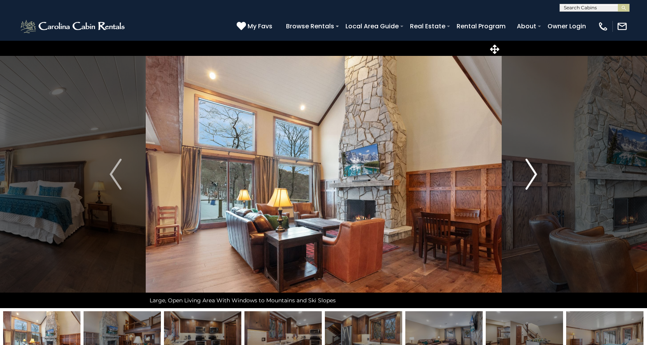
click at [534, 173] on img "Next" at bounding box center [531, 174] width 12 height 31
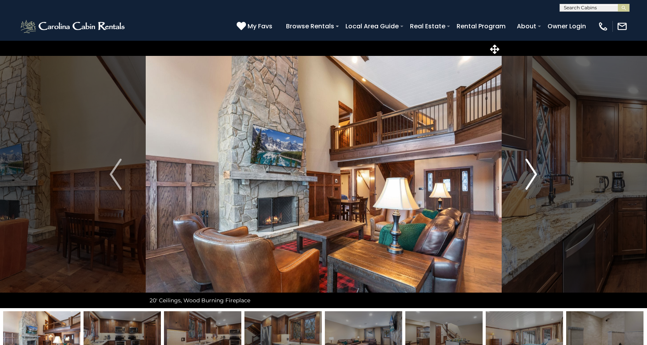
click at [534, 173] on img "Next" at bounding box center [531, 174] width 12 height 31
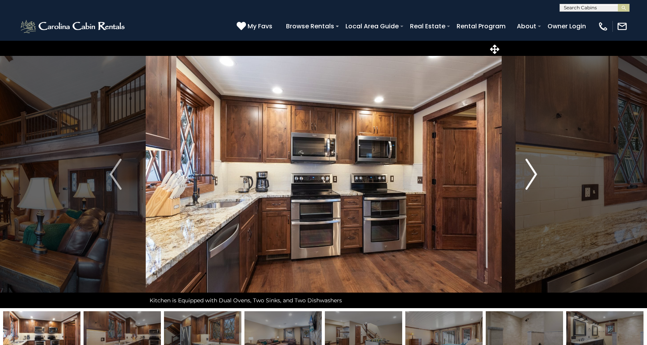
click at [534, 173] on img "Next" at bounding box center [531, 174] width 12 height 31
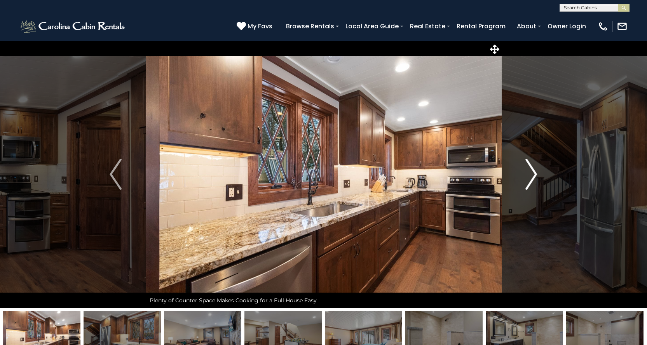
click at [534, 173] on img "Next" at bounding box center [531, 174] width 12 height 31
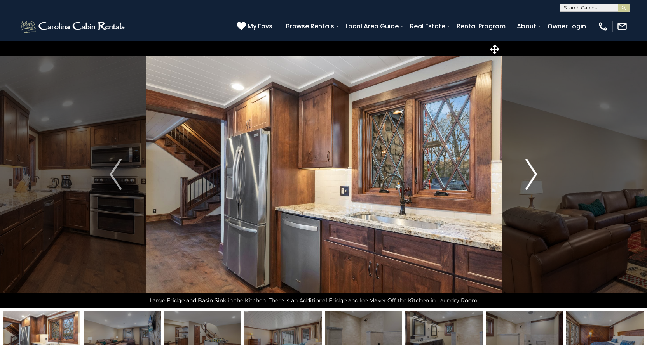
click at [534, 173] on img "Next" at bounding box center [531, 174] width 12 height 31
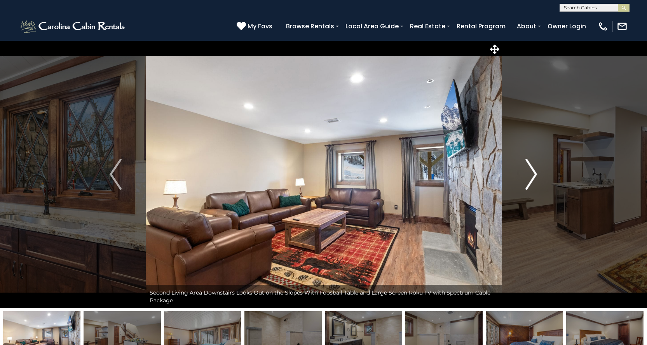
click at [534, 173] on img "Next" at bounding box center [531, 174] width 12 height 31
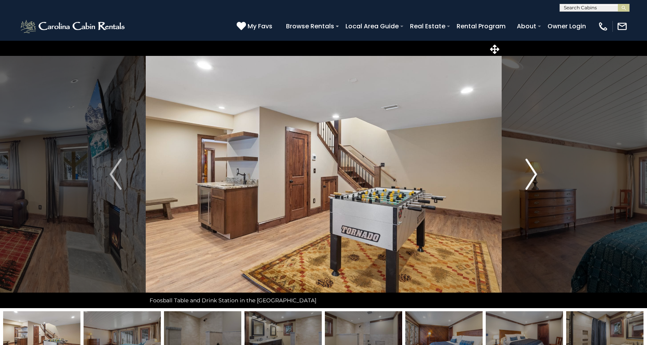
click at [534, 173] on img "Next" at bounding box center [531, 174] width 12 height 31
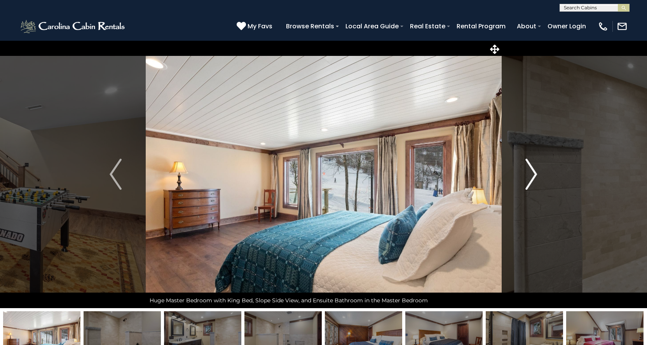
click at [534, 173] on img "Next" at bounding box center [531, 174] width 12 height 31
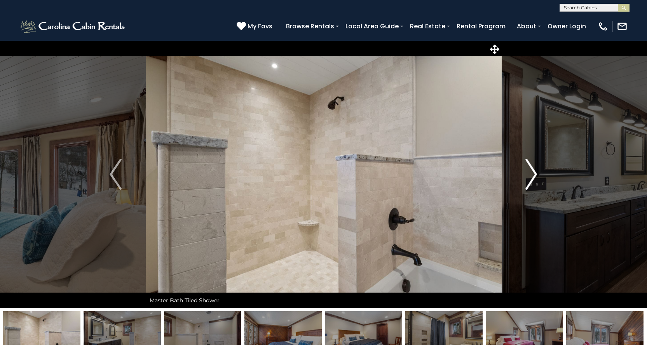
click at [534, 173] on img "Next" at bounding box center [531, 174] width 12 height 31
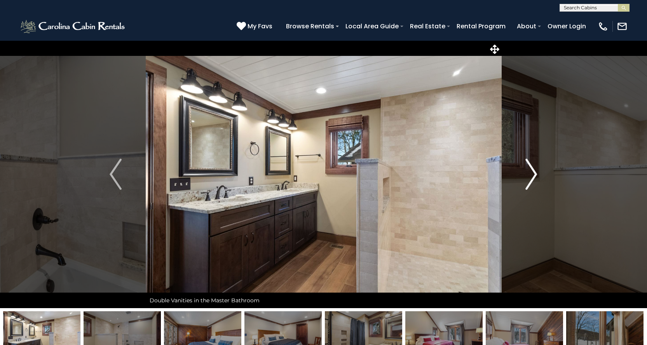
click at [534, 173] on img "Next" at bounding box center [531, 174] width 12 height 31
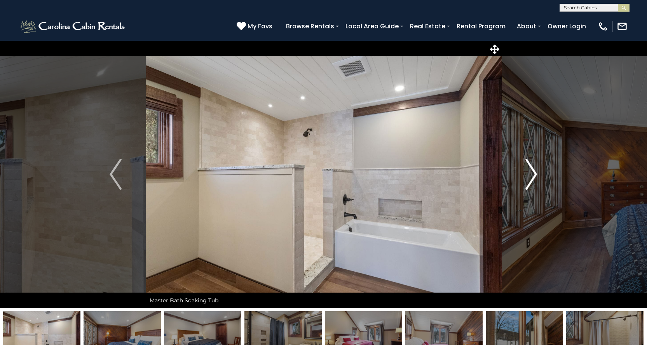
click at [534, 173] on img "Next" at bounding box center [531, 174] width 12 height 31
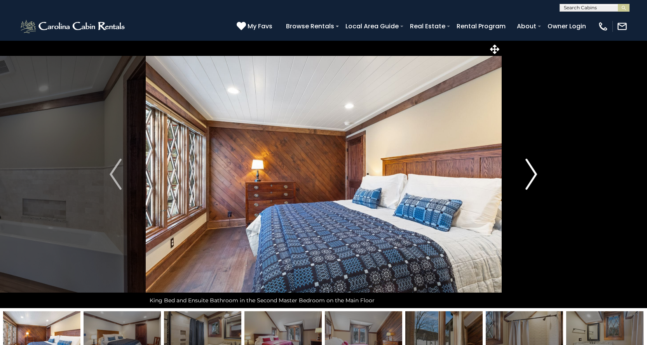
click at [534, 173] on img "Next" at bounding box center [531, 174] width 12 height 31
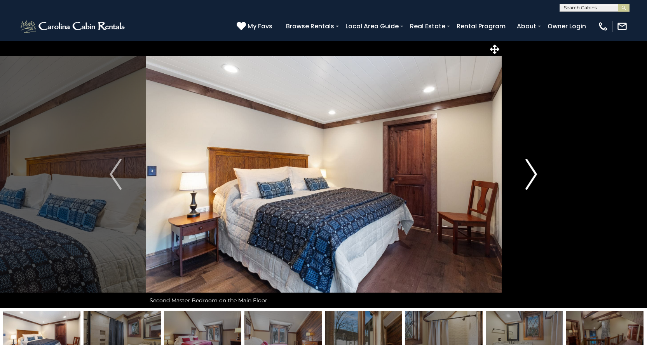
click at [534, 173] on img "Next" at bounding box center [531, 174] width 12 height 31
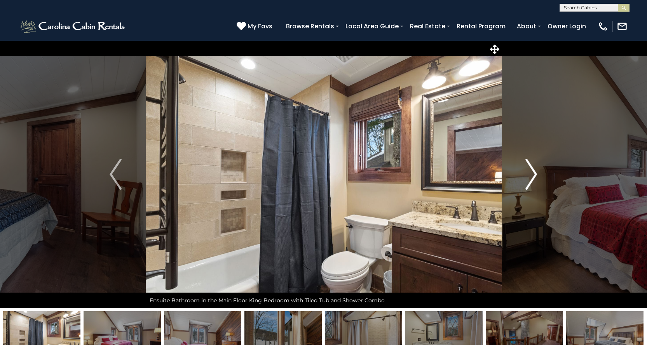
click at [534, 173] on img "Next" at bounding box center [531, 174] width 12 height 31
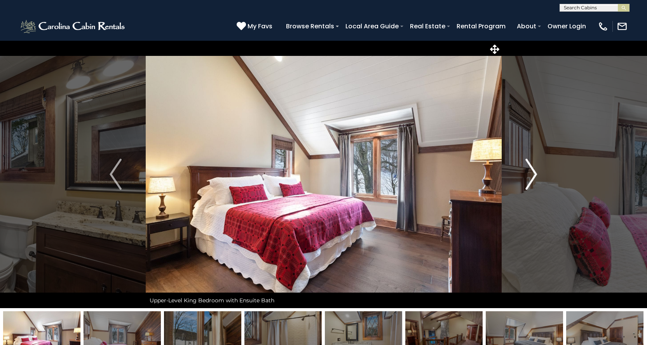
click at [534, 173] on img "Next" at bounding box center [531, 174] width 12 height 31
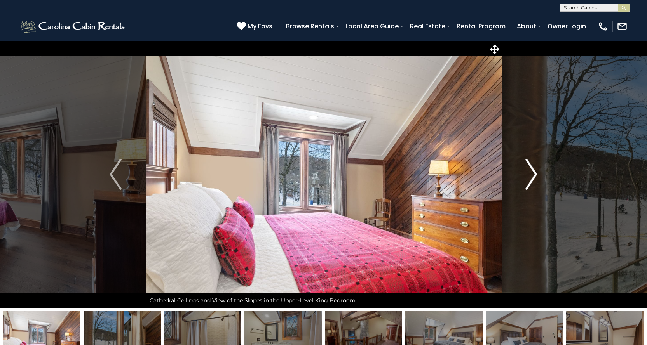
click at [534, 173] on img "Next" at bounding box center [531, 174] width 12 height 31
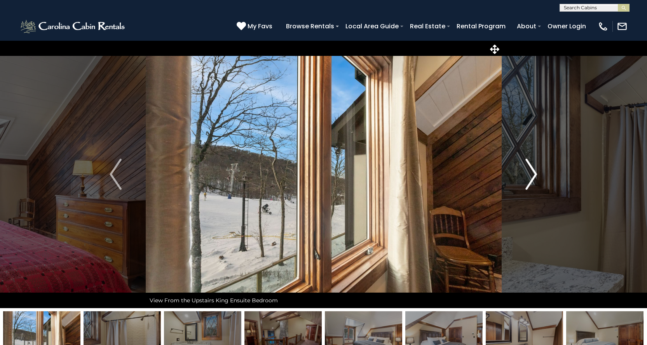
click at [534, 173] on img "Next" at bounding box center [531, 174] width 12 height 31
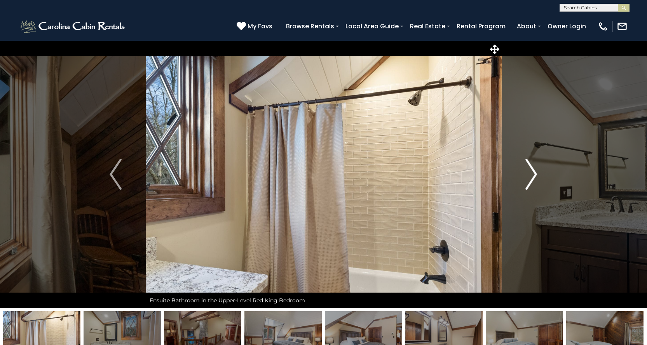
click at [534, 173] on img "Next" at bounding box center [531, 174] width 12 height 31
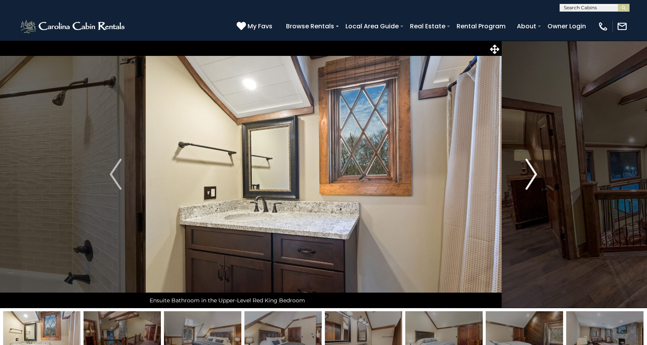
click at [534, 173] on img "Next" at bounding box center [531, 174] width 12 height 31
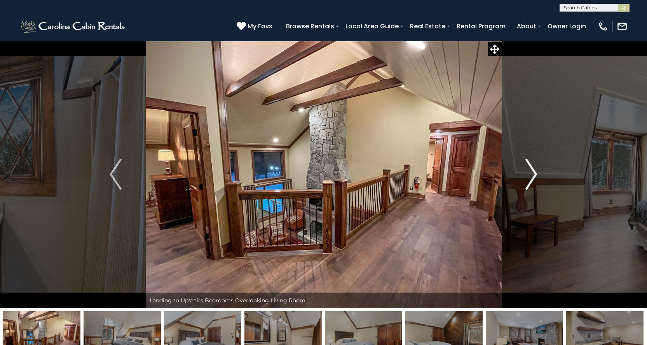
click at [534, 173] on img "Next" at bounding box center [531, 174] width 12 height 31
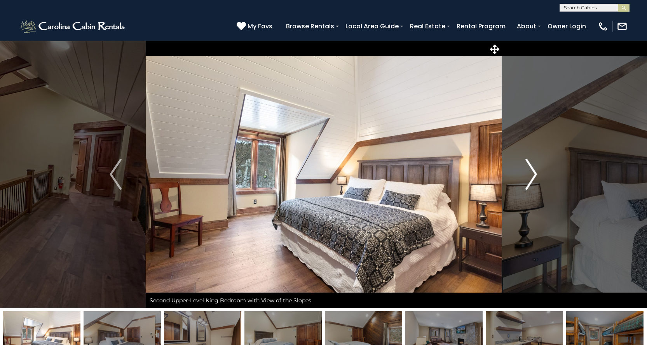
click at [534, 173] on img "Next" at bounding box center [531, 174] width 12 height 31
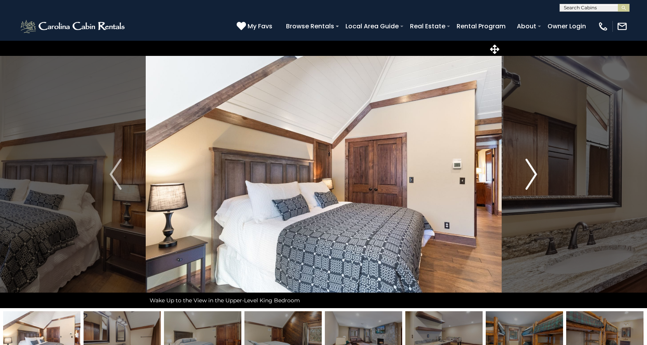
click at [534, 173] on img "Next" at bounding box center [531, 174] width 12 height 31
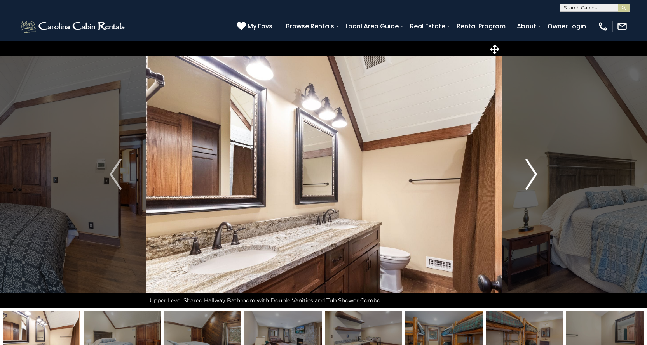
click at [534, 173] on img "Next" at bounding box center [531, 174] width 12 height 31
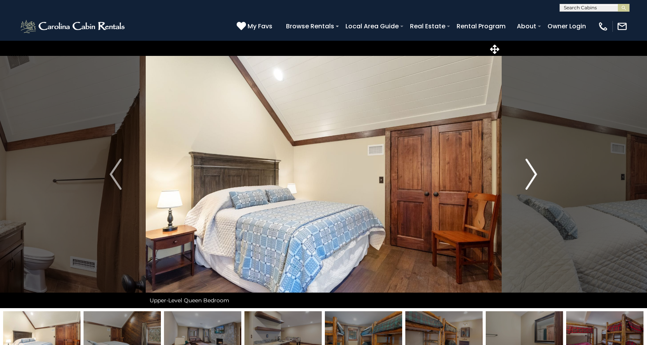
click at [534, 173] on img "Next" at bounding box center [531, 174] width 12 height 31
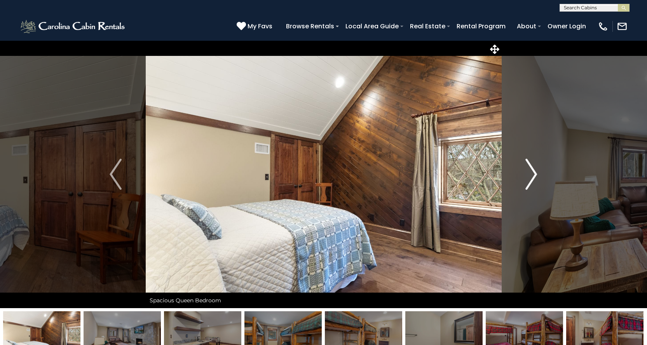
click at [534, 173] on img "Next" at bounding box center [531, 174] width 12 height 31
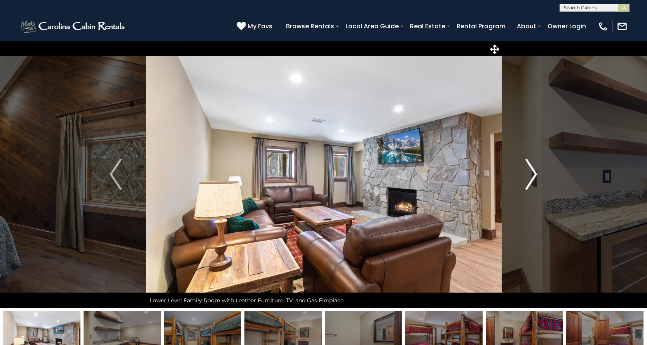
click at [534, 173] on img "Next" at bounding box center [531, 174] width 12 height 31
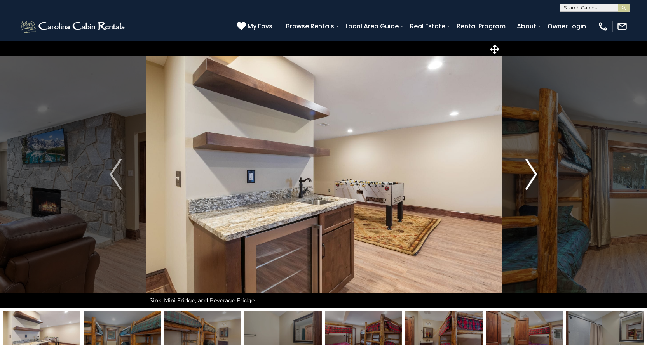
click at [534, 173] on img "Next" at bounding box center [531, 174] width 12 height 31
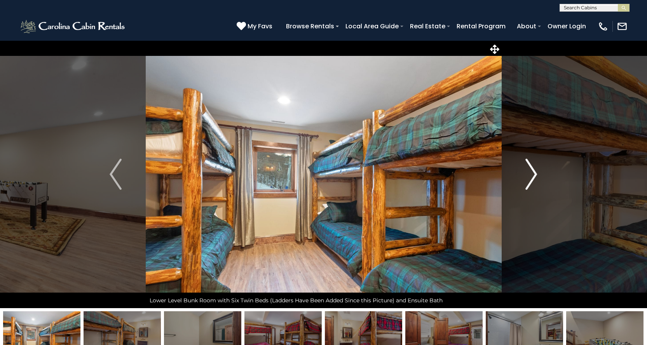
click at [534, 173] on img "Next" at bounding box center [531, 174] width 12 height 31
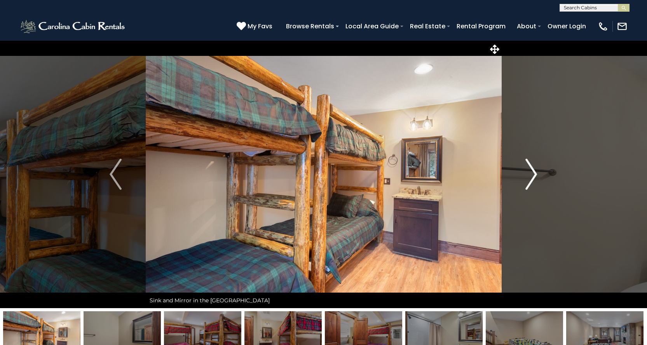
click at [534, 173] on img "Next" at bounding box center [531, 174] width 12 height 31
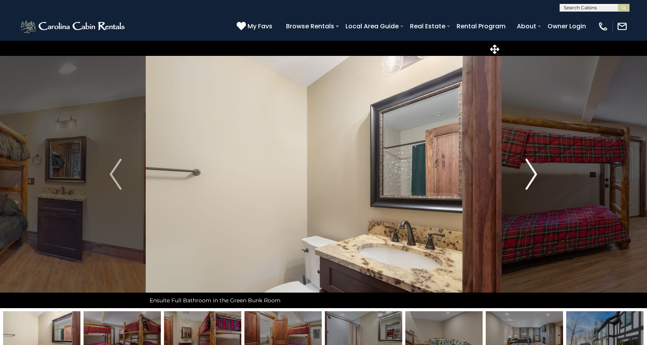
click at [534, 173] on img "Next" at bounding box center [531, 174] width 12 height 31
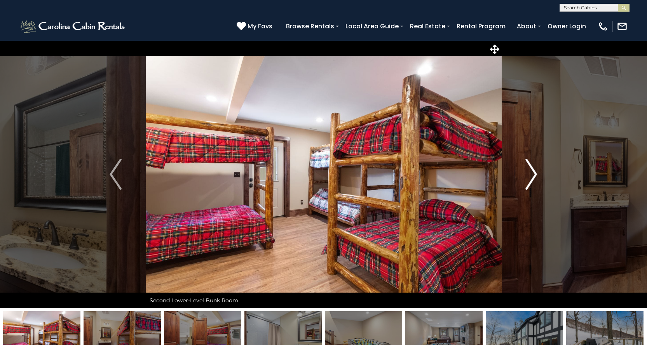
click at [534, 173] on img "Next" at bounding box center [531, 174] width 12 height 31
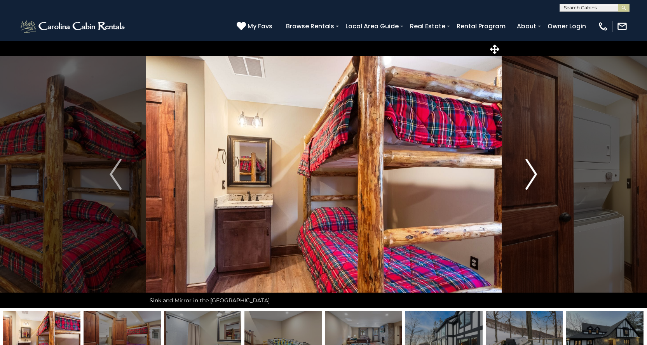
click at [534, 173] on img "Next" at bounding box center [531, 174] width 12 height 31
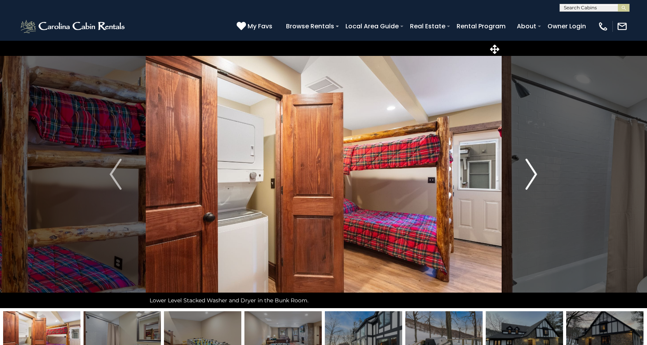
click at [534, 173] on img "Next" at bounding box center [531, 174] width 12 height 31
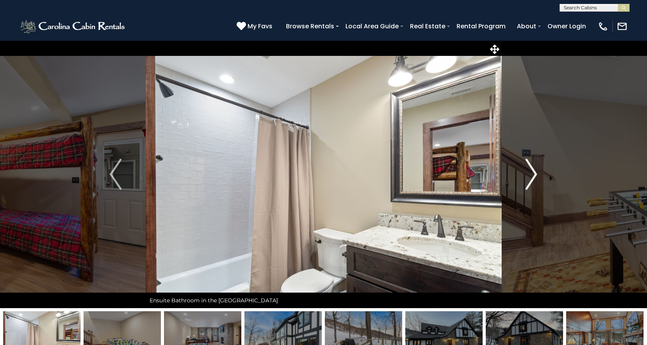
click at [534, 173] on img "Next" at bounding box center [531, 174] width 12 height 31
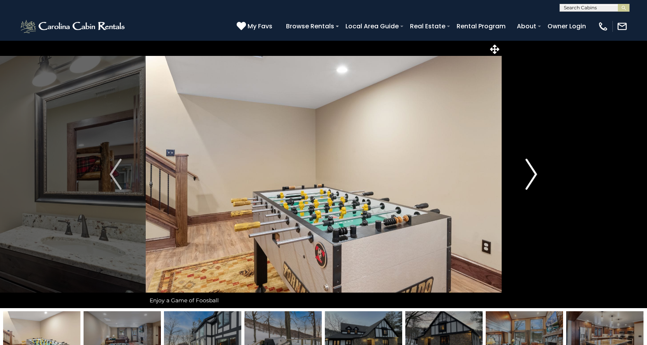
click at [534, 173] on img "Next" at bounding box center [531, 174] width 12 height 31
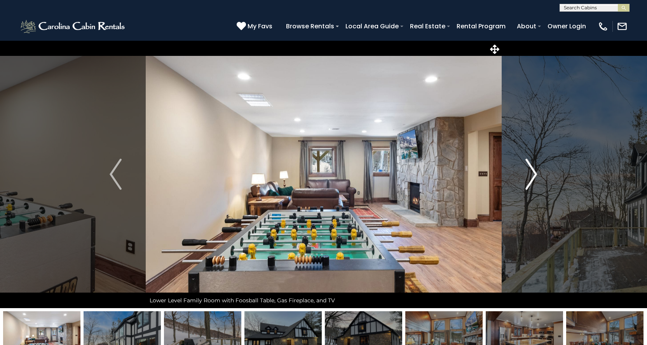
click at [534, 173] on img "Next" at bounding box center [531, 174] width 12 height 31
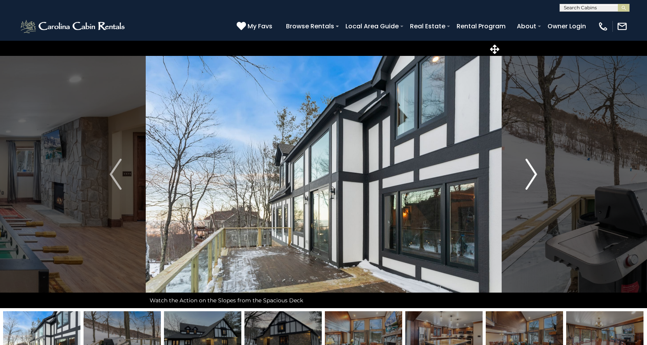
click at [534, 173] on img "Next" at bounding box center [531, 174] width 12 height 31
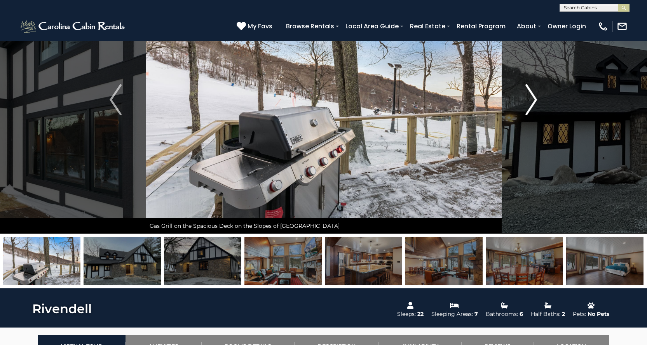
scroll to position [78, 0]
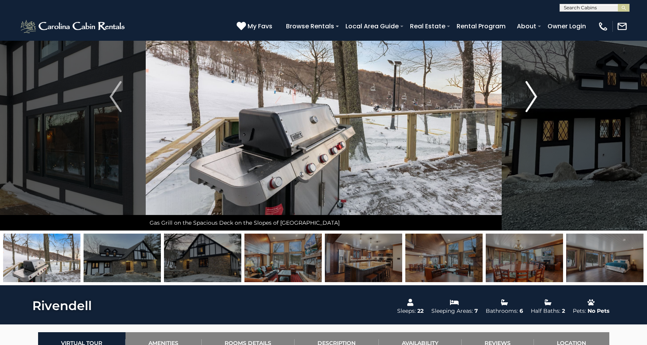
click at [534, 101] on img "Next" at bounding box center [531, 96] width 12 height 31
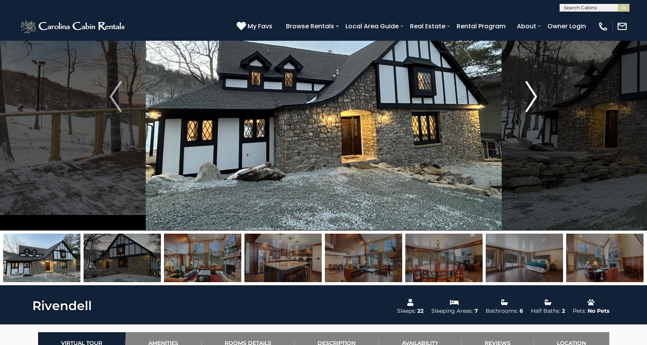
click at [534, 101] on img "Next" at bounding box center [531, 96] width 12 height 31
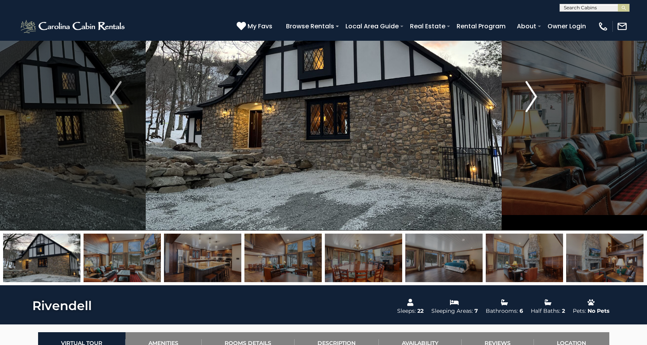
click at [534, 101] on img "Next" at bounding box center [531, 96] width 12 height 31
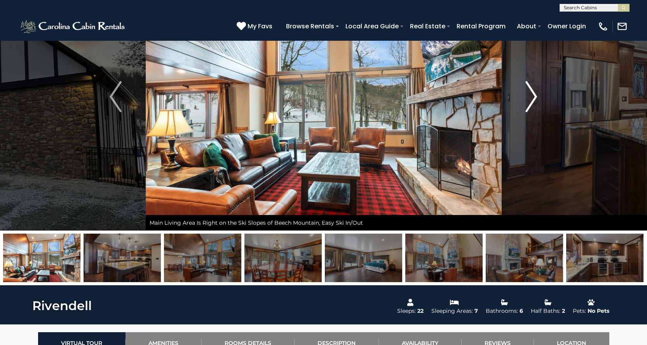
click at [534, 101] on img "Next" at bounding box center [531, 96] width 12 height 31
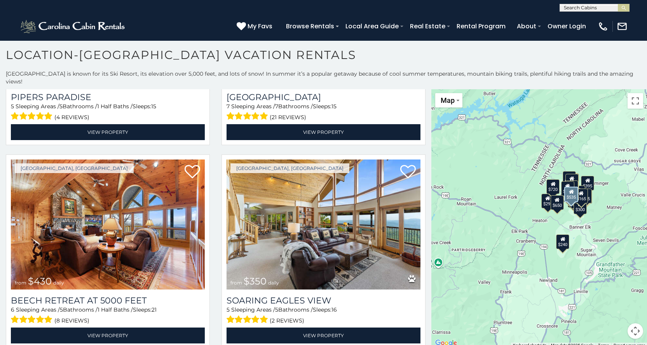
scroll to position [194, 0]
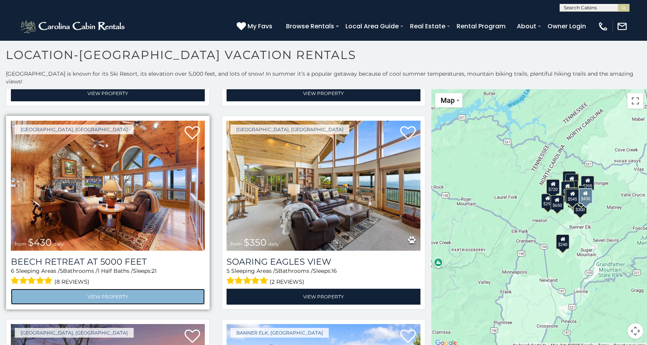
click at [145, 289] on link "View Property" at bounding box center [108, 297] width 194 height 16
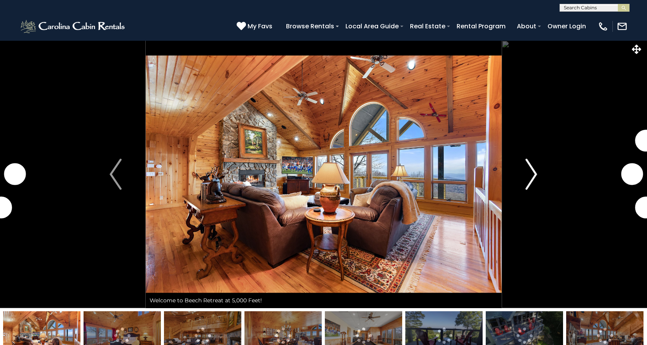
click at [531, 177] on img "Next" at bounding box center [531, 174] width 12 height 31
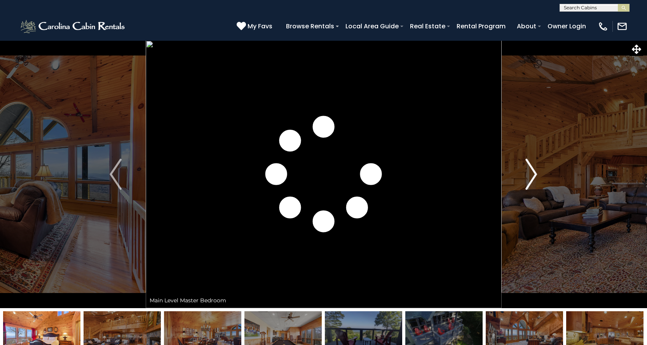
click at [531, 177] on img "Next" at bounding box center [531, 174] width 12 height 31
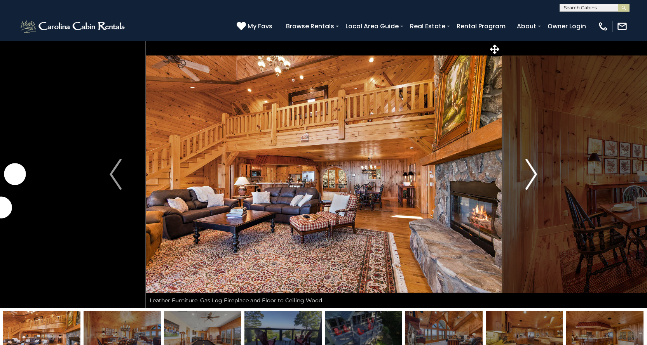
click at [531, 177] on img "Next" at bounding box center [531, 174] width 12 height 31
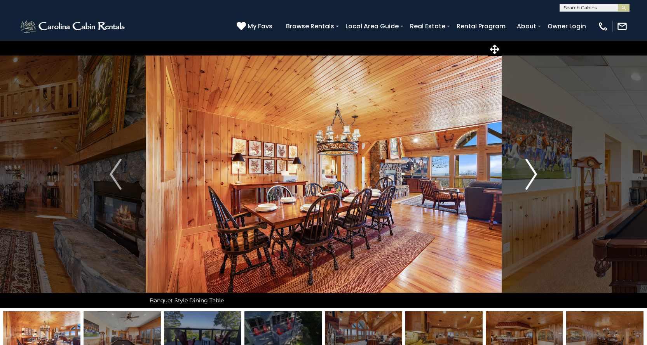
click at [531, 177] on img "Next" at bounding box center [531, 174] width 12 height 31
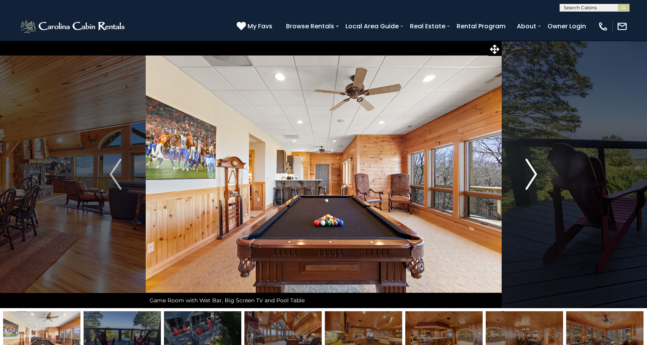
click at [531, 177] on img "Next" at bounding box center [531, 174] width 12 height 31
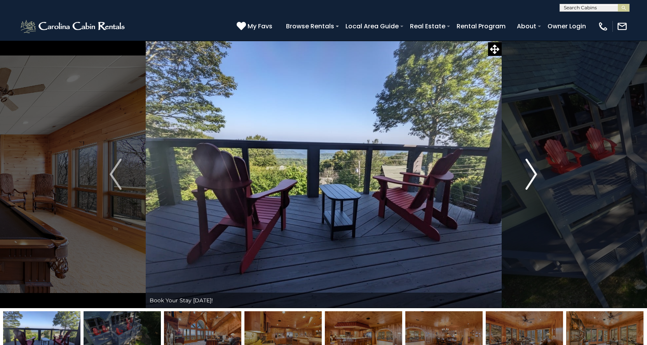
click at [531, 177] on img "Next" at bounding box center [531, 174] width 12 height 31
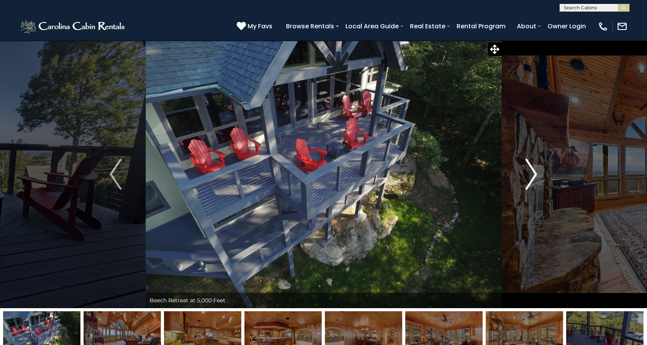
click at [531, 177] on img "Next" at bounding box center [531, 174] width 12 height 31
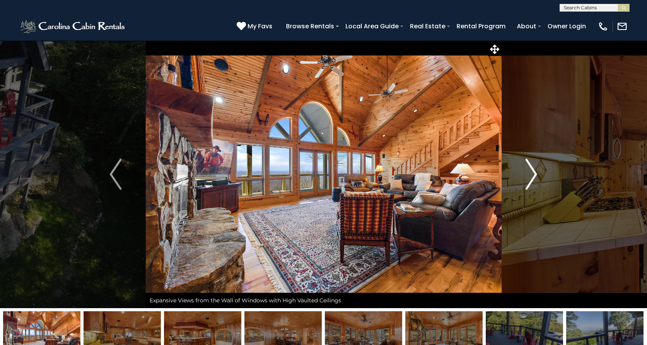
click at [531, 177] on img "Next" at bounding box center [531, 174] width 12 height 31
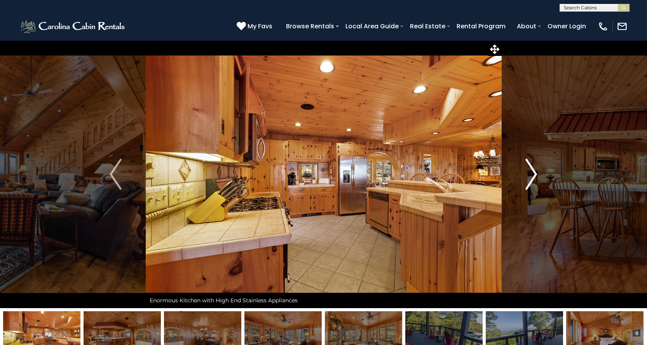
click at [531, 177] on img "Next" at bounding box center [531, 174] width 12 height 31
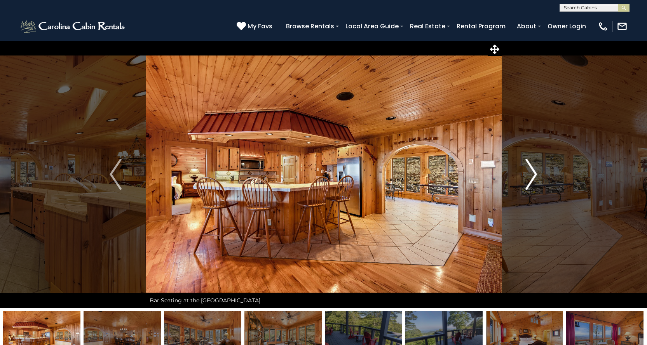
click at [531, 177] on img "Next" at bounding box center [531, 174] width 12 height 31
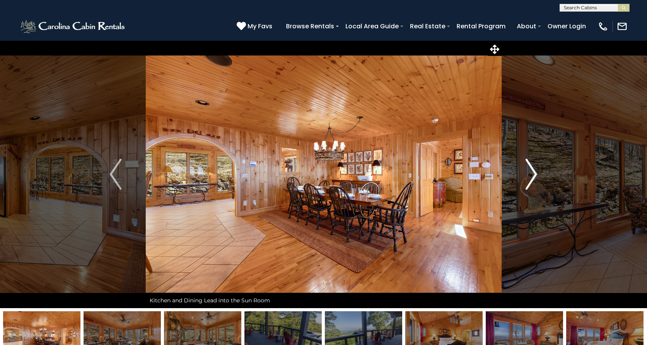
click at [531, 177] on img "Next" at bounding box center [531, 174] width 12 height 31
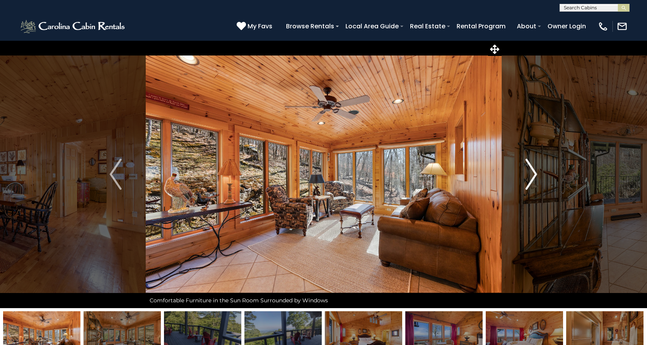
click at [531, 177] on img "Next" at bounding box center [531, 174] width 12 height 31
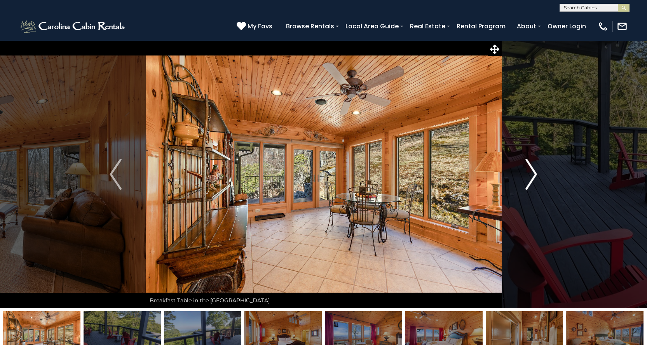
click at [531, 177] on img "Next" at bounding box center [531, 174] width 12 height 31
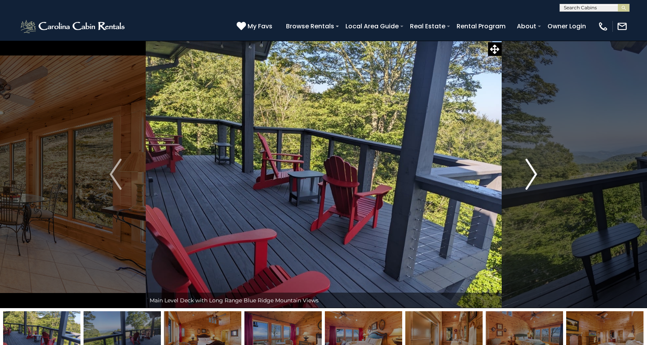
click at [531, 177] on img "Next" at bounding box center [531, 174] width 12 height 31
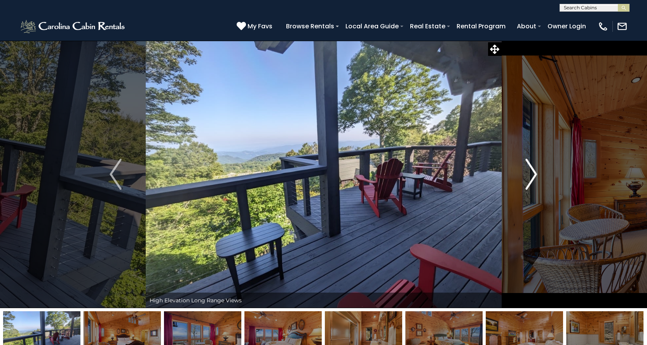
click at [531, 177] on img "Next" at bounding box center [531, 174] width 12 height 31
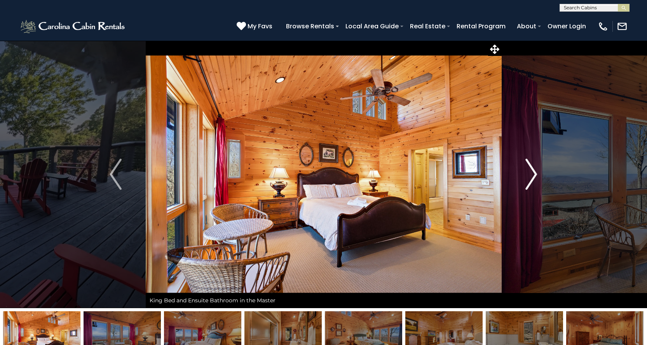
click at [531, 177] on img "Next" at bounding box center [531, 174] width 12 height 31
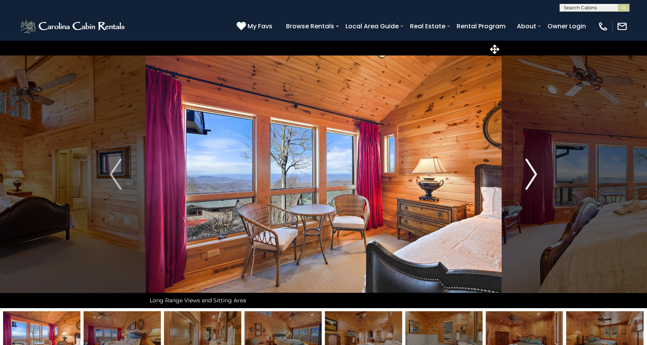
click at [531, 177] on img "Next" at bounding box center [531, 174] width 12 height 31
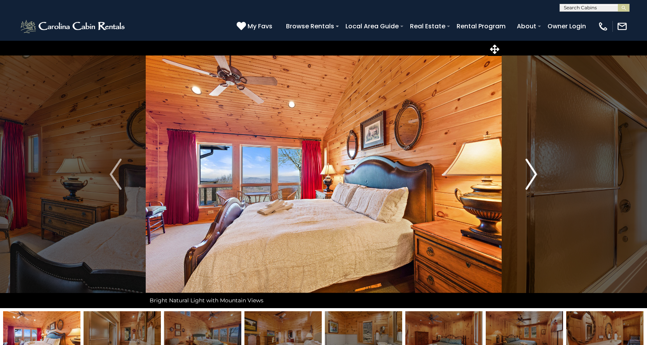
click at [531, 177] on img "Next" at bounding box center [531, 174] width 12 height 31
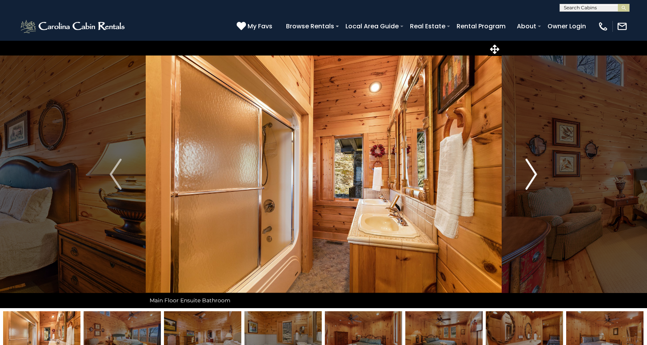
click at [531, 177] on img "Next" at bounding box center [531, 174] width 12 height 31
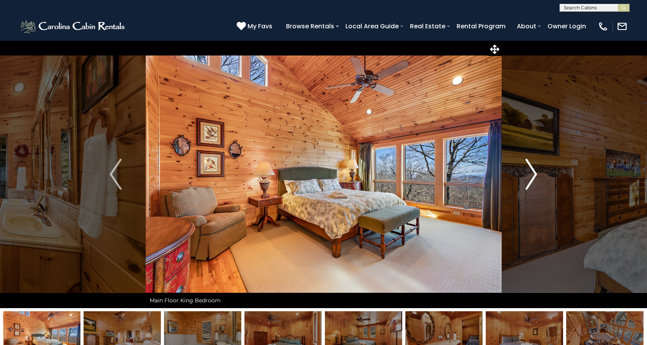
click at [531, 177] on img "Next" at bounding box center [531, 174] width 12 height 31
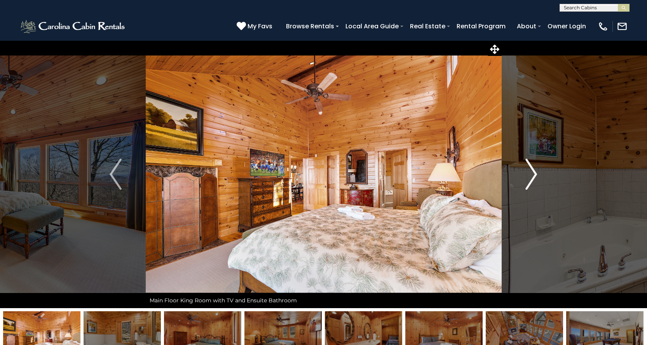
click at [531, 177] on img "Next" at bounding box center [531, 174] width 12 height 31
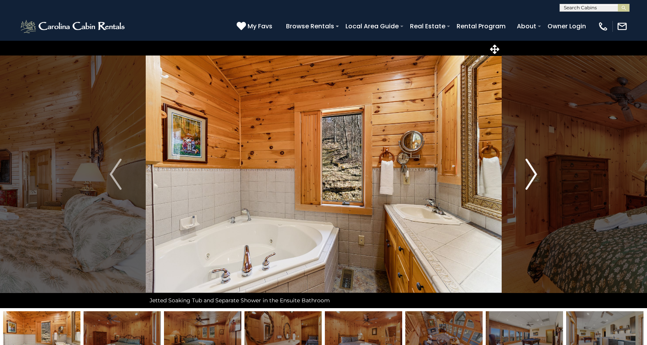
click at [531, 177] on img "Next" at bounding box center [531, 174] width 12 height 31
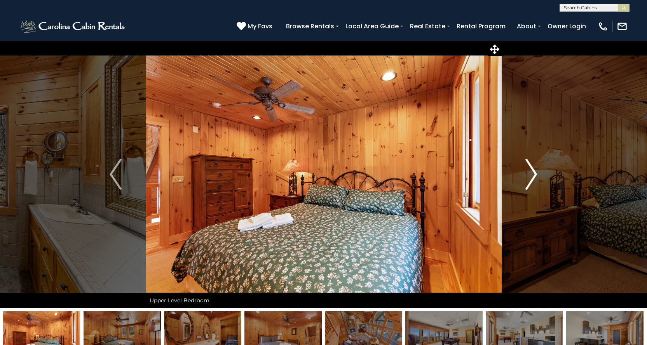
click at [531, 177] on img "Next" at bounding box center [531, 174] width 12 height 31
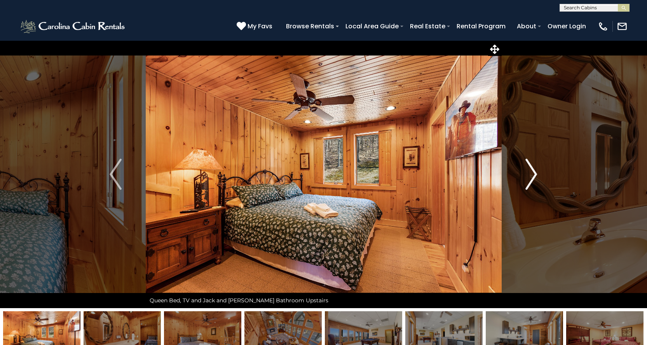
click at [531, 177] on img "Next" at bounding box center [531, 174] width 12 height 31
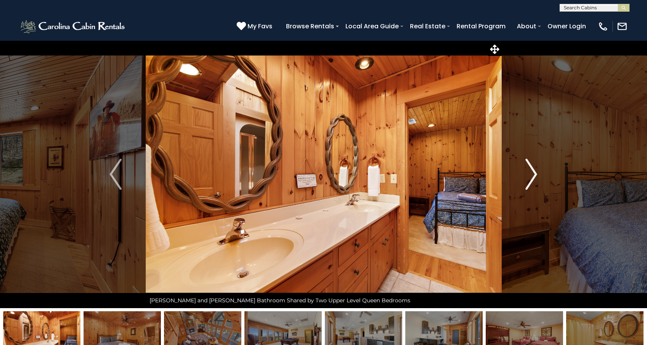
click at [531, 177] on img "Next" at bounding box center [531, 174] width 12 height 31
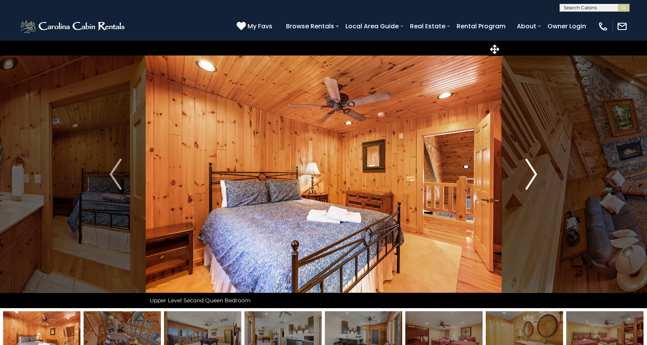
click at [531, 177] on img "Next" at bounding box center [531, 174] width 12 height 31
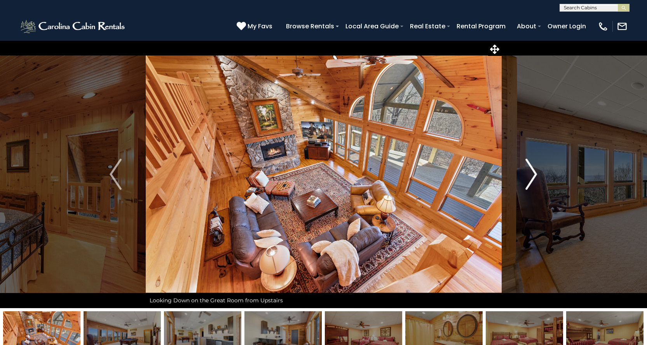
click at [531, 177] on img "Next" at bounding box center [531, 174] width 12 height 31
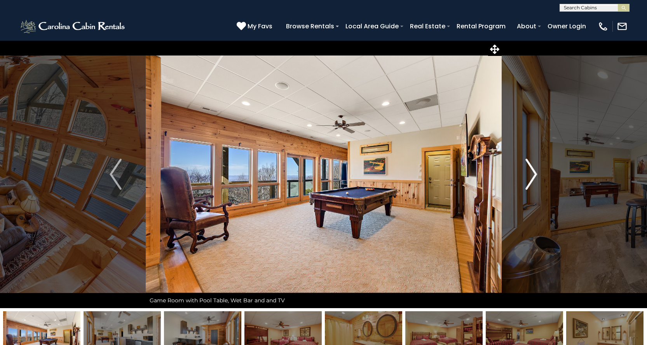
click at [531, 177] on img "Next" at bounding box center [531, 174] width 12 height 31
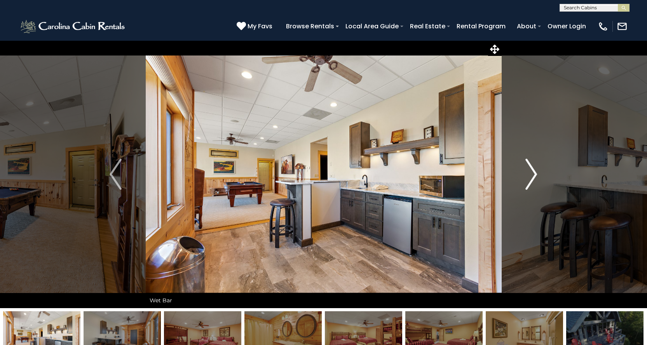
click at [531, 177] on img "Next" at bounding box center [531, 174] width 12 height 31
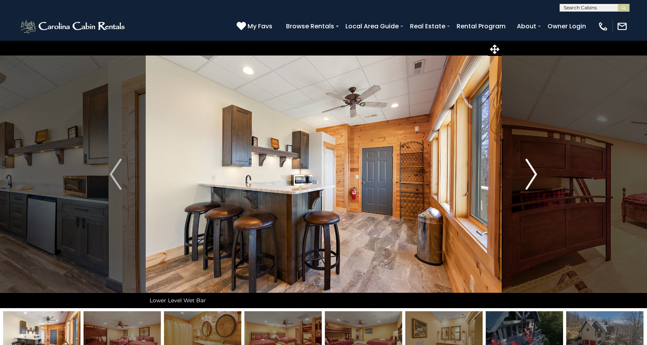
click at [531, 177] on img "Next" at bounding box center [531, 174] width 12 height 31
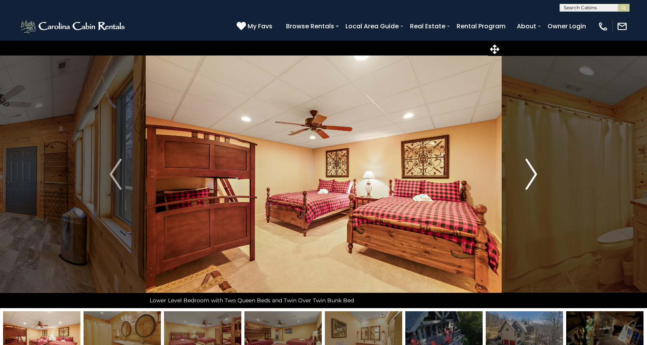
click at [531, 177] on img "Next" at bounding box center [531, 174] width 12 height 31
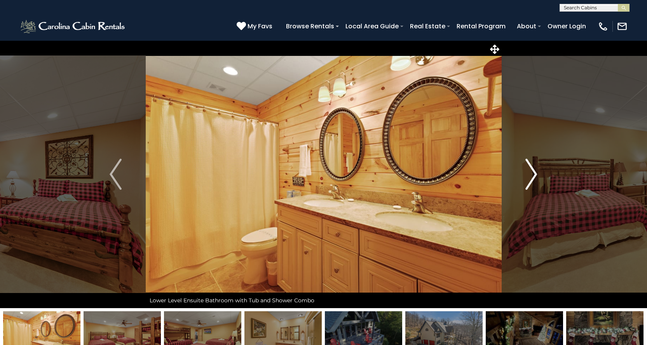
click at [531, 177] on img "Next" at bounding box center [531, 174] width 12 height 31
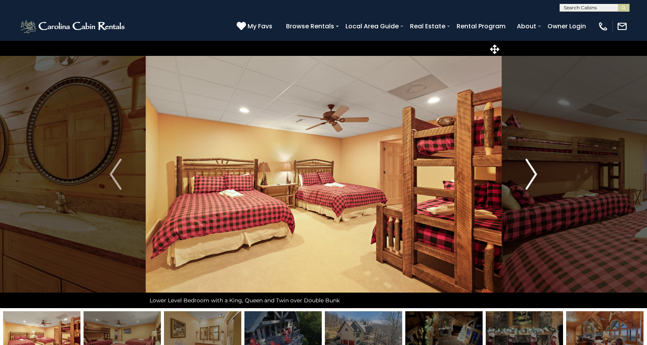
click at [531, 177] on img "Next" at bounding box center [531, 174] width 12 height 31
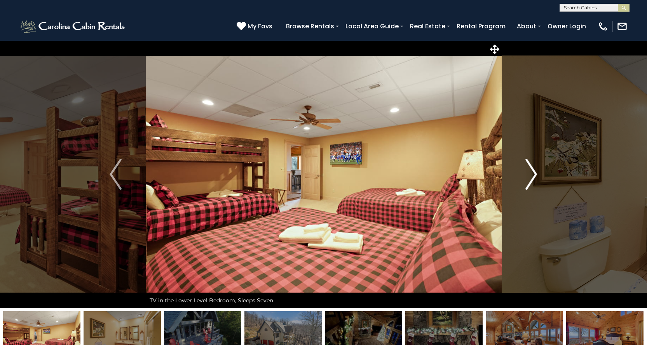
click at [531, 177] on img "Next" at bounding box center [531, 174] width 12 height 31
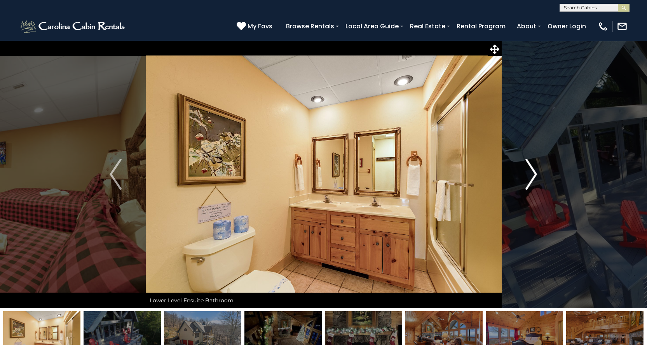
click at [531, 177] on img "Next" at bounding box center [531, 174] width 12 height 31
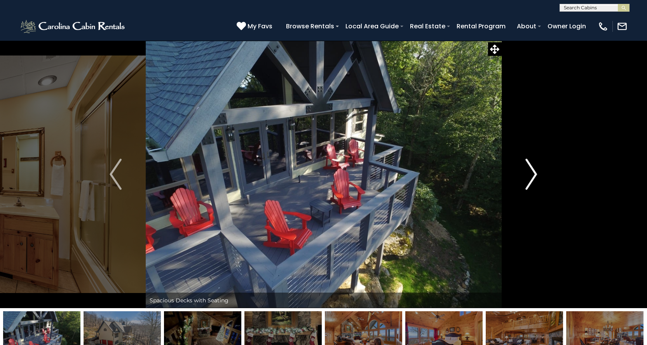
click at [531, 177] on img "Next" at bounding box center [531, 174] width 12 height 31
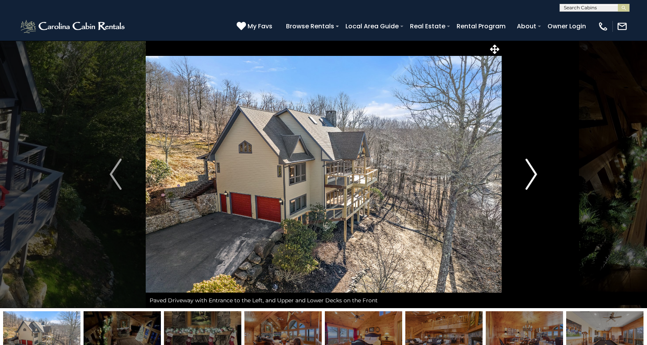
click at [531, 177] on img "Next" at bounding box center [531, 174] width 12 height 31
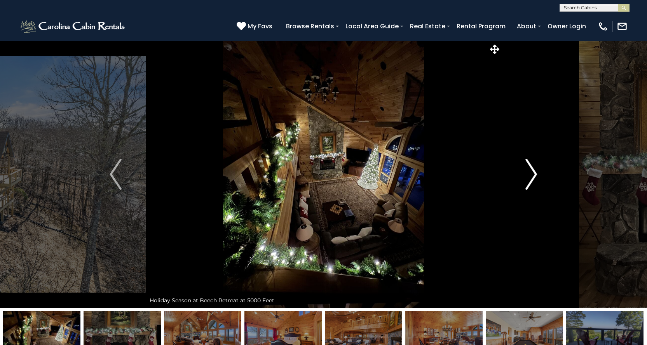
click at [531, 177] on img "Next" at bounding box center [531, 174] width 12 height 31
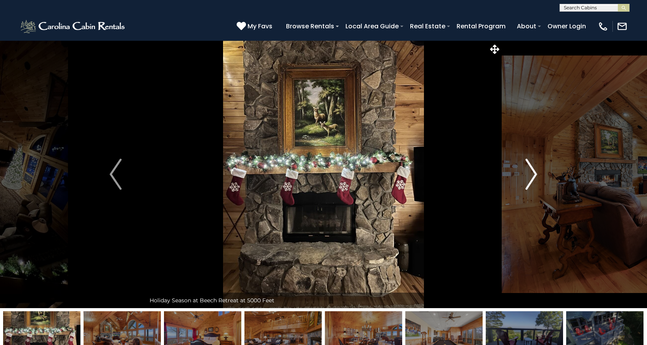
click at [531, 177] on img "Next" at bounding box center [531, 174] width 12 height 31
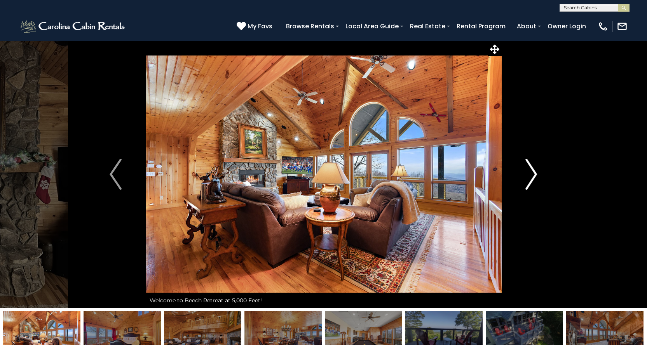
click at [531, 177] on img "Next" at bounding box center [531, 174] width 12 height 31
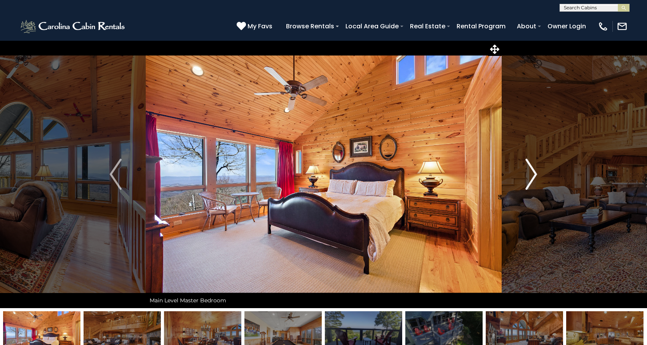
click at [531, 177] on img "Next" at bounding box center [531, 174] width 12 height 31
